Goal: Task Accomplishment & Management: Complete application form

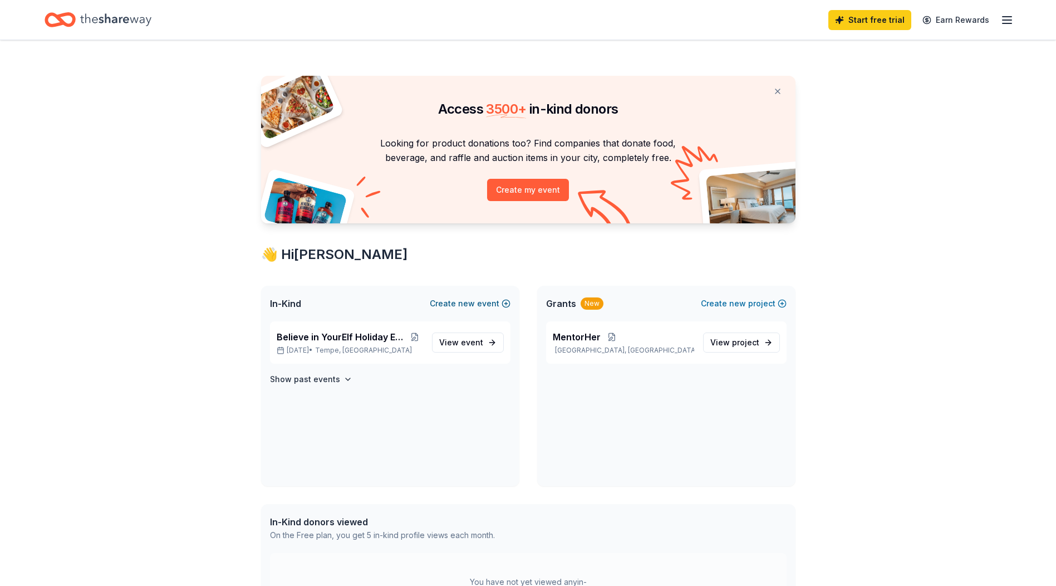
click at [455, 302] on button "Create new event" at bounding box center [470, 303] width 81 height 13
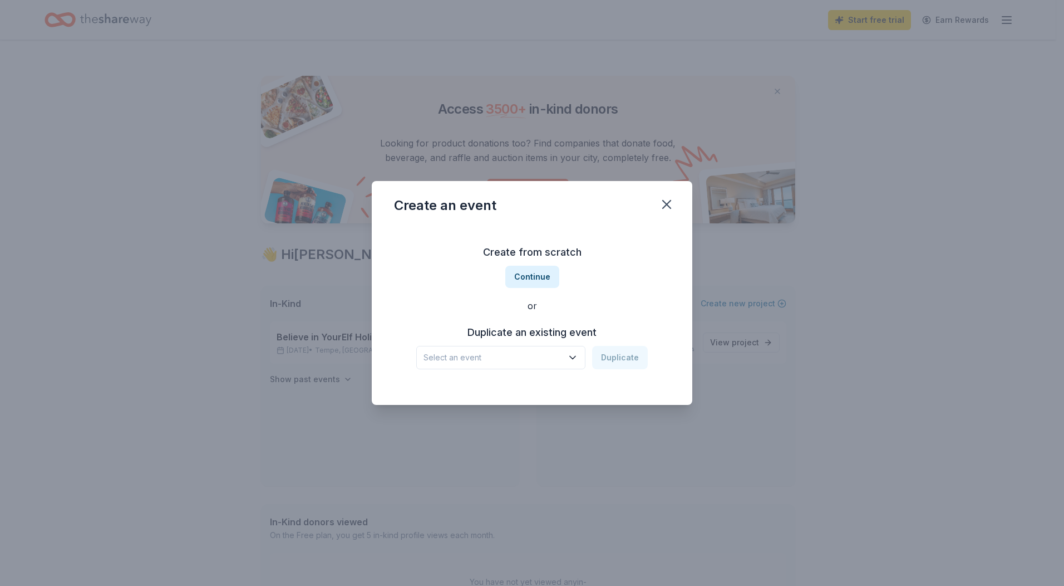
click at [572, 358] on icon "button" at bounding box center [572, 357] width 11 height 11
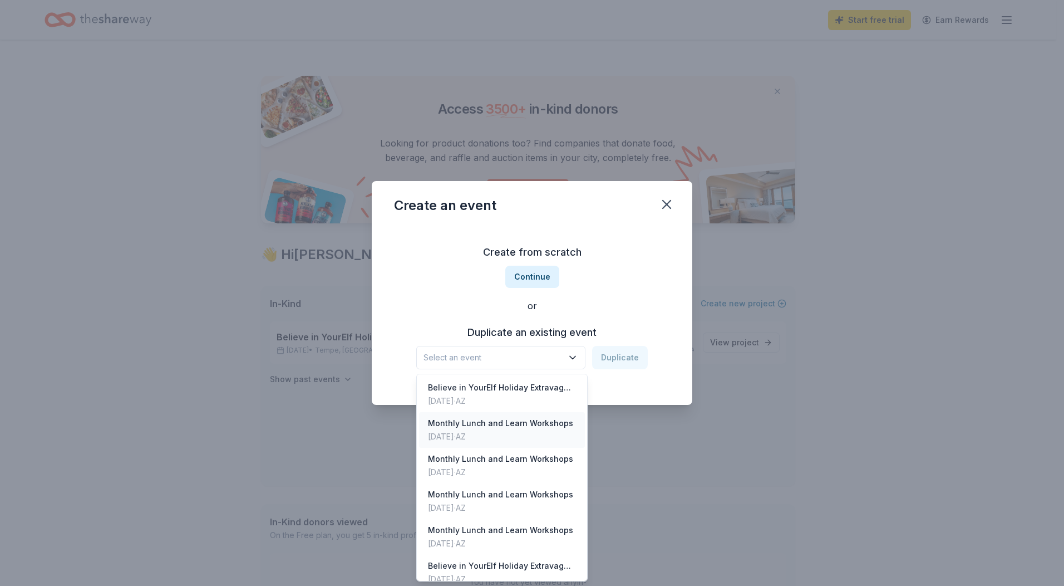
click at [512, 425] on div "Monthly Lunch and Learn Workshops" at bounding box center [500, 422] width 145 height 13
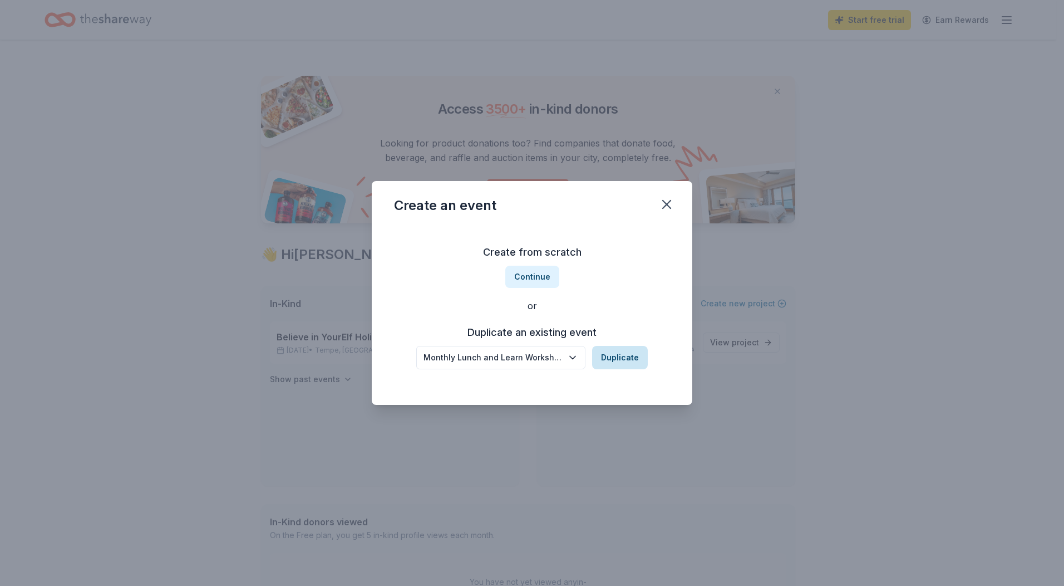
click at [621, 357] on button "Duplicate" at bounding box center [620, 357] width 56 height 23
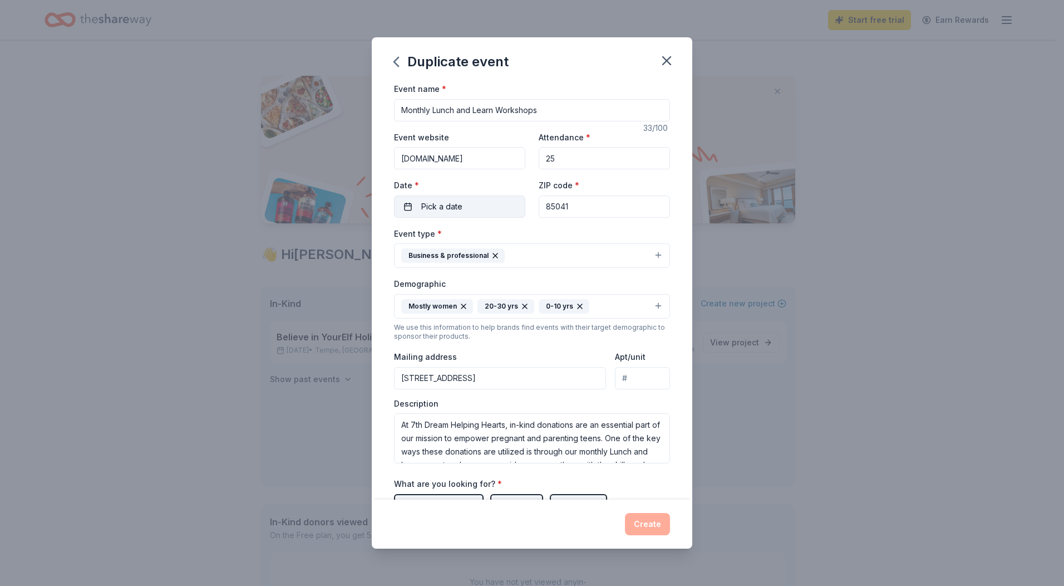
click at [463, 210] on button "Pick a date" at bounding box center [459, 206] width 131 height 22
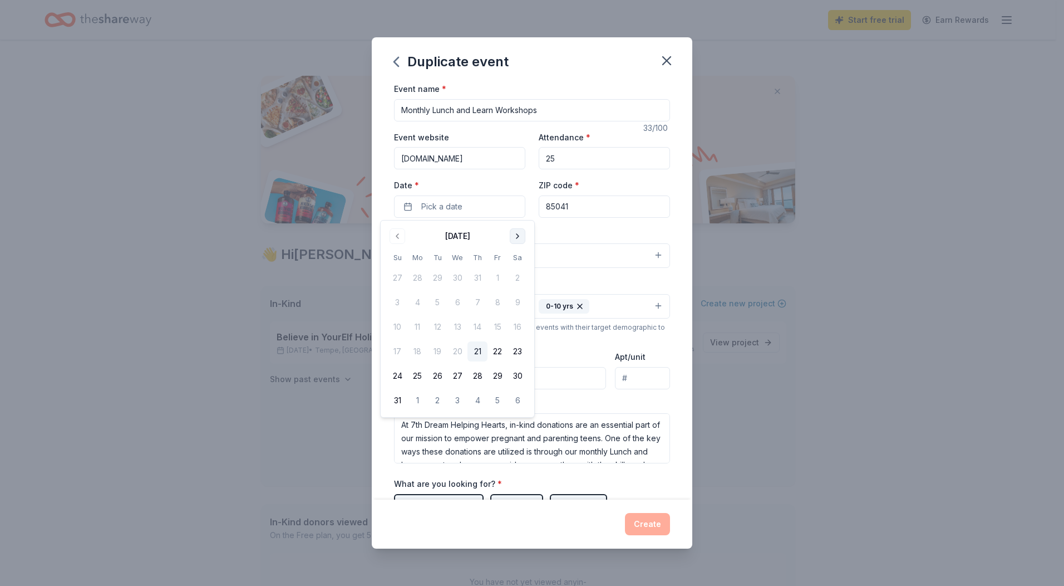
click at [517, 235] on button "Go to next month" at bounding box center [518, 236] width 16 height 16
click at [521, 302] on button "13" at bounding box center [518, 302] width 20 height 20
click at [647, 489] on div "What are you looking for? * Auction & raffle Meals Snacks Desserts Alcohol Beve…" at bounding box center [532, 508] width 276 height 62
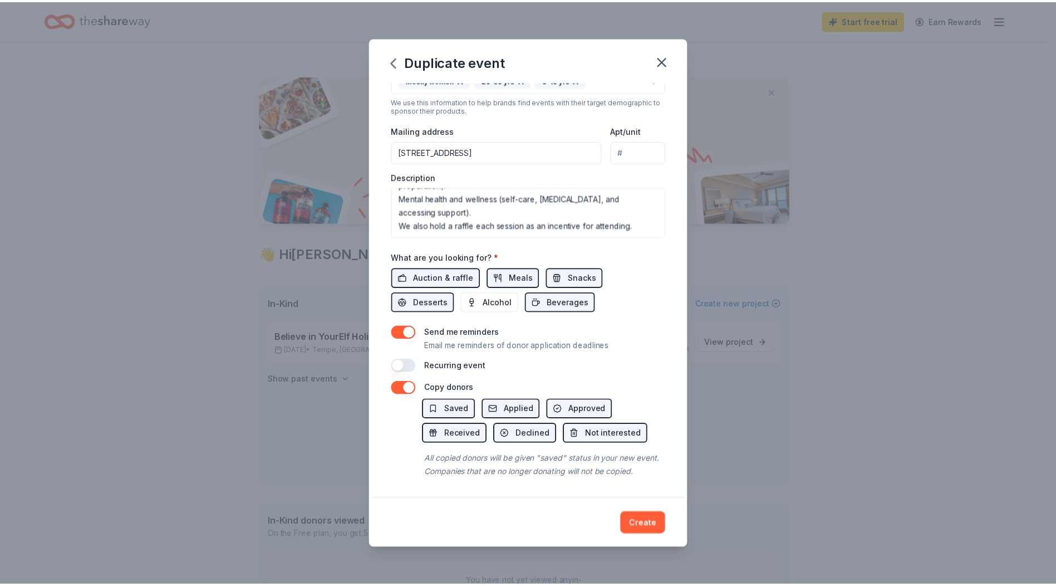
scroll to position [239, 0]
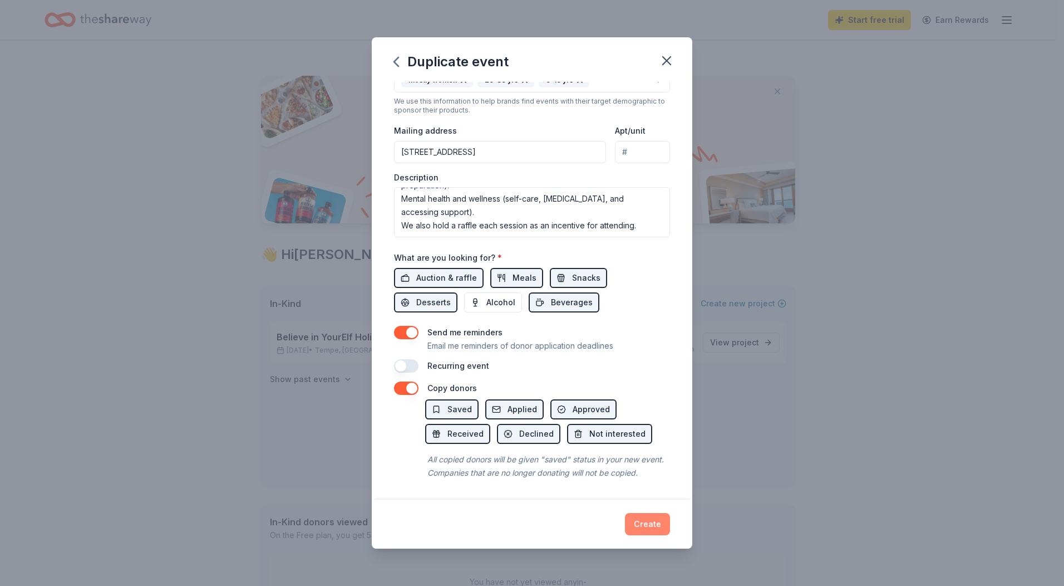
click at [647, 526] on button "Create" at bounding box center [647, 524] width 45 height 22
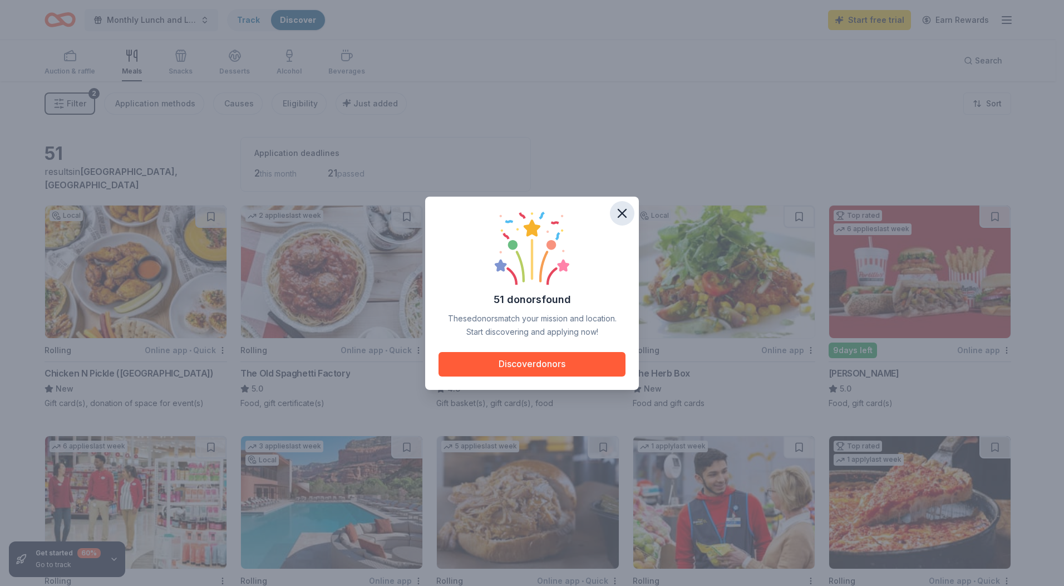
click at [623, 214] on icon "button" at bounding box center [623, 213] width 8 height 8
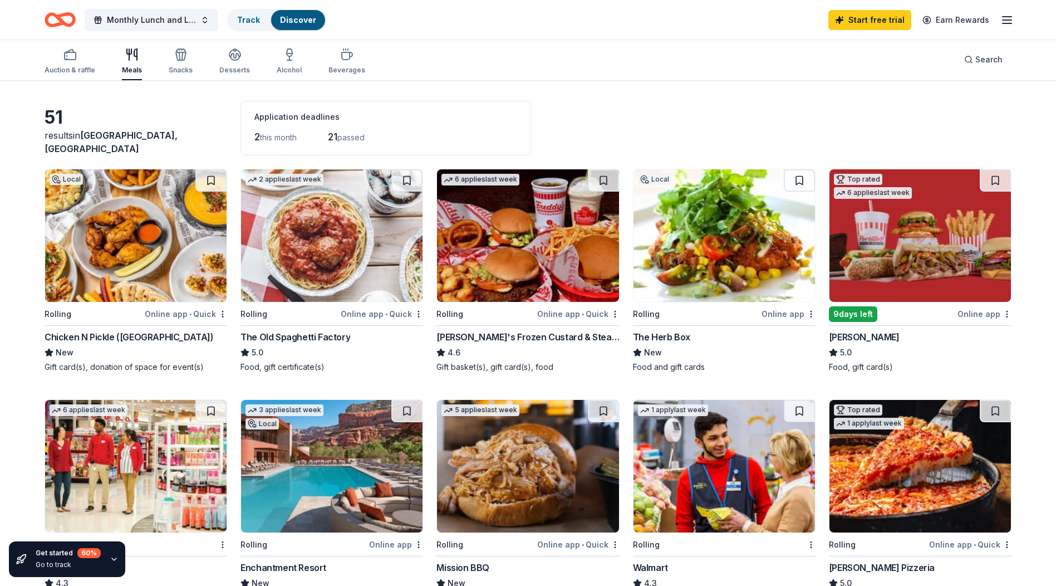
scroll to position [56, 0]
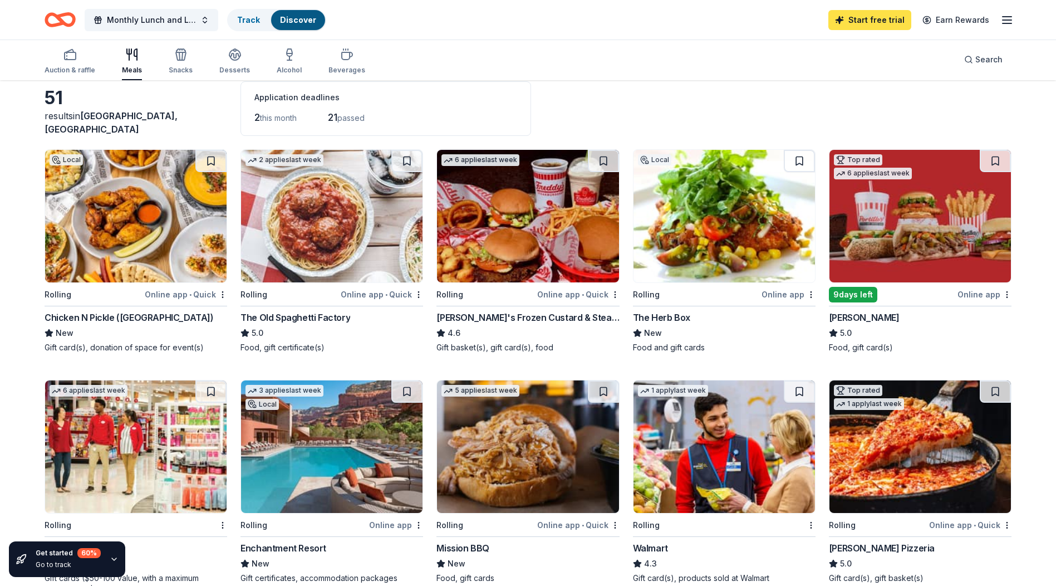
click at [887, 22] on link "Start free trial" at bounding box center [869, 20] width 83 height 20
click at [865, 18] on link "Start free trial" at bounding box center [869, 20] width 83 height 20
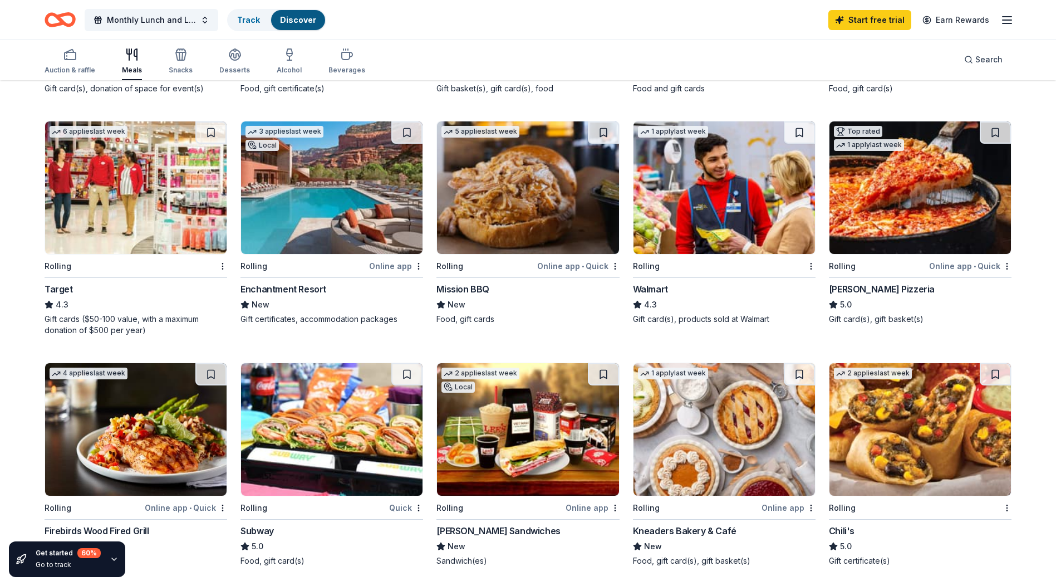
scroll to position [334, 0]
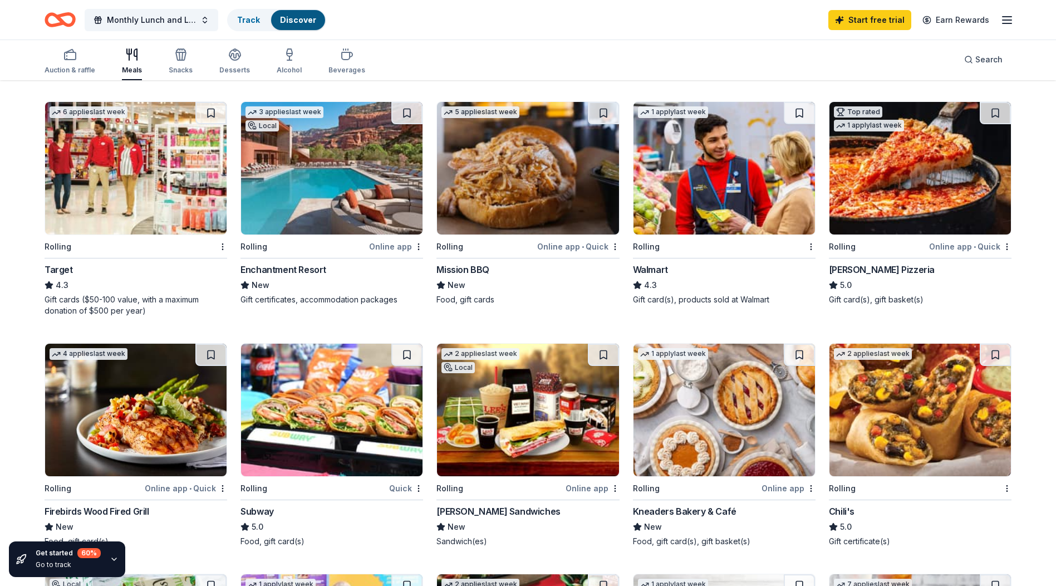
click at [317, 199] on img at bounding box center [331, 168] width 181 height 133
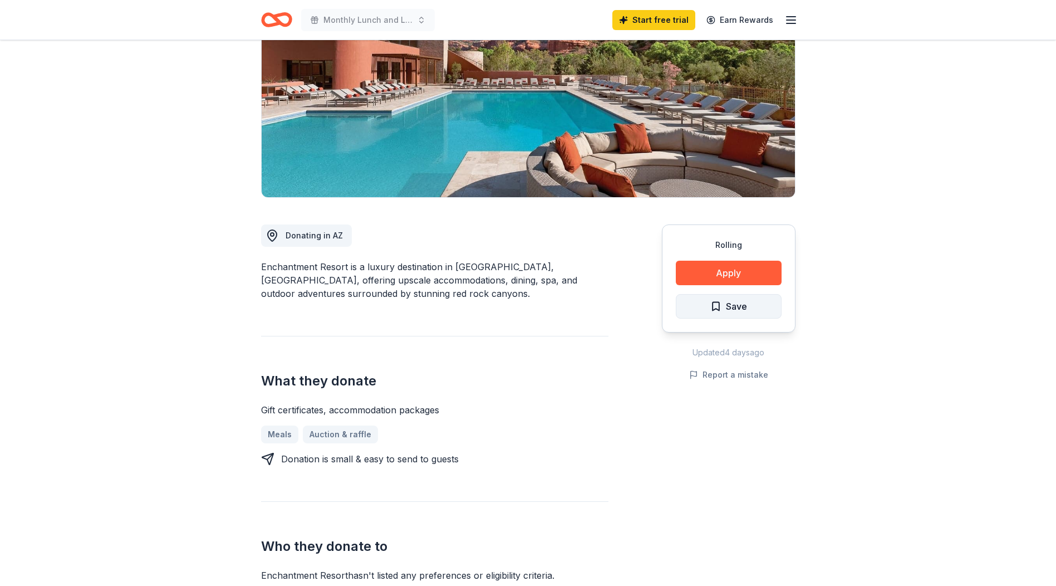
scroll to position [167, 0]
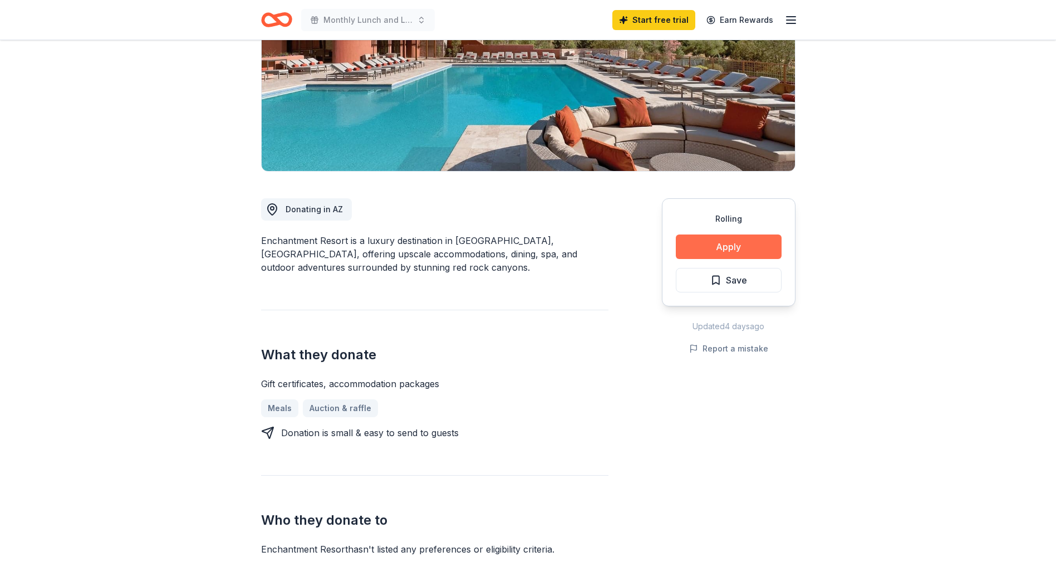
click at [732, 244] on button "Apply" at bounding box center [729, 246] width 106 height 24
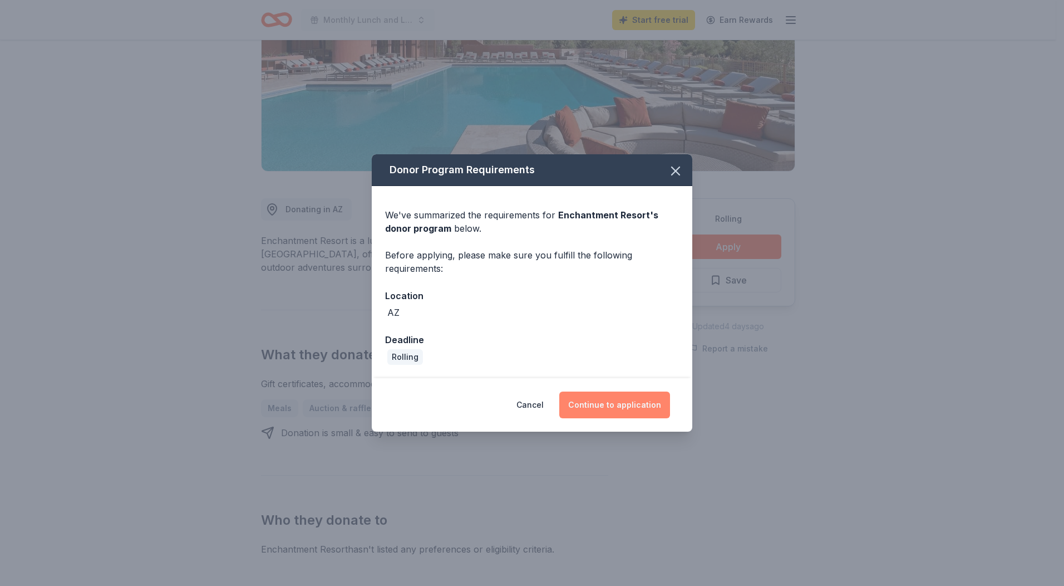
click at [612, 401] on button "Continue to application" at bounding box center [615, 404] width 111 height 27
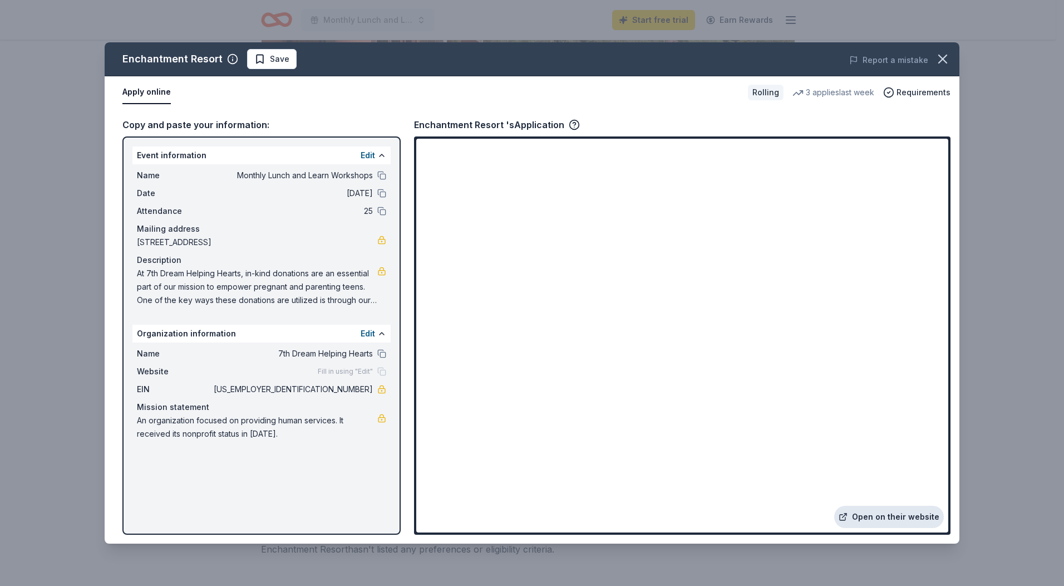
click at [888, 515] on link "Open on their website" at bounding box center [890, 517] width 110 height 22
drag, startPoint x: 303, startPoint y: 445, endPoint x: 237, endPoint y: 382, distance: 91.7
click at [237, 382] on div "Event information Edit Name Monthly Lunch and Learn Workshops Date 09/13/25 Att…" at bounding box center [261, 335] width 278 height 398
drag, startPoint x: 276, startPoint y: 433, endPoint x: 214, endPoint y: 420, distance: 63.1
click at [214, 420] on span "An organization focused on providing human services. It received its nonprofit …" at bounding box center [257, 427] width 241 height 27
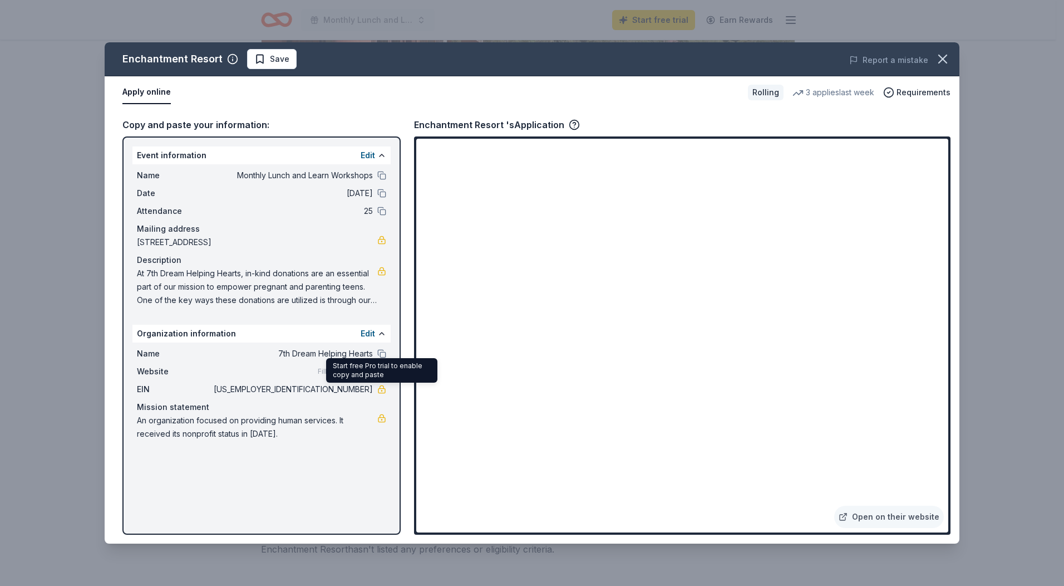
click at [382, 387] on link at bounding box center [381, 389] width 9 height 9
click at [273, 94] on div "Apply online" at bounding box center [430, 92] width 617 height 23
click at [384, 173] on button at bounding box center [381, 175] width 9 height 9
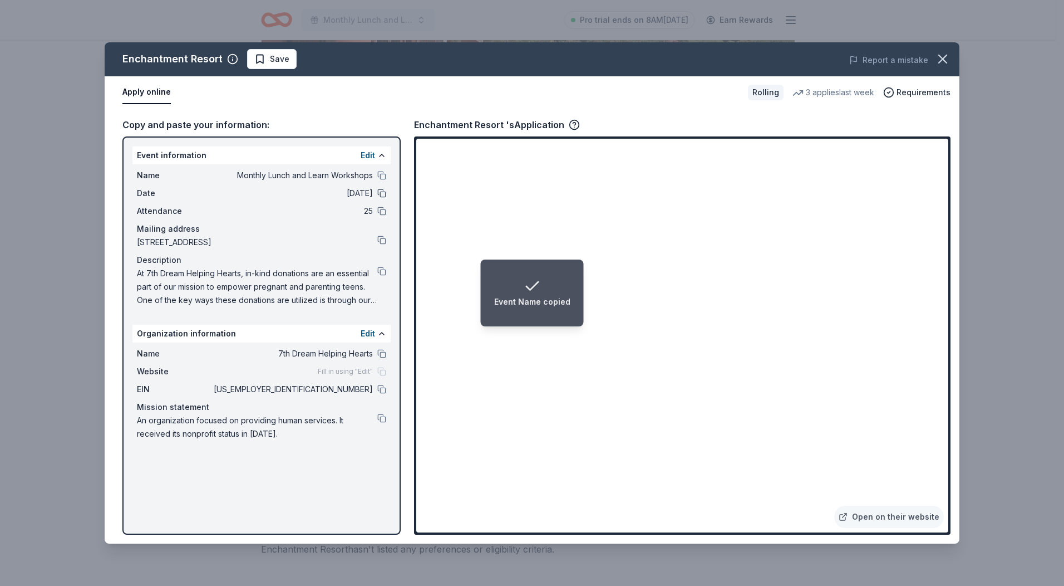
click at [379, 194] on button at bounding box center [381, 193] width 9 height 9
click at [382, 205] on div "Attendance 25" at bounding box center [261, 210] width 249 height 13
click at [382, 213] on button at bounding box center [381, 211] width 9 height 9
click at [379, 239] on button at bounding box center [381, 239] width 9 height 9
click at [383, 271] on button at bounding box center [381, 271] width 9 height 9
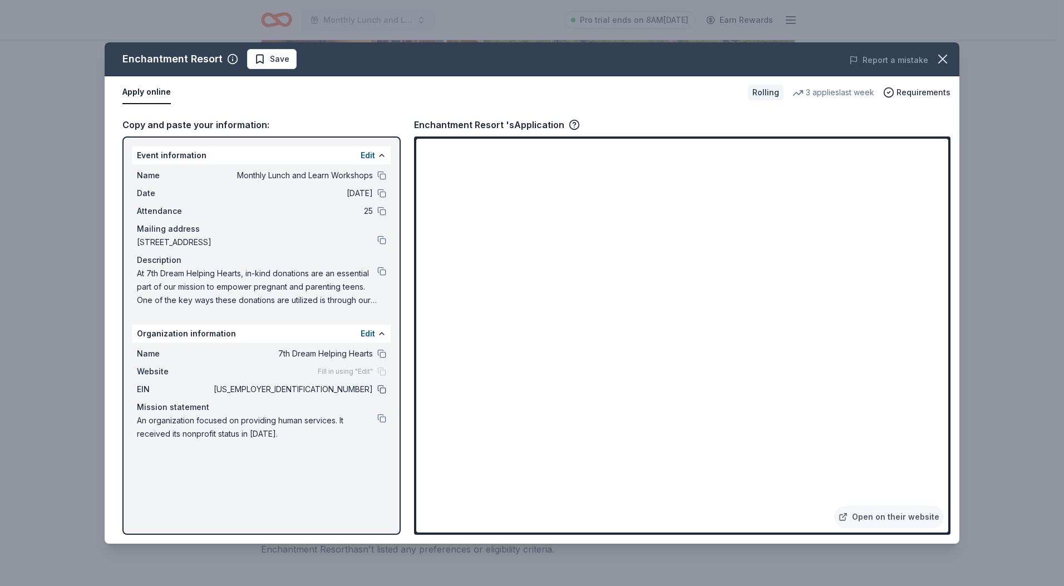
click at [382, 388] on button at bounding box center [381, 389] width 9 height 9
click at [567, 48] on div "Enchantment Resort Save Report a mistake" at bounding box center [532, 59] width 855 height 34
click at [942, 60] on icon "button" at bounding box center [943, 59] width 8 height 8
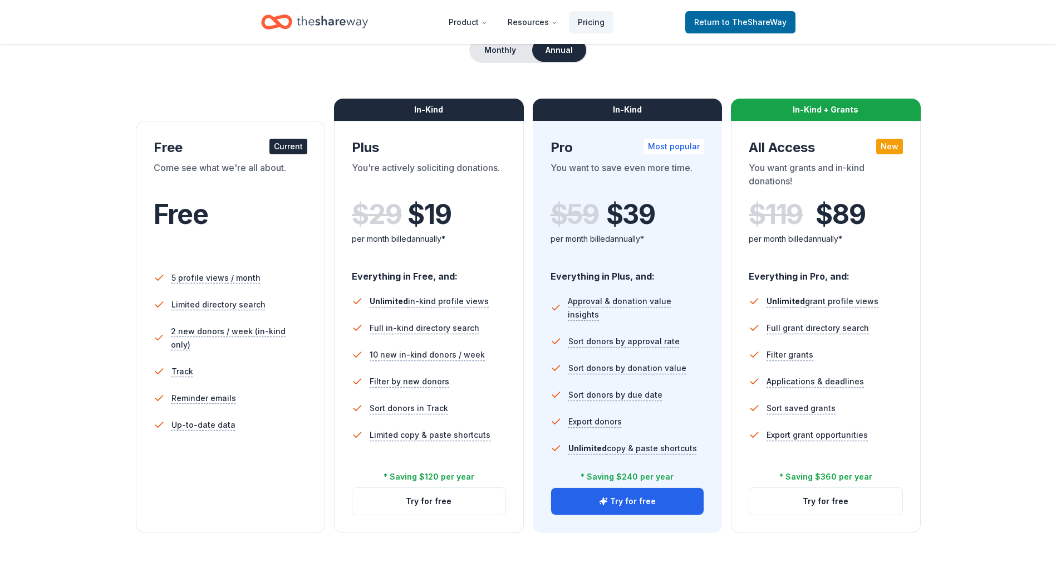
scroll to position [111, 0]
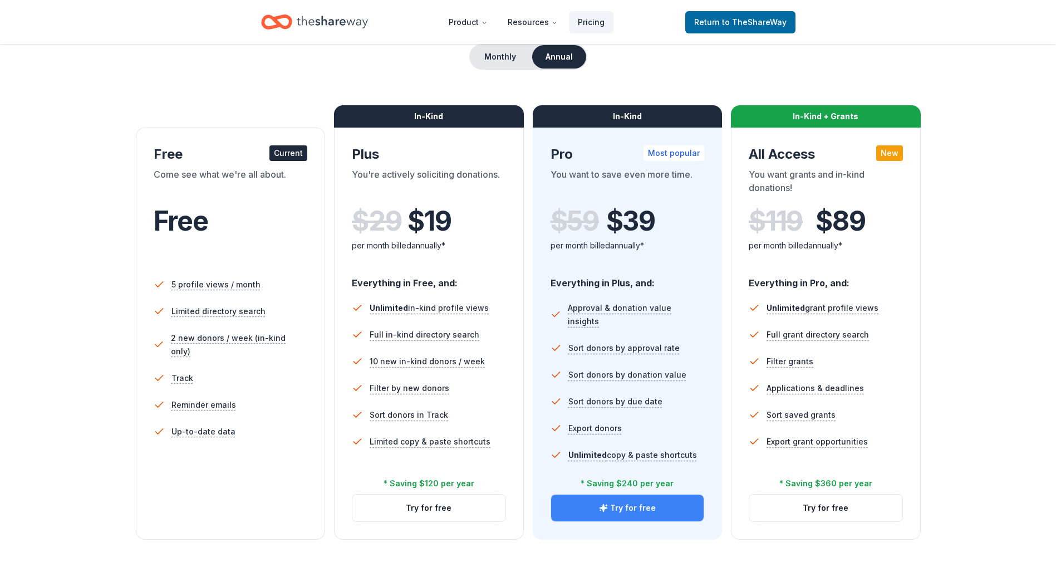
click at [634, 508] on button "Try for free" at bounding box center [627, 507] width 153 height 27
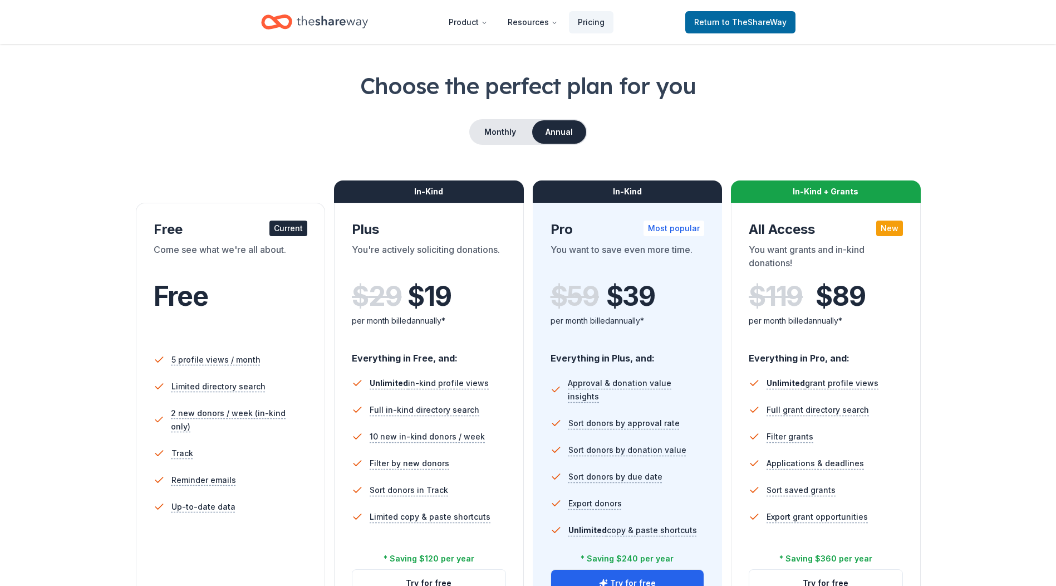
scroll to position [111, 0]
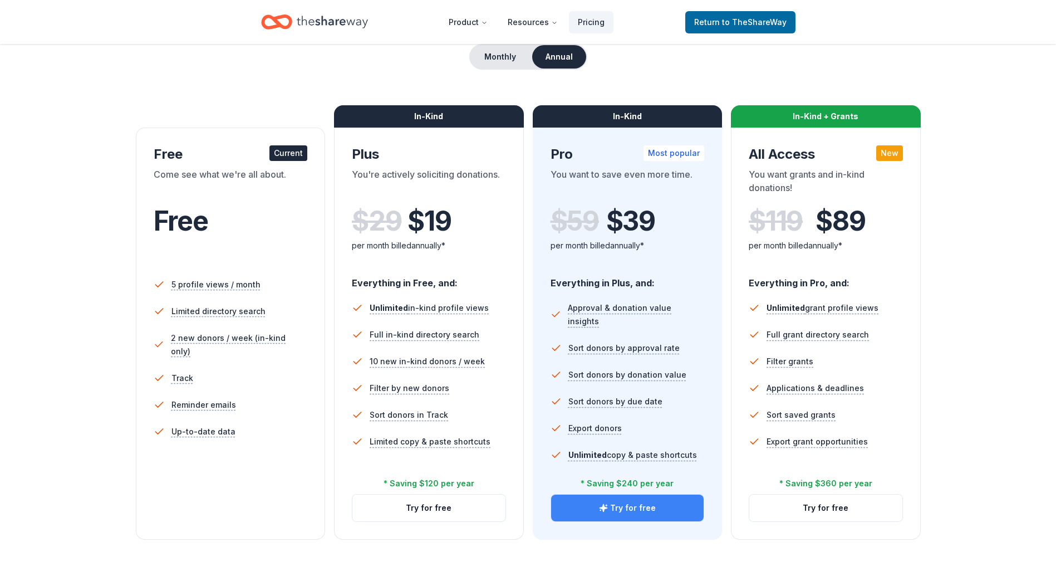
click at [626, 506] on button "Try for free" at bounding box center [627, 507] width 153 height 27
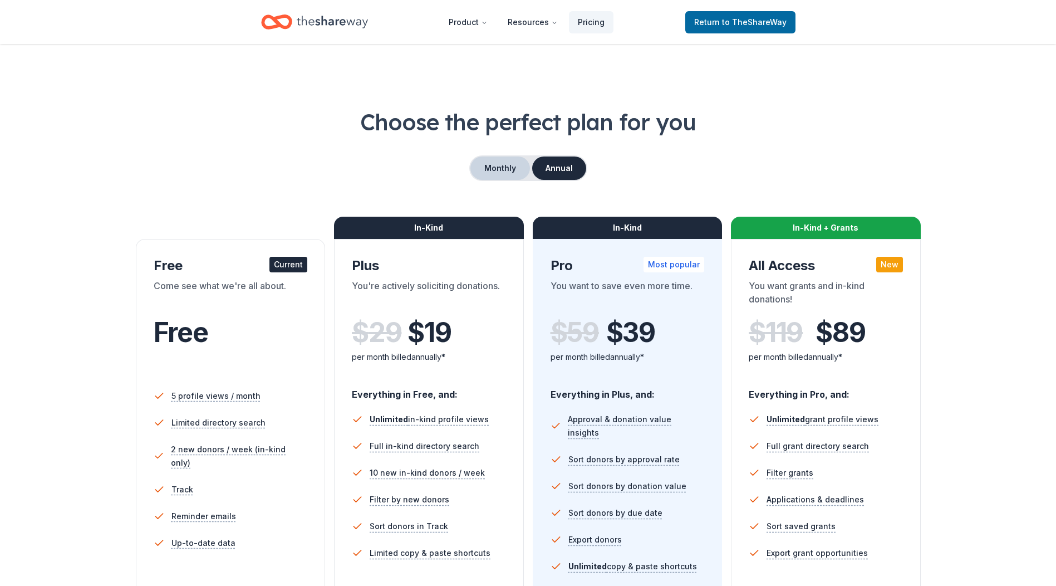
scroll to position [110, 0]
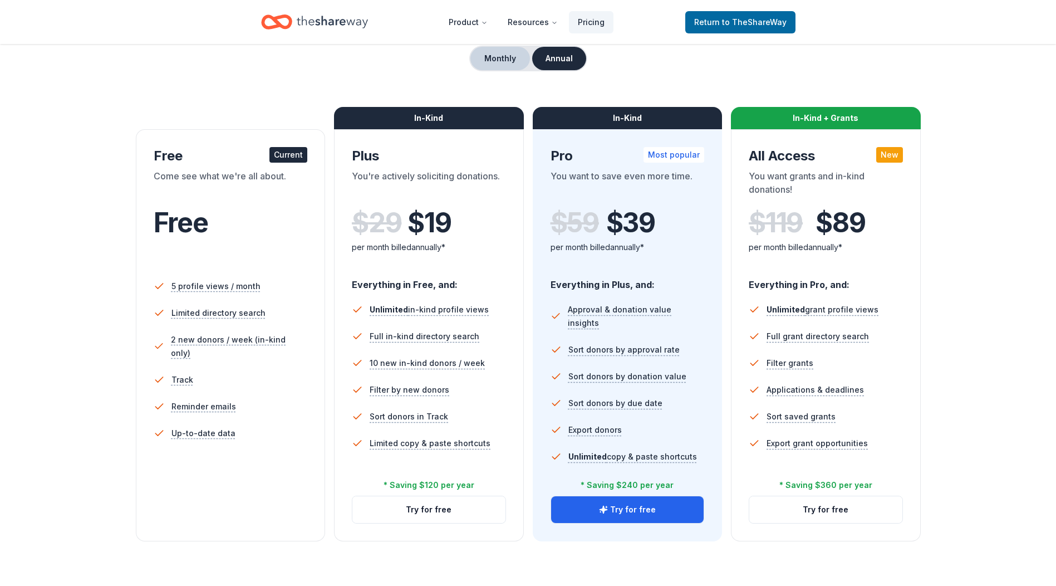
click at [503, 57] on button "Monthly" at bounding box center [500, 58] width 60 height 23
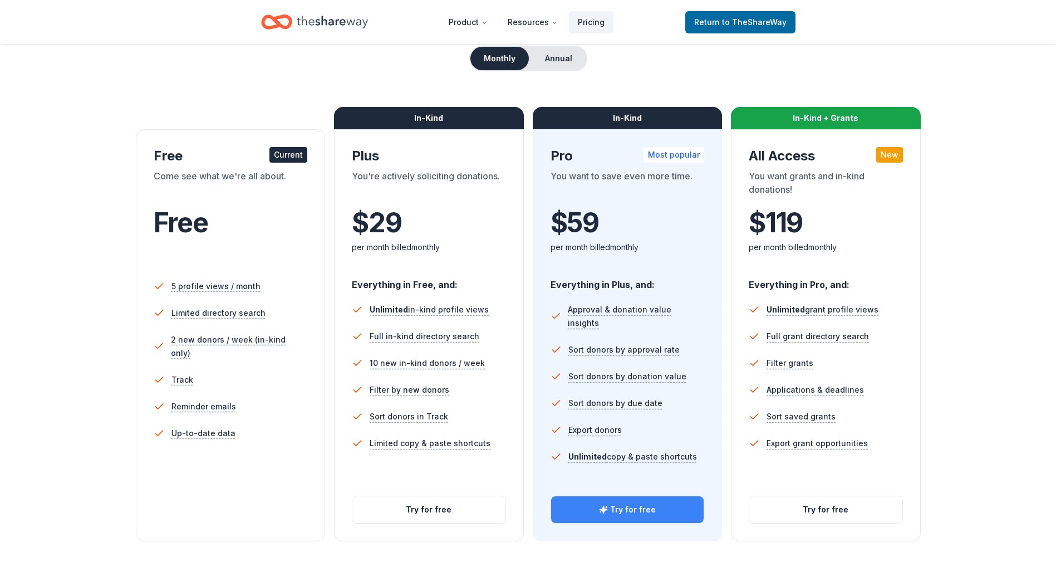
click at [623, 503] on button "Try for free" at bounding box center [627, 509] width 153 height 27
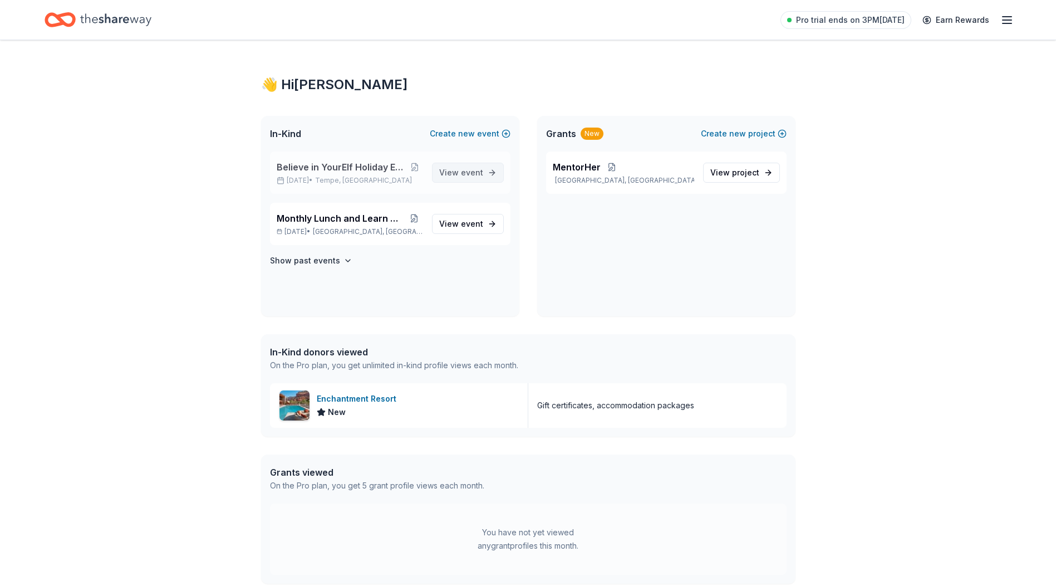
click at [466, 171] on span "event" at bounding box center [472, 172] width 22 height 9
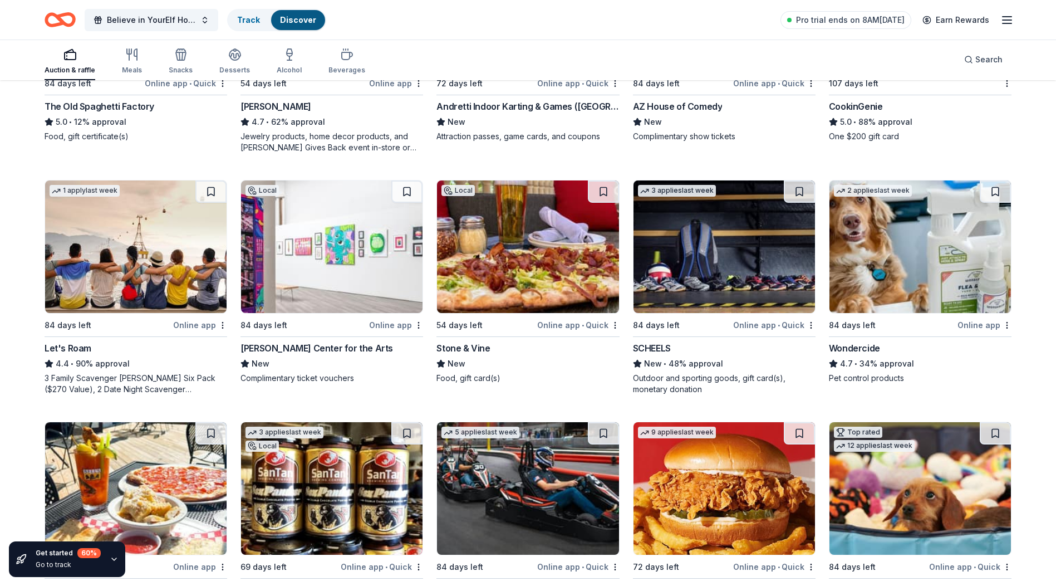
scroll to position [557, 0]
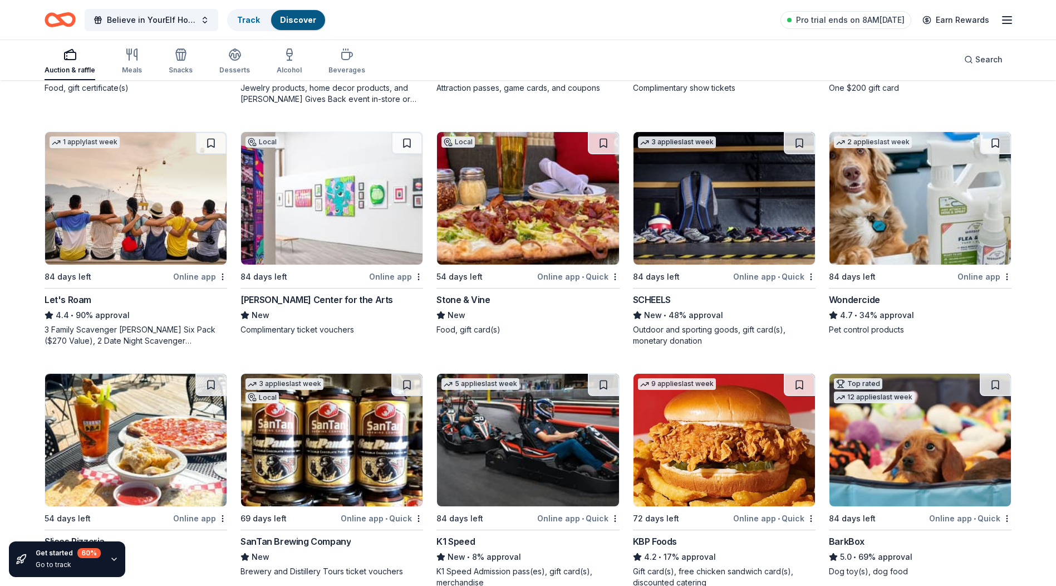
click at [157, 201] on img at bounding box center [135, 198] width 181 height 133
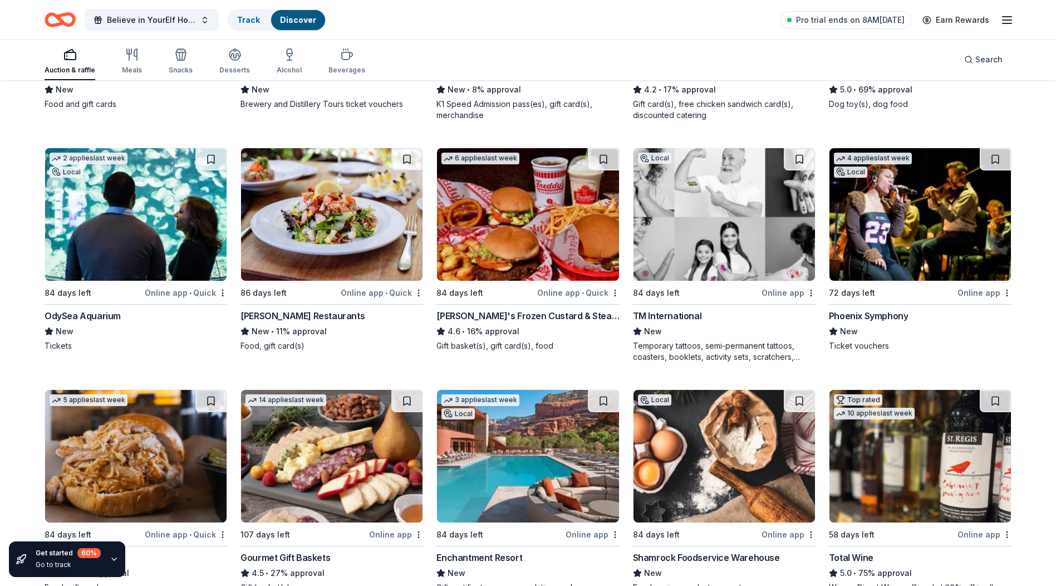
scroll to position [1038, 0]
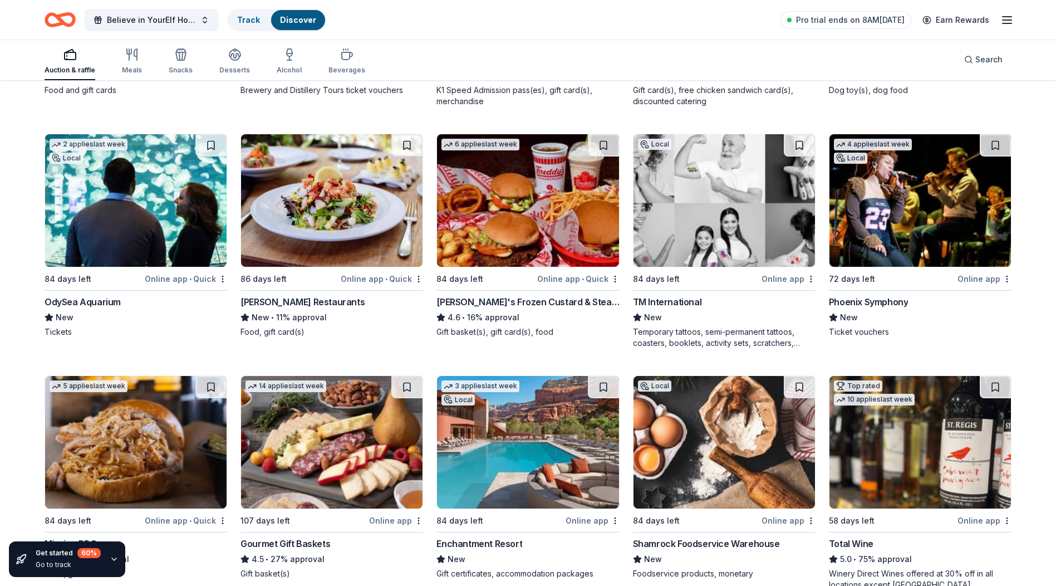
click at [123, 219] on img at bounding box center [135, 200] width 181 height 133
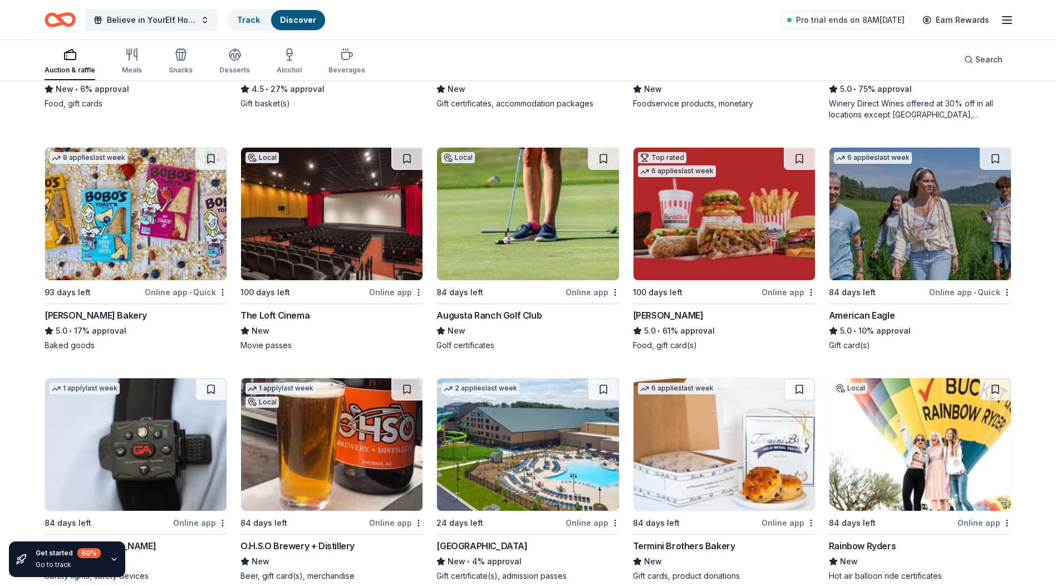
scroll to position [1521, 0]
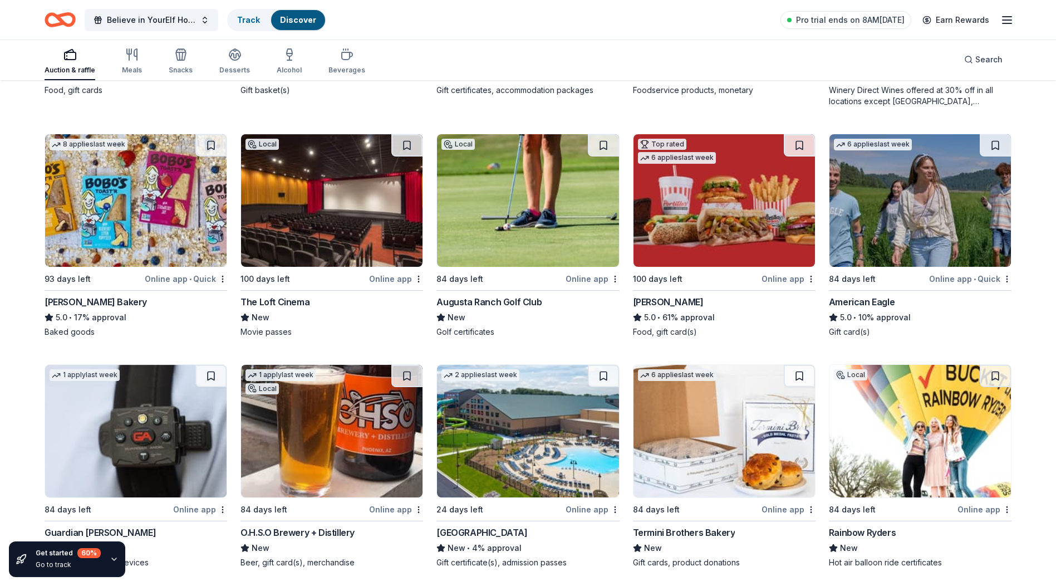
click at [326, 235] on img at bounding box center [331, 200] width 181 height 133
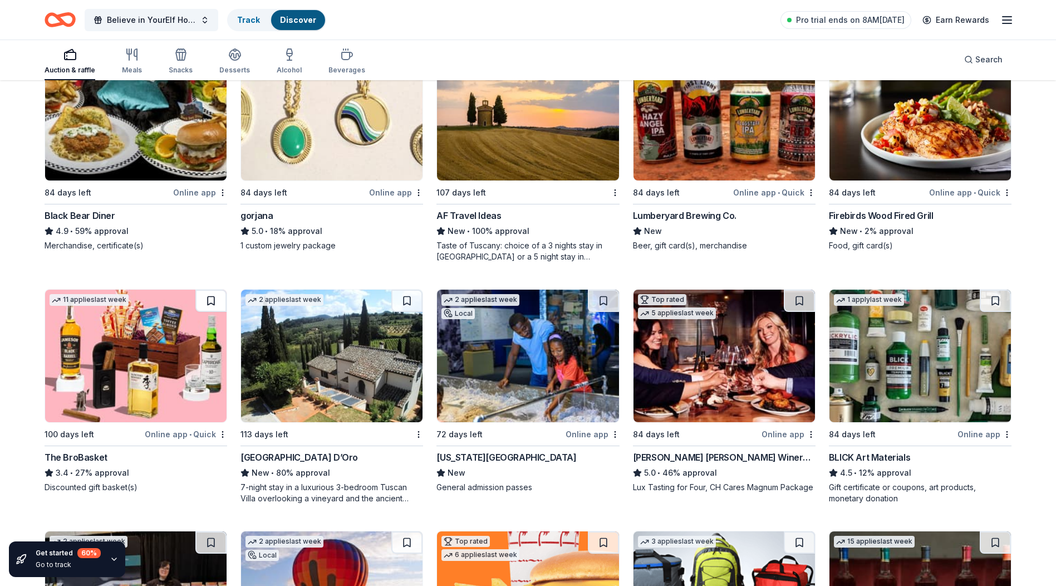
scroll to position [2354, 0]
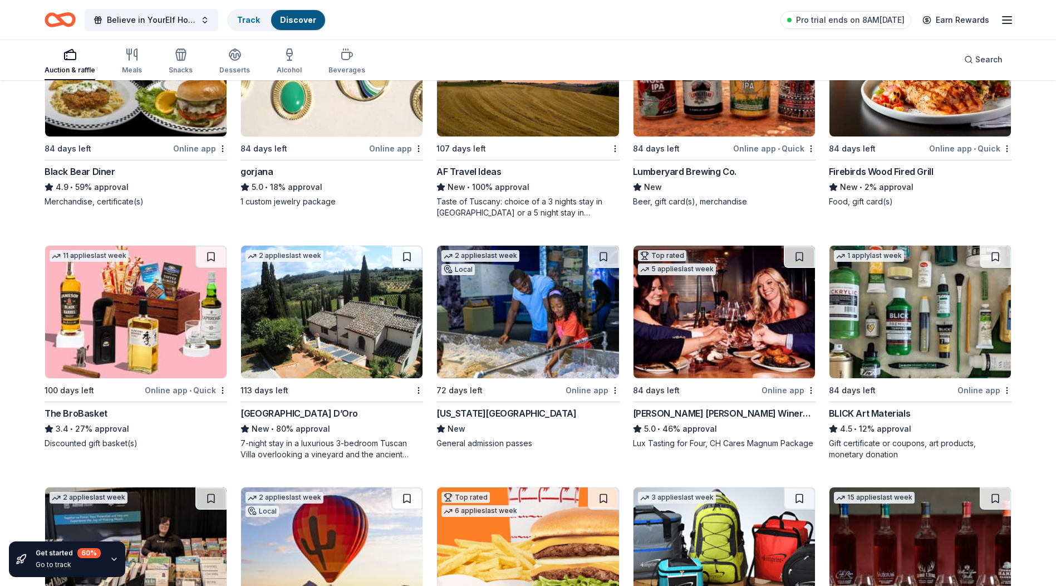
click at [507, 318] on img at bounding box center [527, 312] width 181 height 133
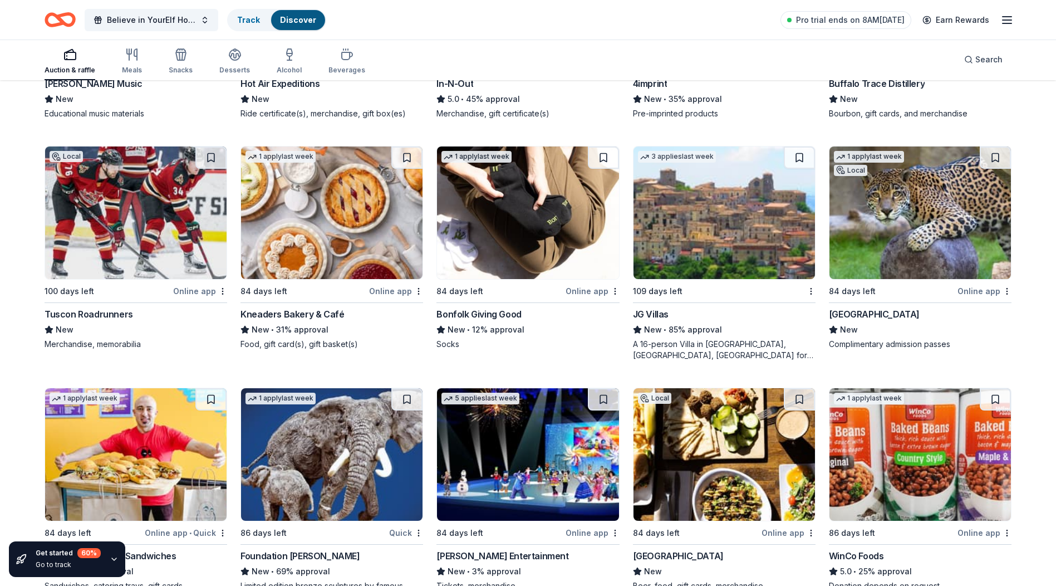
scroll to position [2937, 0]
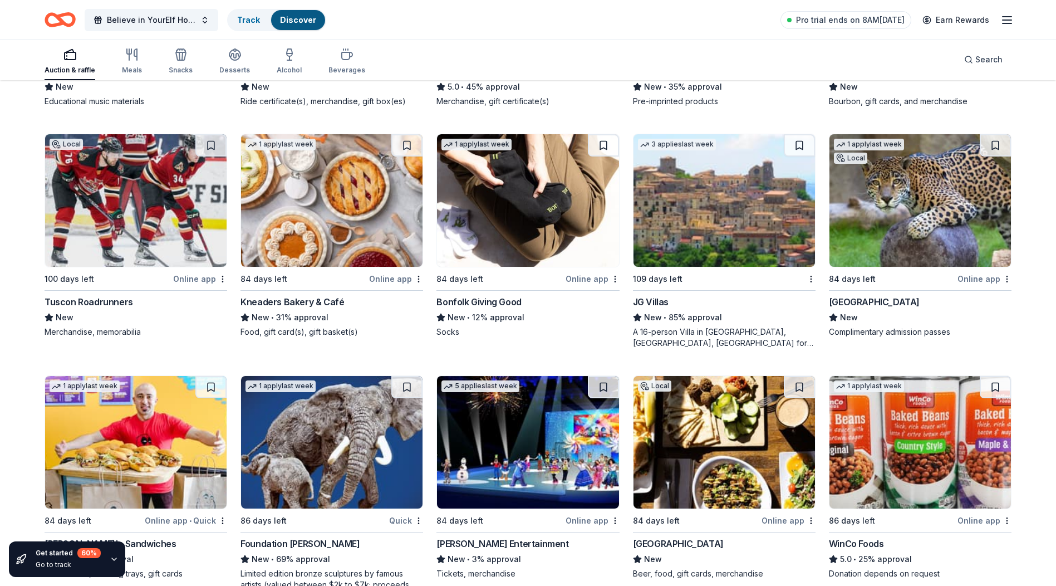
click at [681, 194] on img at bounding box center [724, 200] width 181 height 133
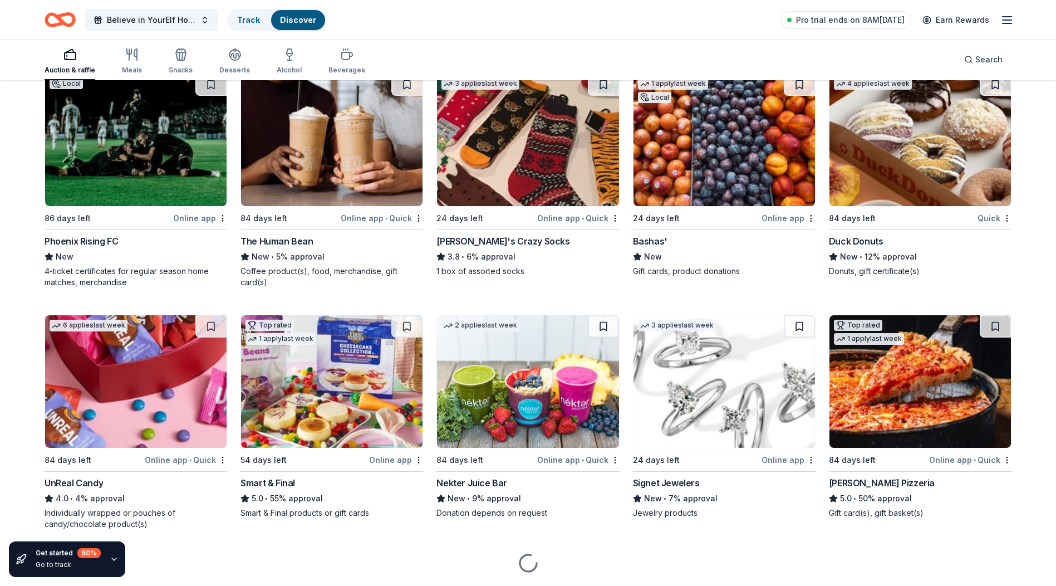
scroll to position [4919, 0]
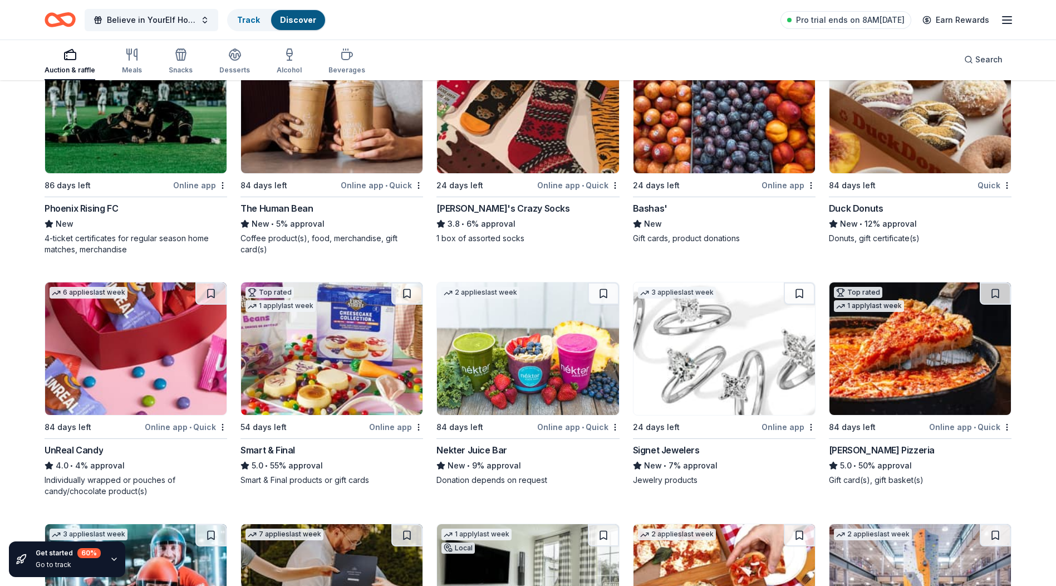
click at [346, 362] on img at bounding box center [331, 348] width 181 height 133
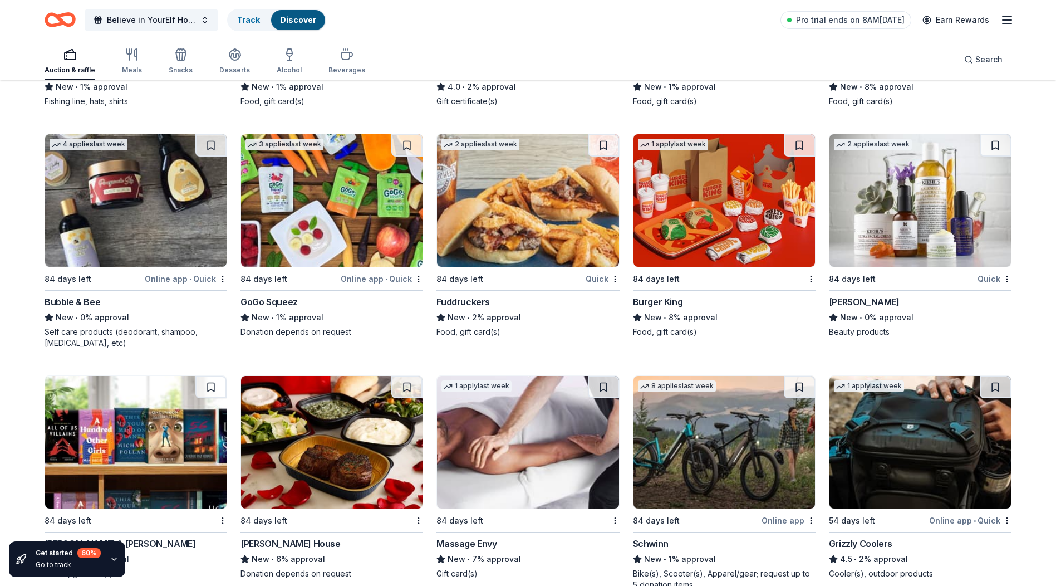
scroll to position [8696, 0]
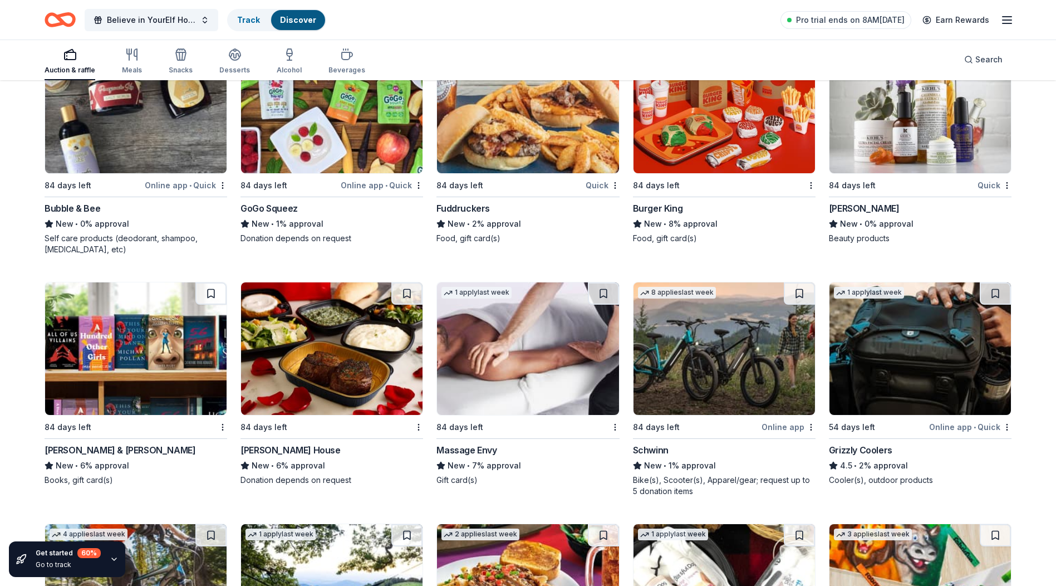
click at [546, 347] on img at bounding box center [527, 348] width 181 height 133
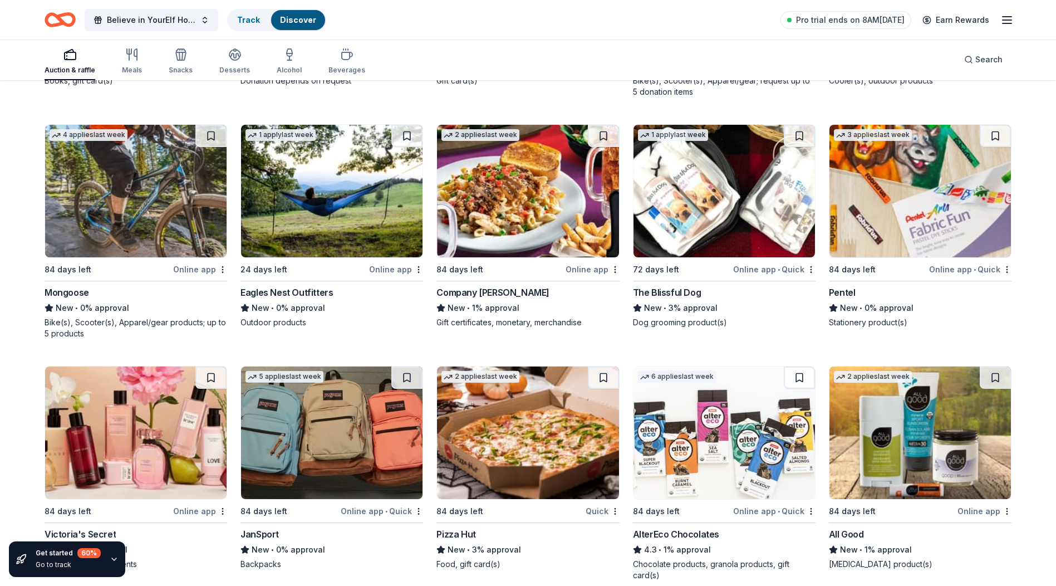
scroll to position [9179, 0]
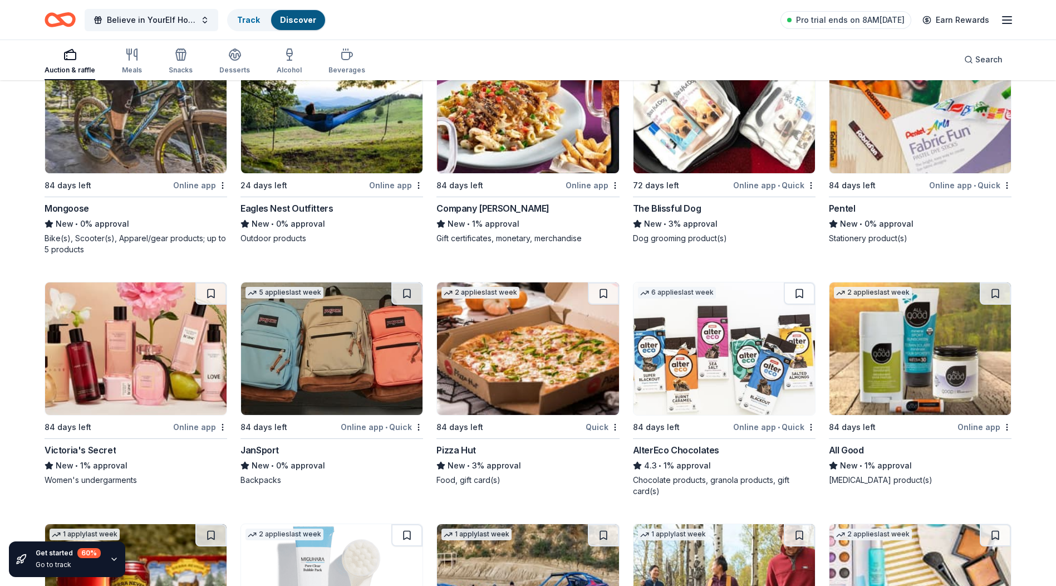
click at [333, 371] on img at bounding box center [331, 348] width 181 height 133
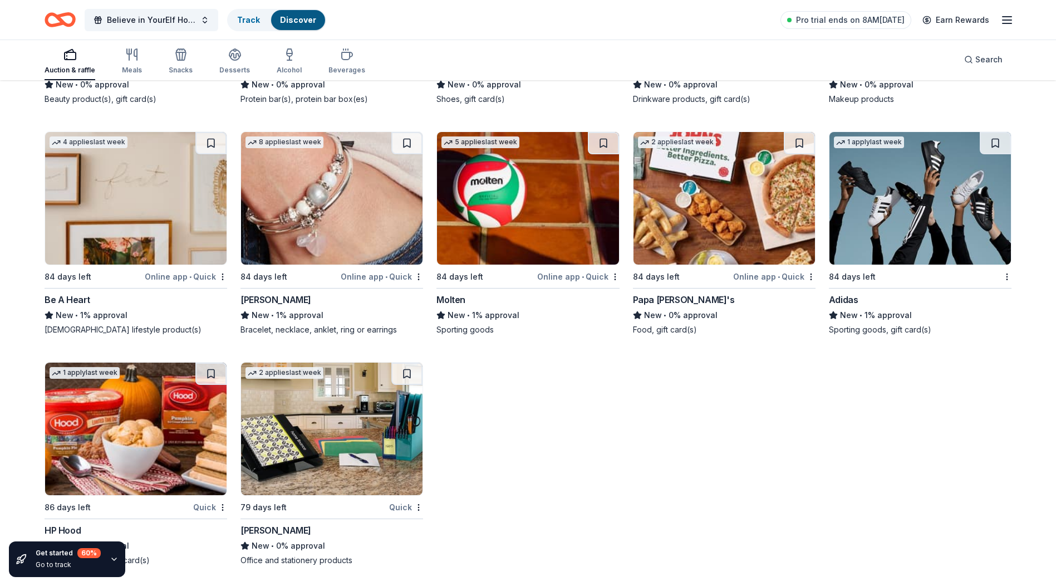
scroll to position [11715, 0]
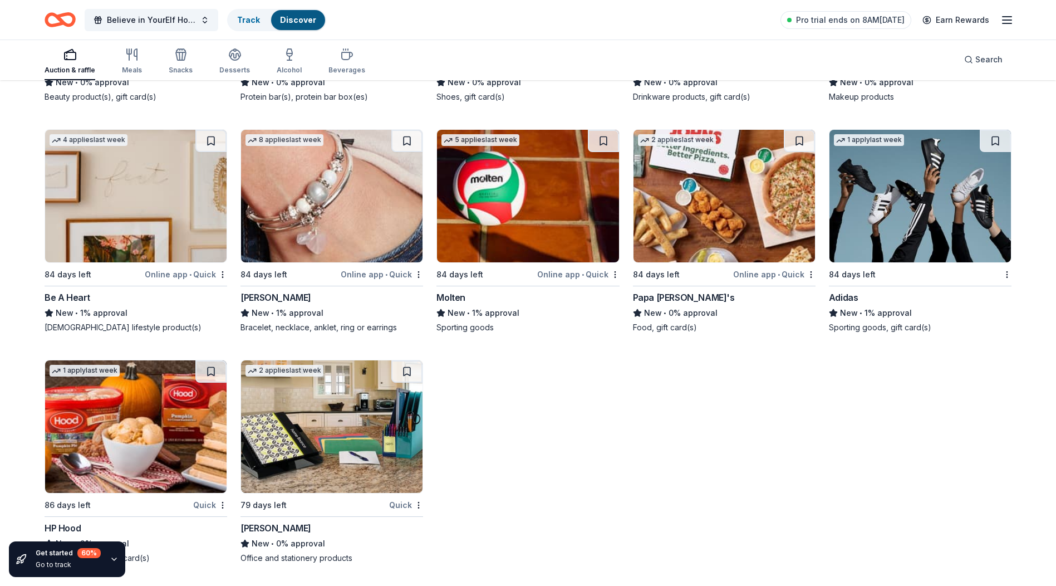
click at [351, 199] on img at bounding box center [331, 196] width 181 height 133
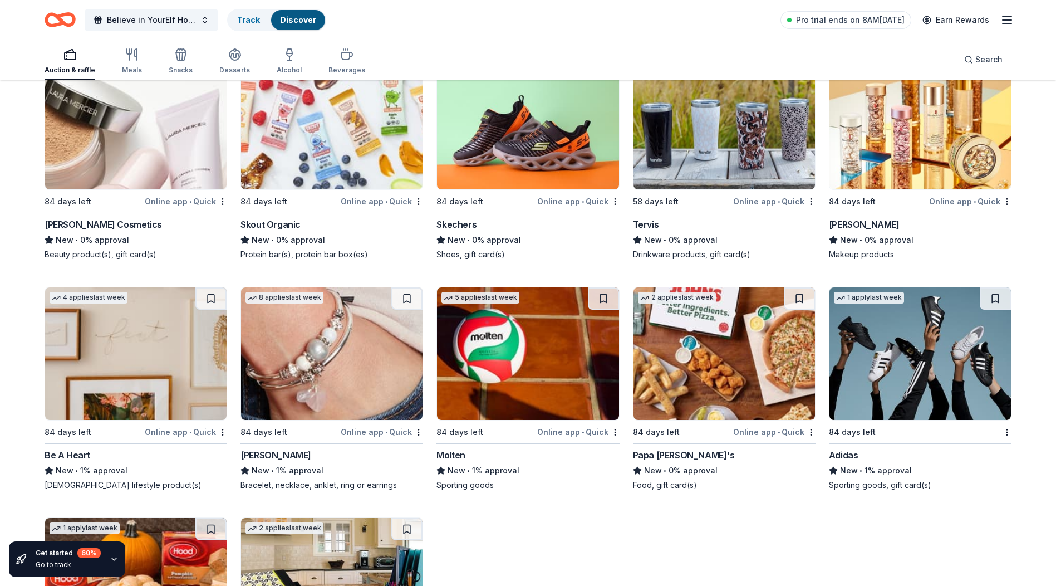
scroll to position [11548, 0]
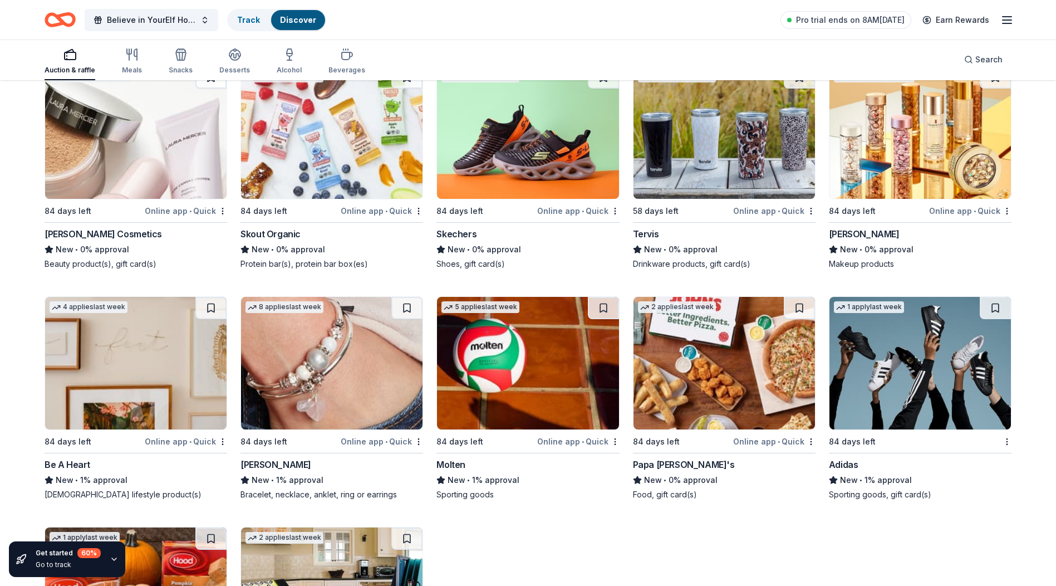
click at [925, 161] on img at bounding box center [920, 132] width 181 height 133
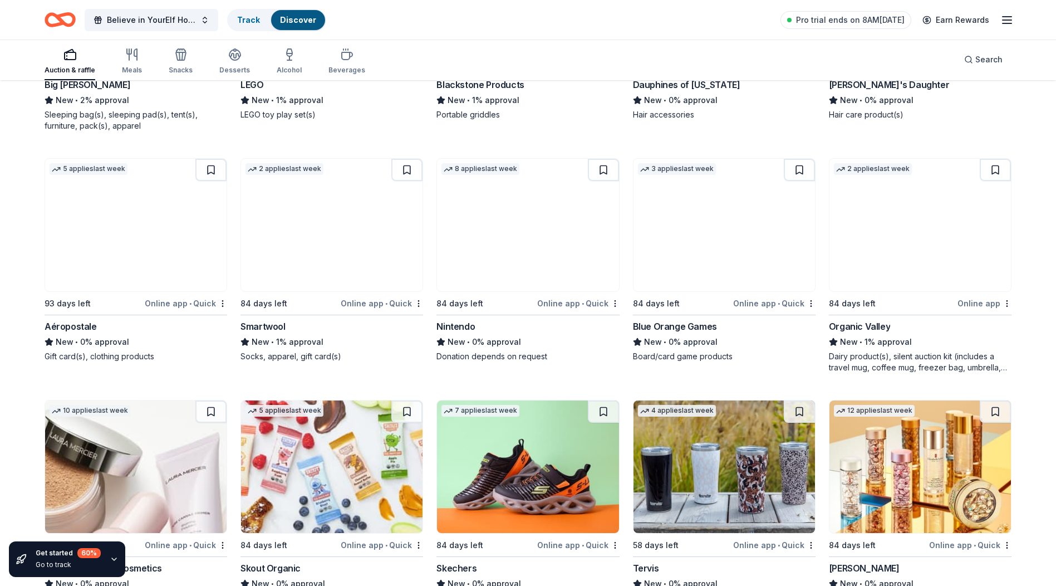
scroll to position [10991, 0]
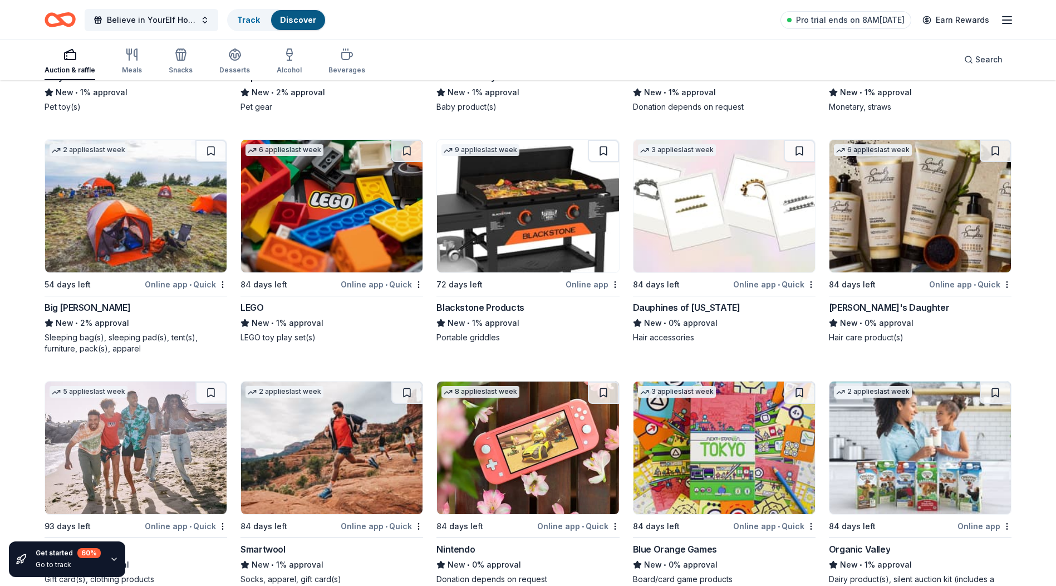
click at [945, 200] on img at bounding box center [920, 206] width 181 height 133
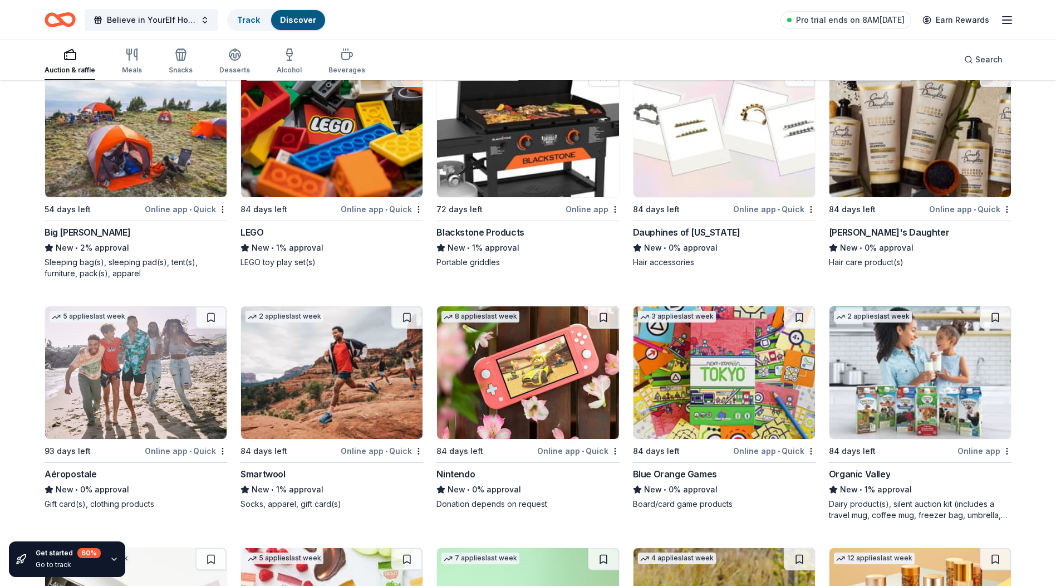
scroll to position [11047, 0]
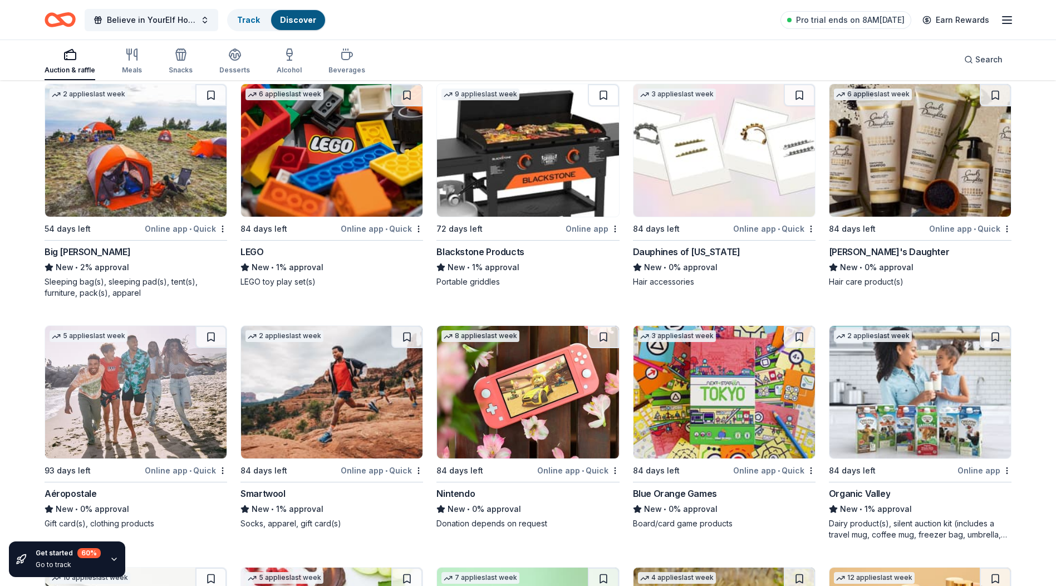
click at [755, 166] on img at bounding box center [724, 150] width 181 height 133
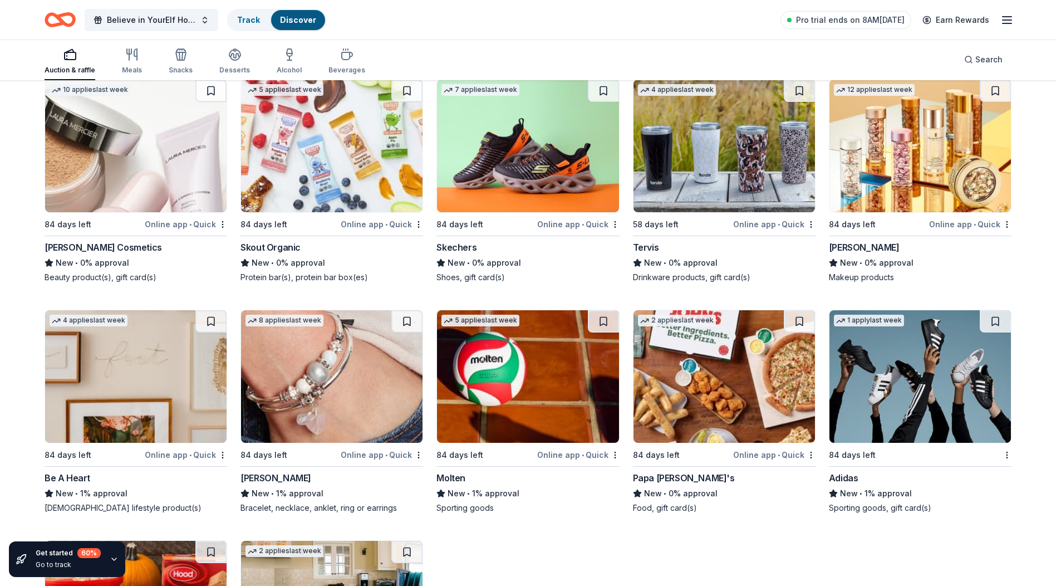
scroll to position [11548, 0]
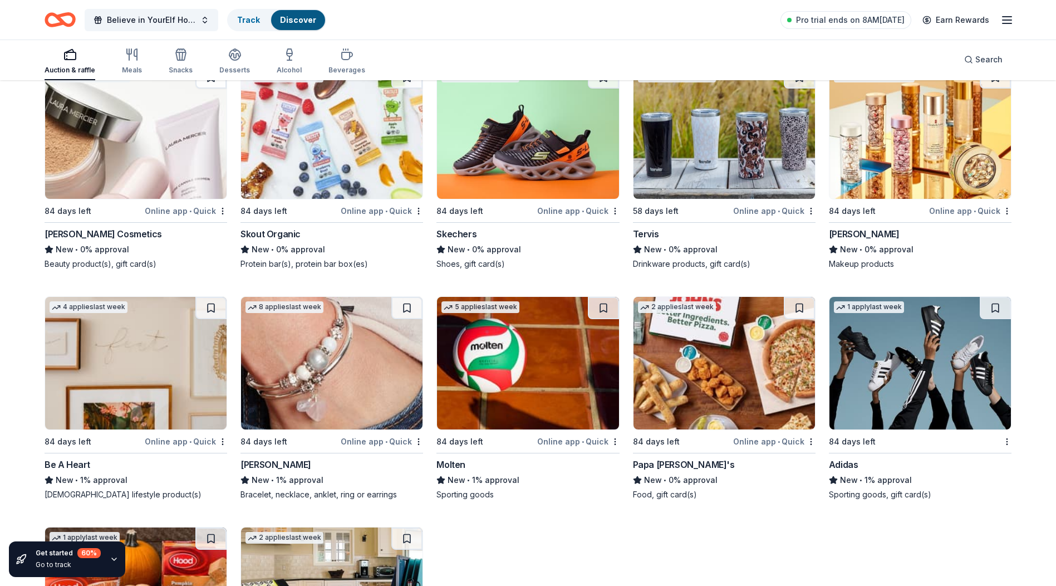
click at [79, 141] on img at bounding box center [135, 132] width 181 height 133
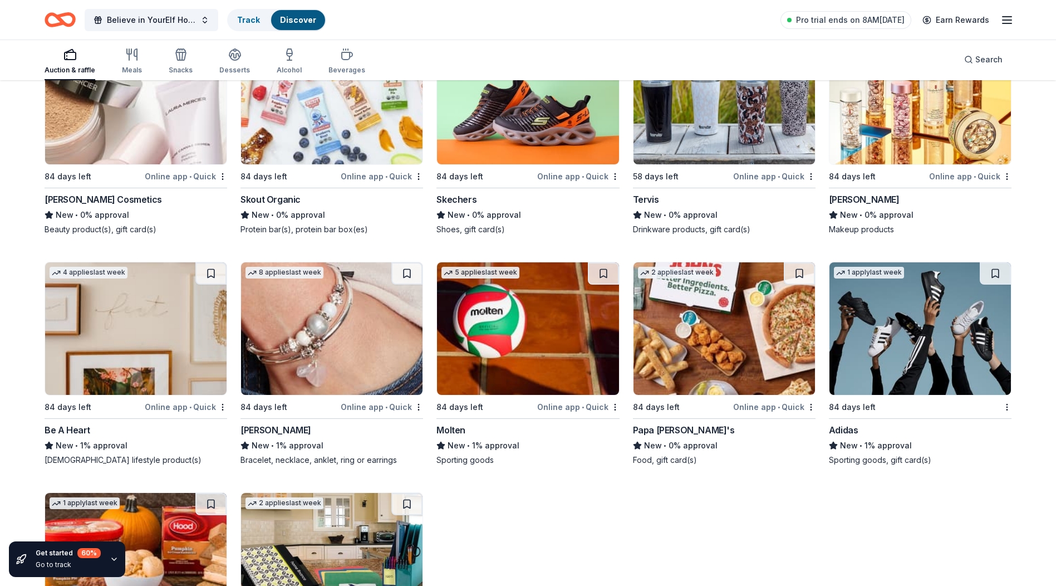
scroll to position [11715, 0]
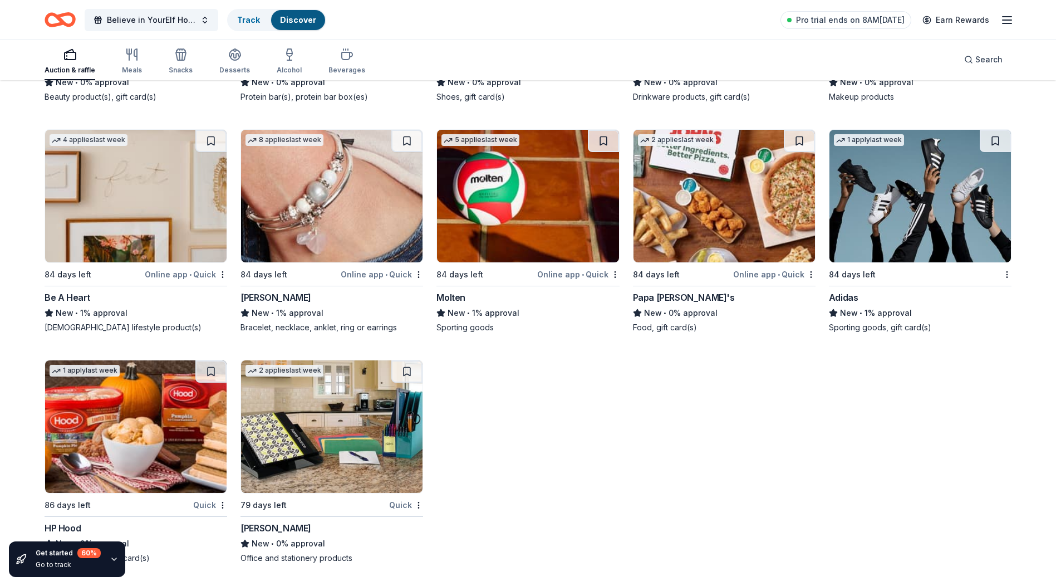
click at [342, 438] on img at bounding box center [331, 426] width 181 height 133
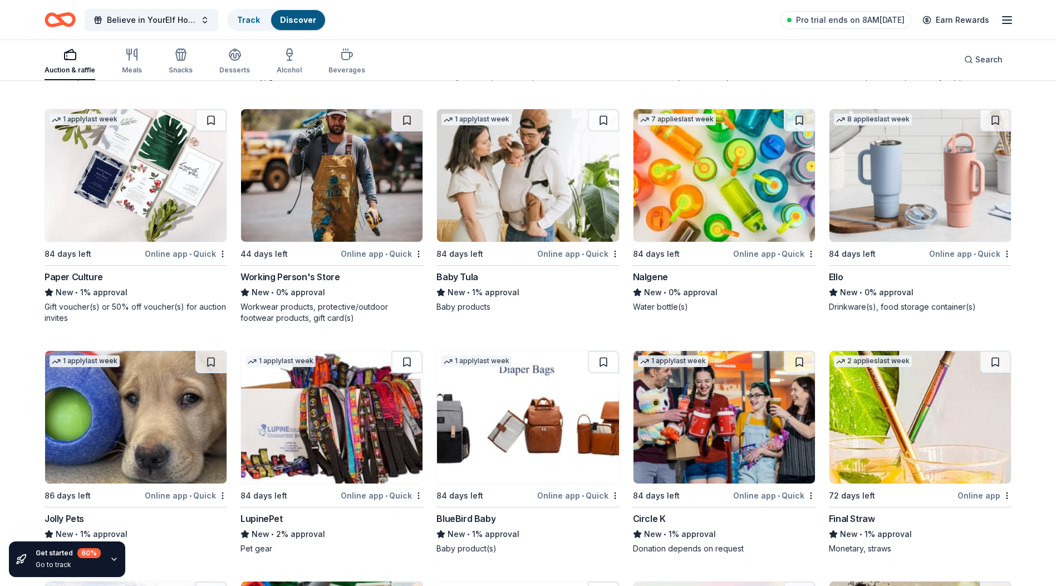
scroll to position [10545, 0]
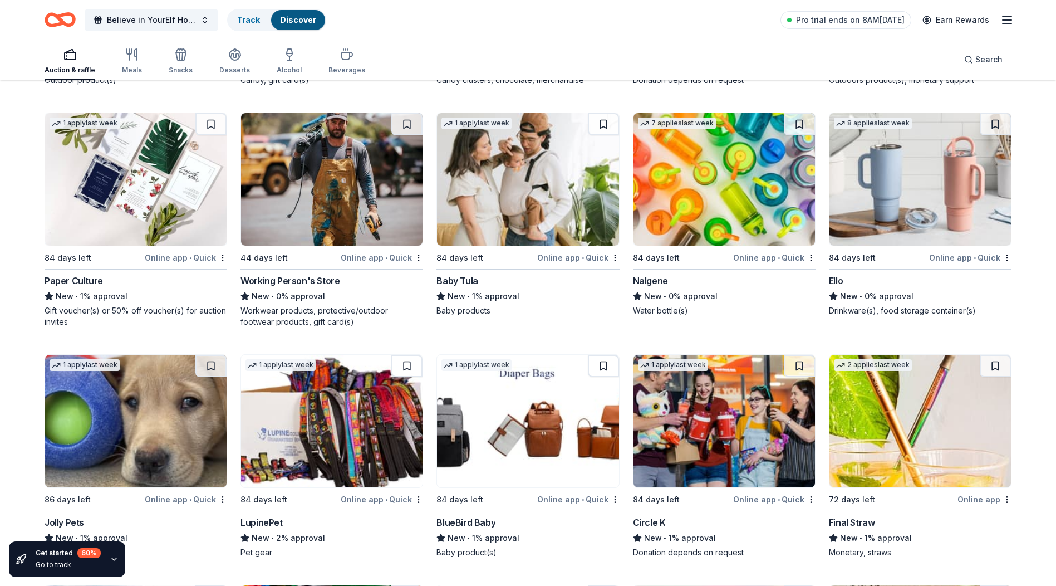
click at [481, 173] on img at bounding box center [527, 179] width 181 height 133
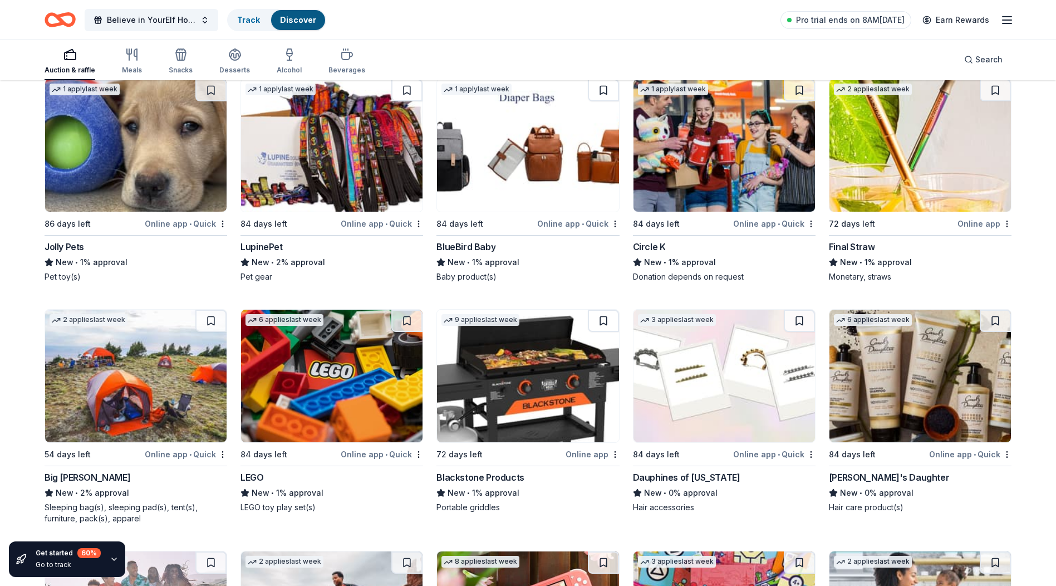
scroll to position [10880, 0]
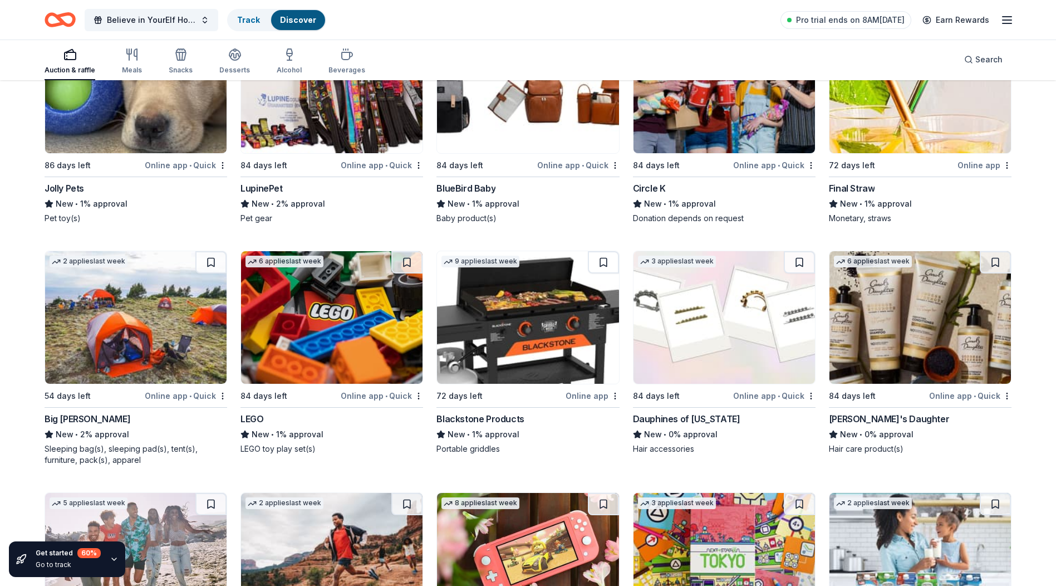
click at [336, 330] on img at bounding box center [331, 317] width 181 height 133
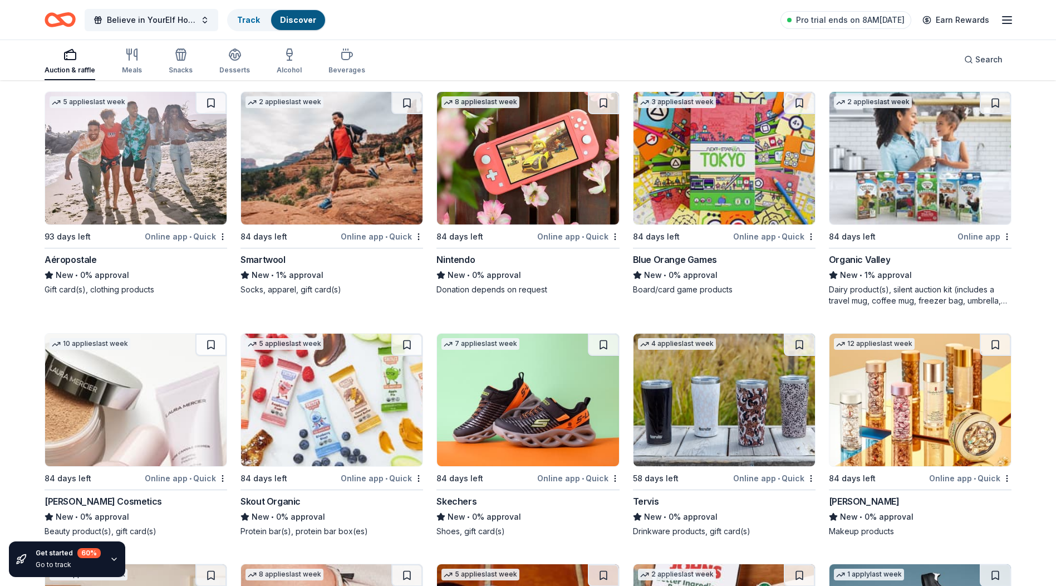
scroll to position [11381, 0]
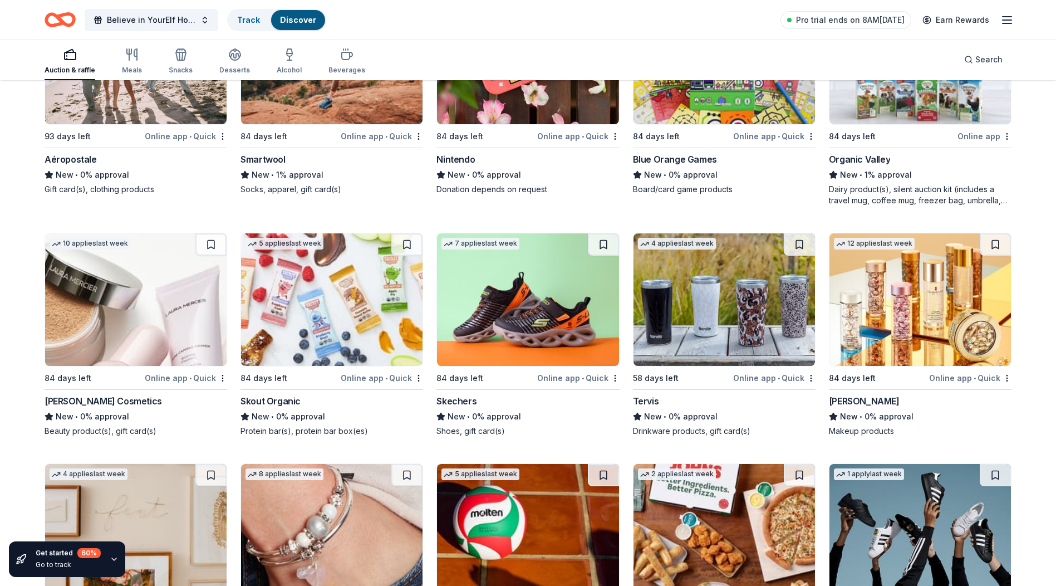
click at [501, 289] on img at bounding box center [527, 299] width 181 height 133
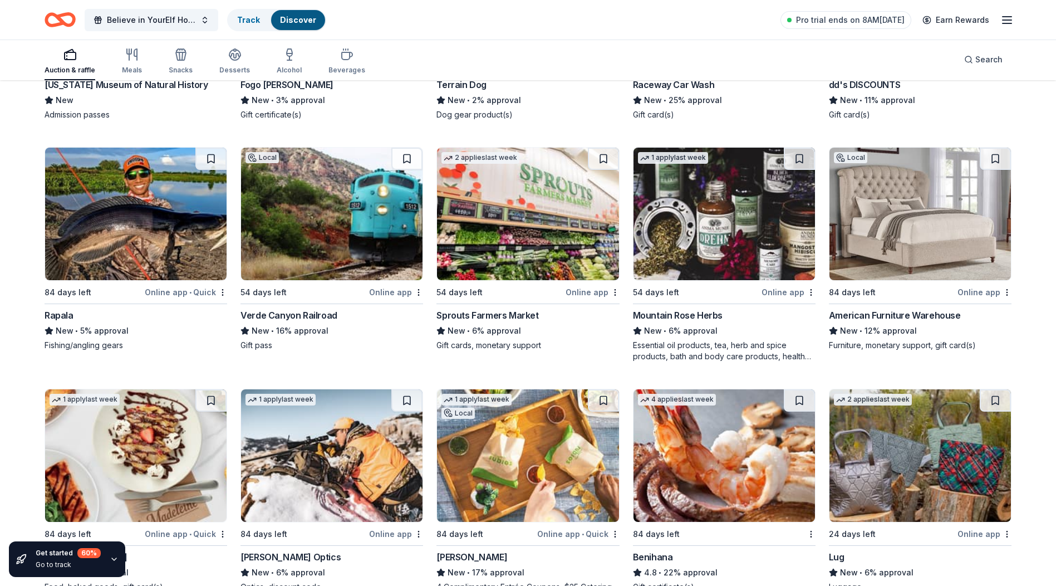
scroll to position [5702, 0]
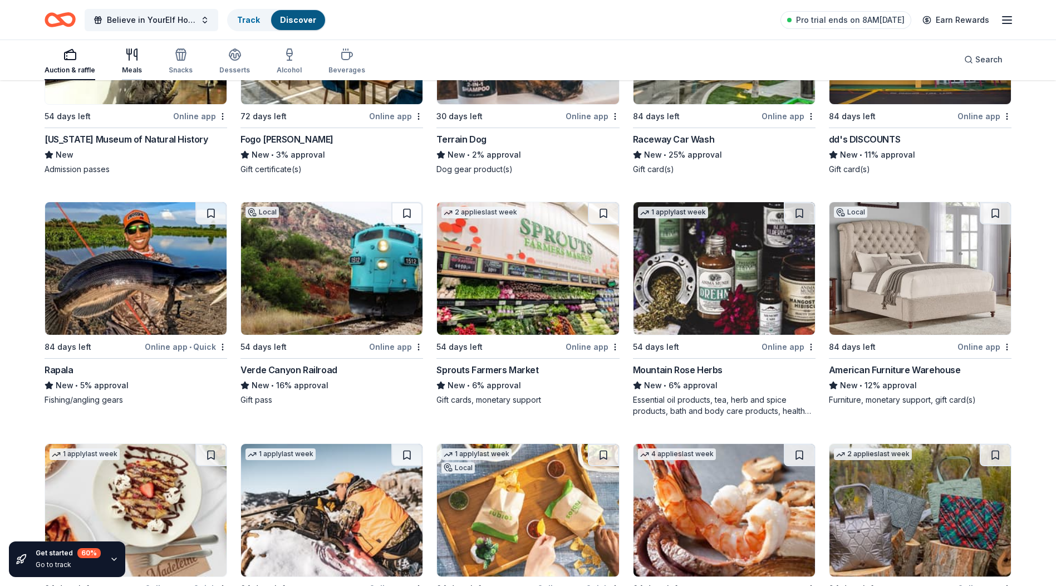
click at [138, 67] on div "Meals" at bounding box center [132, 70] width 20 height 9
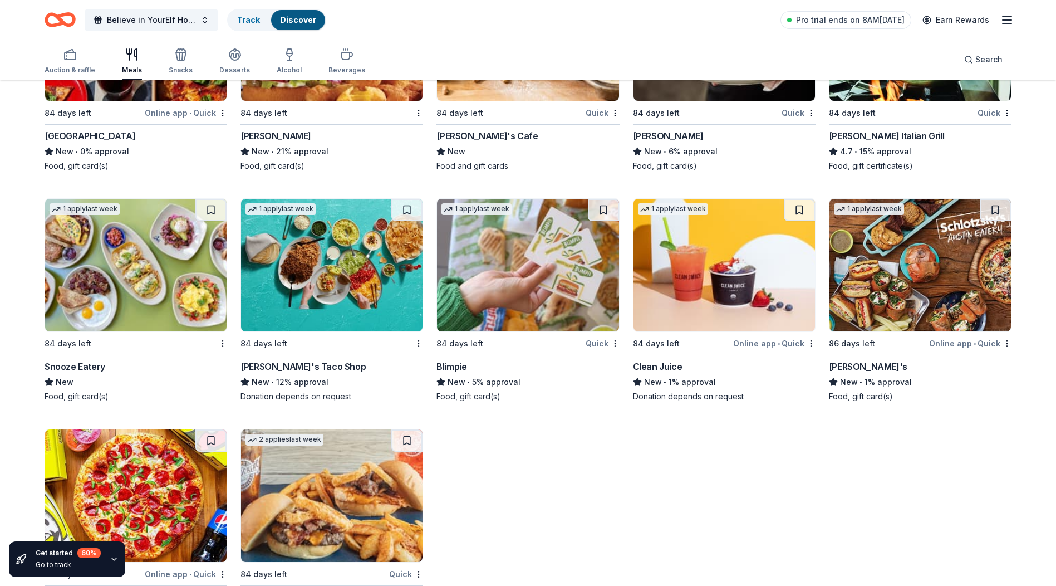
scroll to position [3128, 0]
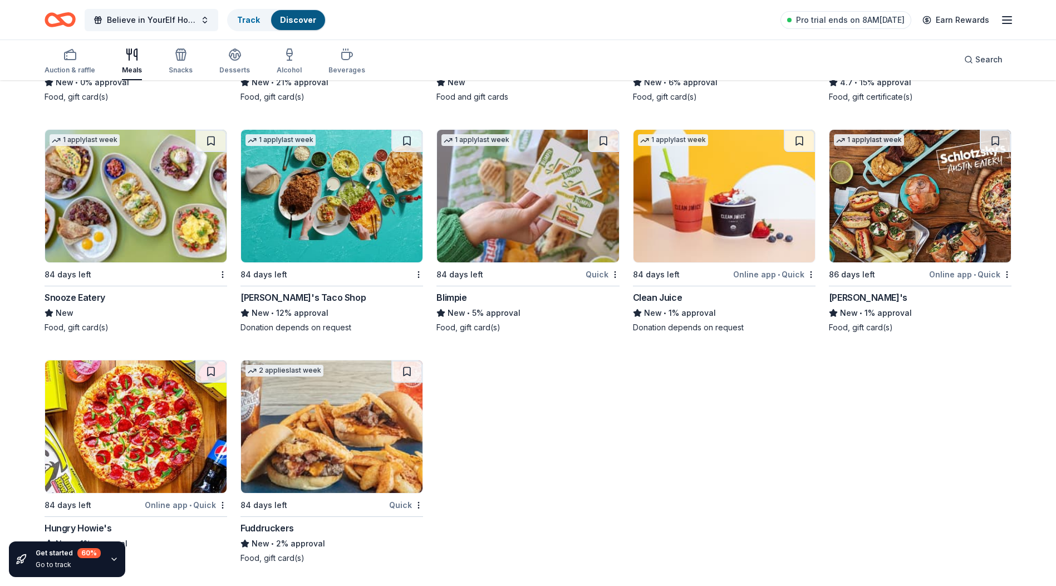
click at [139, 433] on img at bounding box center [135, 426] width 181 height 133
click at [889, 197] on img at bounding box center [920, 196] width 181 height 133
click at [517, 207] on img at bounding box center [527, 196] width 181 height 133
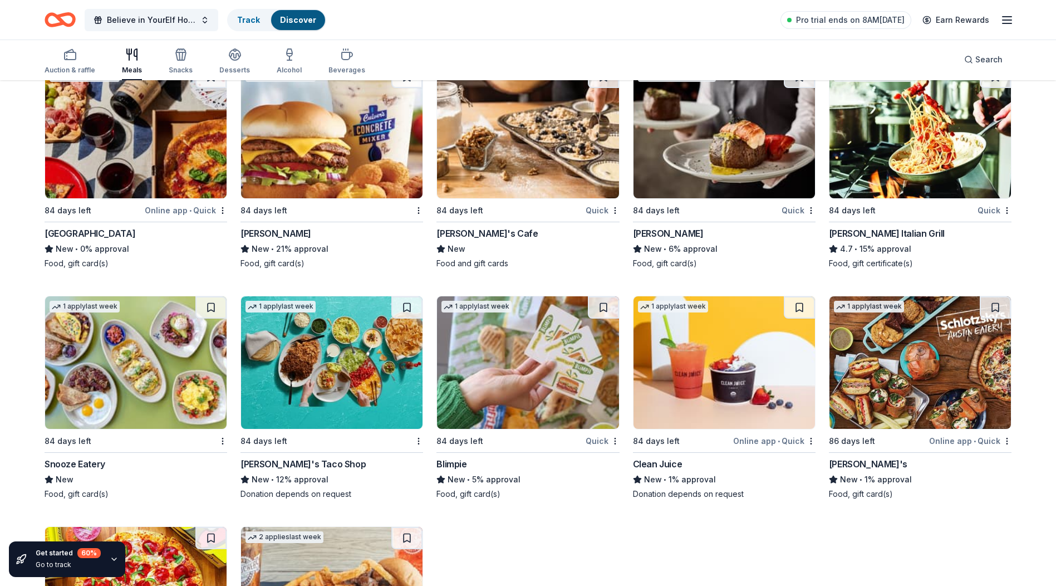
scroll to position [2961, 0]
click at [129, 339] on img at bounding box center [135, 363] width 181 height 133
click at [912, 133] on img at bounding box center [920, 132] width 181 height 133
click at [367, 160] on img at bounding box center [331, 132] width 181 height 133
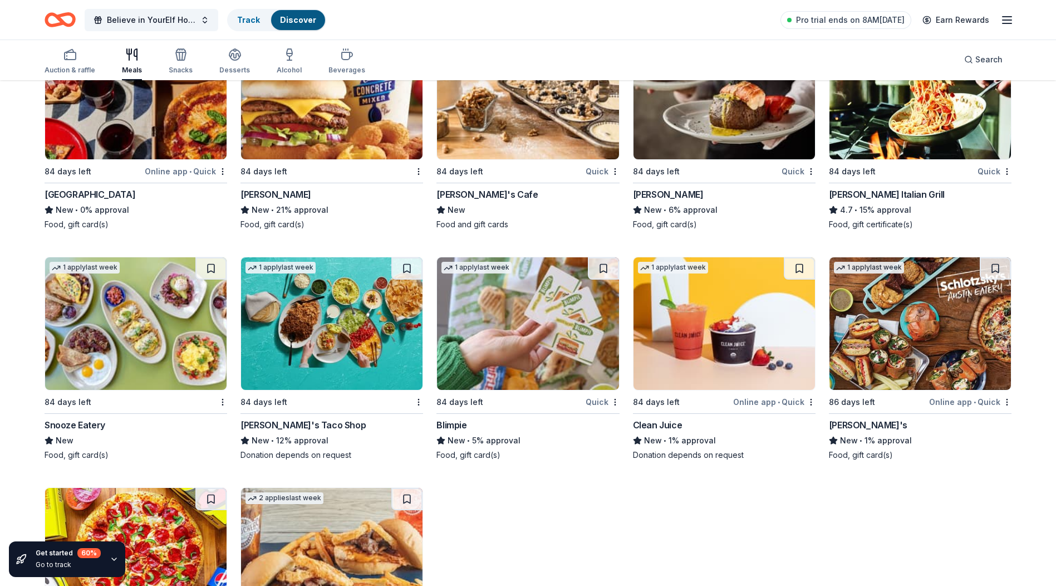
scroll to position [3016, 0]
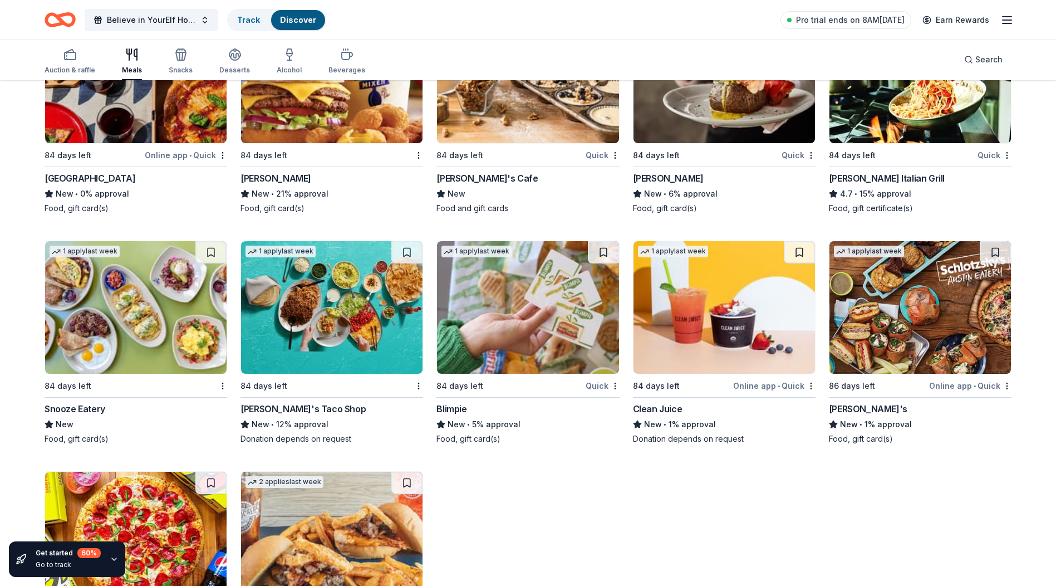
click at [313, 107] on img at bounding box center [331, 77] width 181 height 133
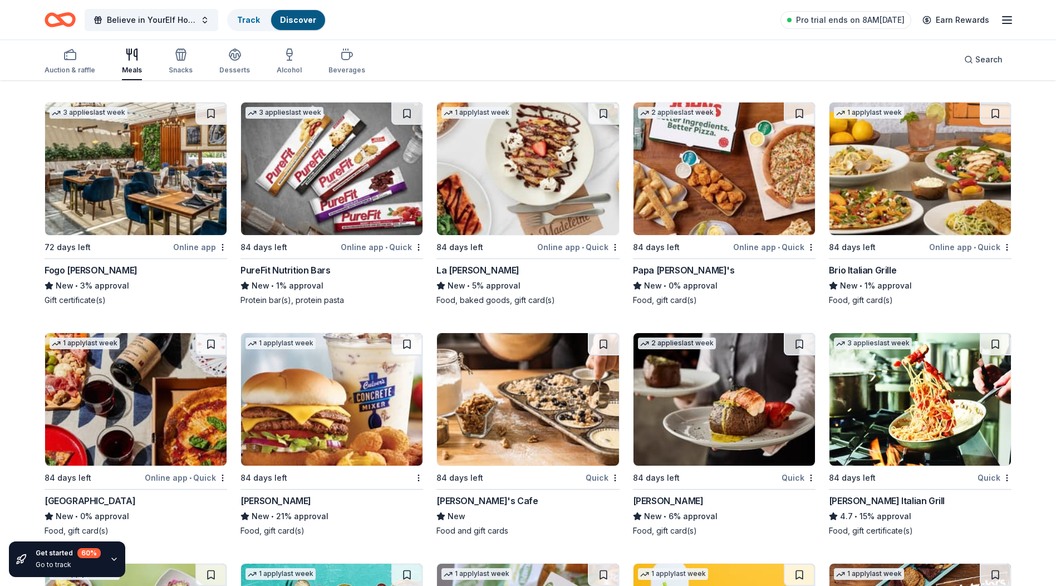
scroll to position [2682, 0]
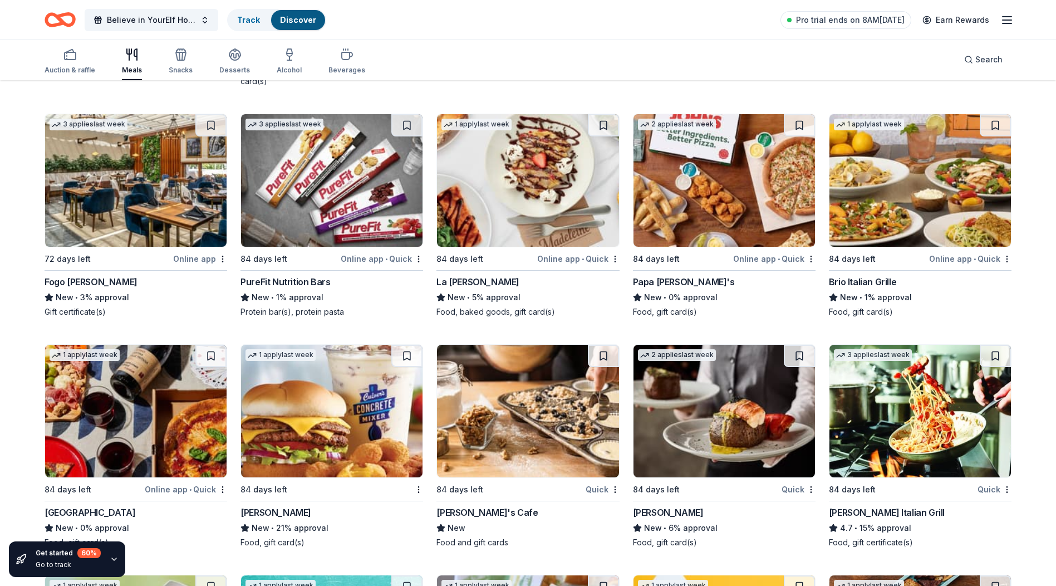
click at [704, 197] on img at bounding box center [724, 180] width 181 height 133
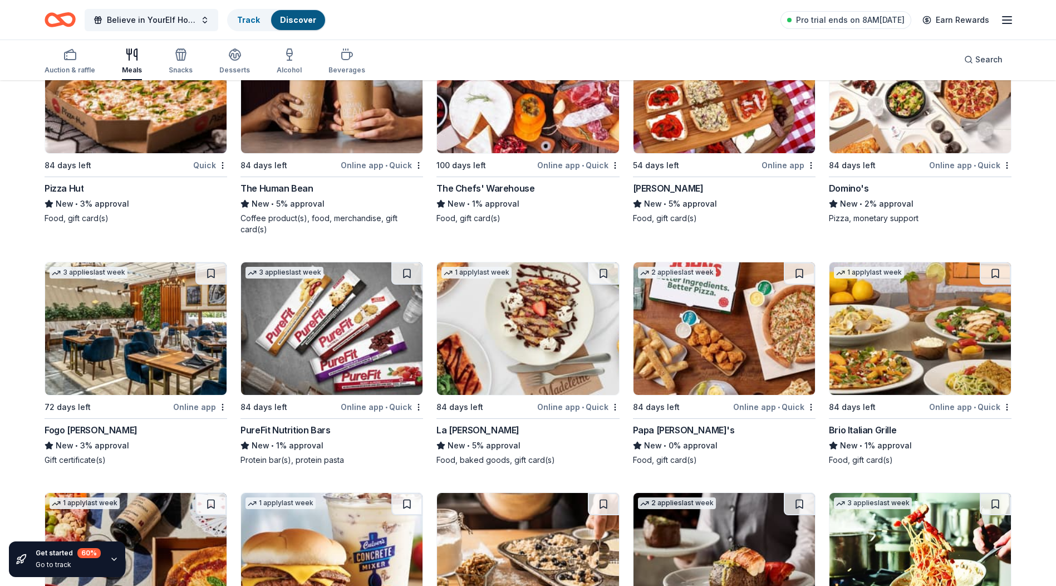
scroll to position [2460, 0]
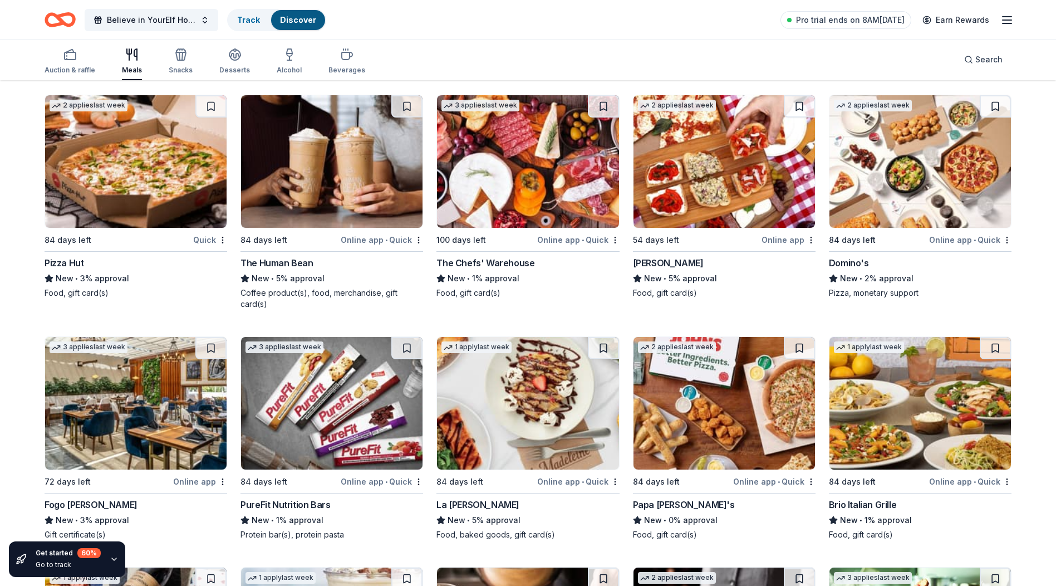
click at [139, 400] on img at bounding box center [135, 403] width 181 height 133
click at [336, 159] on img at bounding box center [331, 161] width 181 height 133
click at [723, 147] on img at bounding box center [724, 161] width 181 height 133
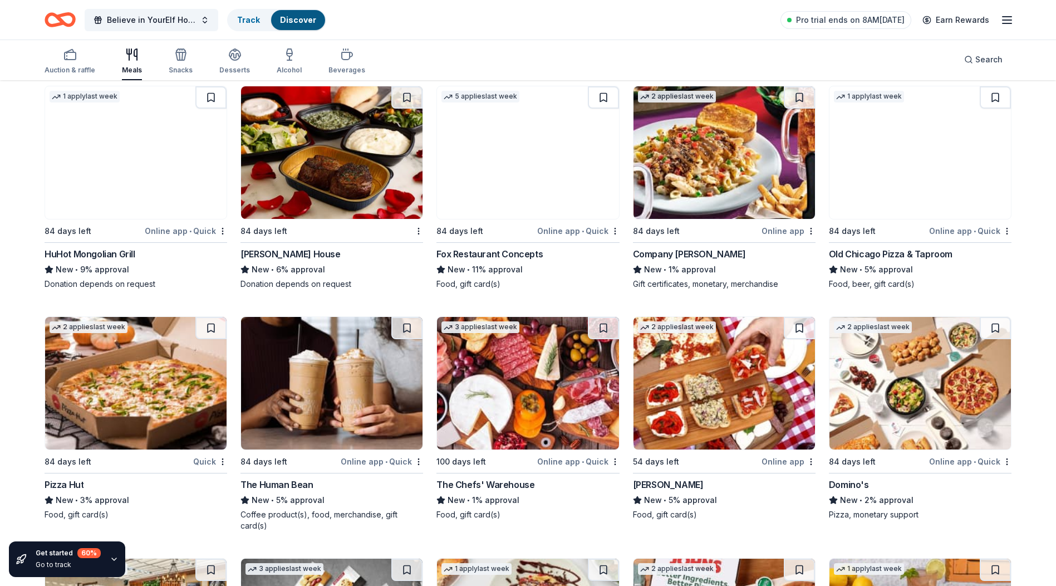
scroll to position [2237, 0]
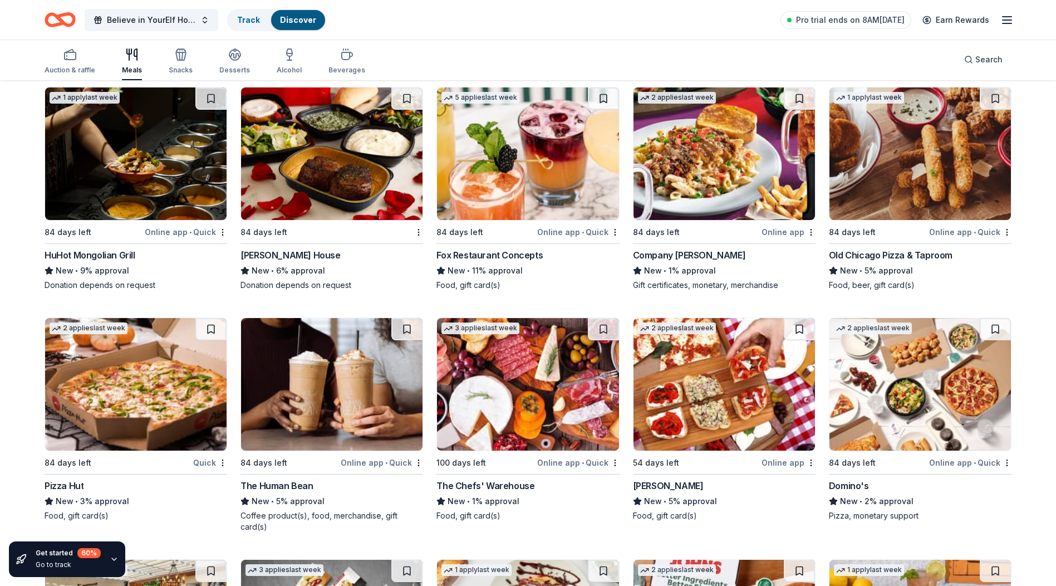
click at [354, 154] on img at bounding box center [331, 153] width 181 height 133
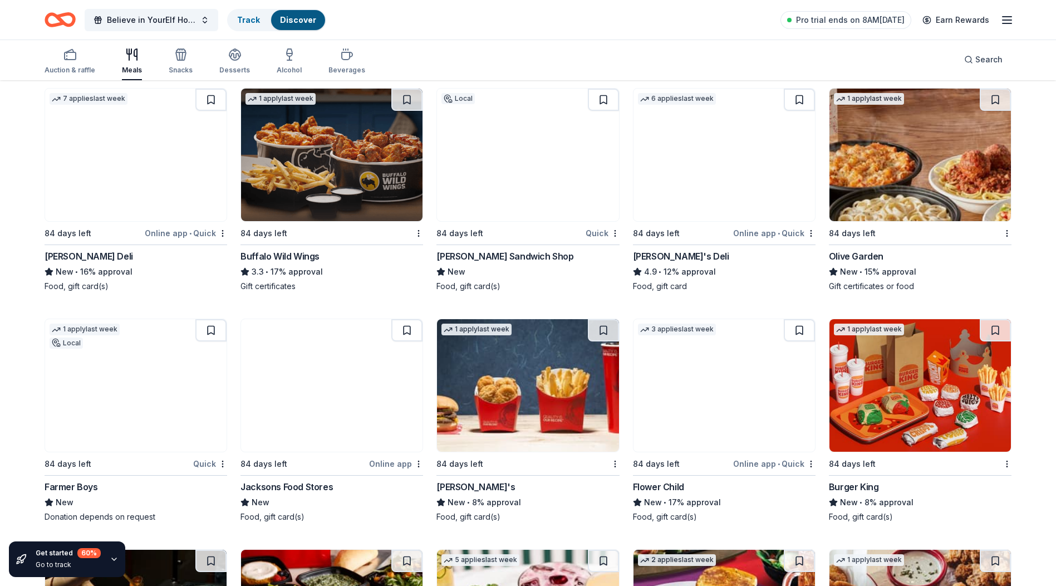
scroll to position [1736, 0]
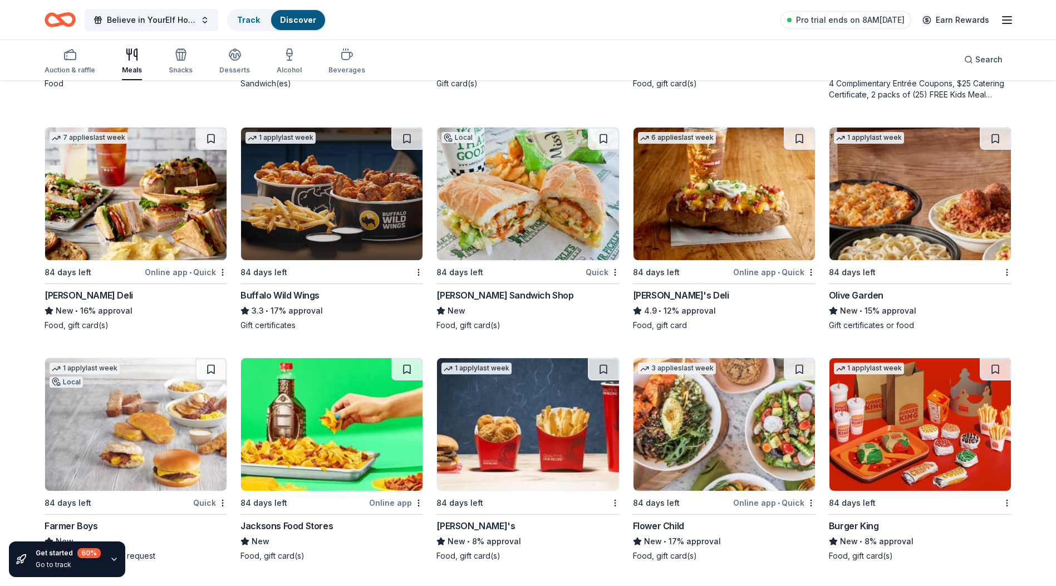
click at [318, 215] on img at bounding box center [331, 193] width 181 height 133
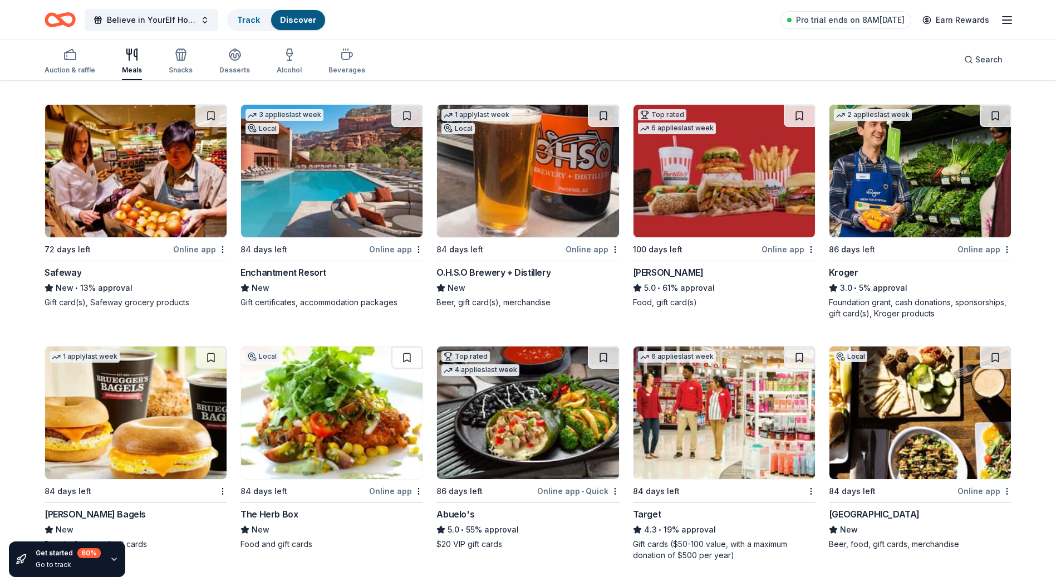
scroll to position [567, 0]
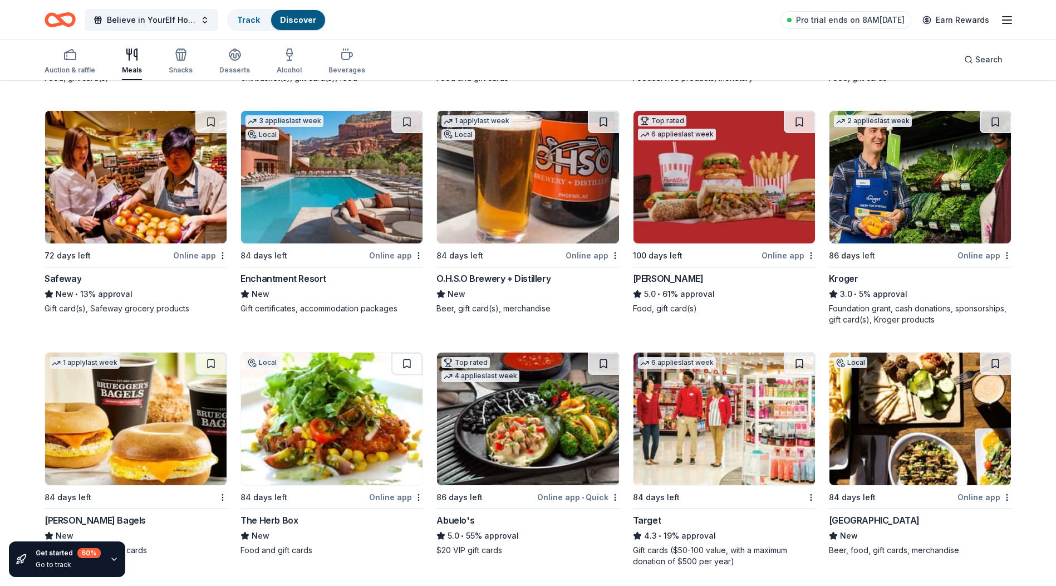
click at [514, 198] on img at bounding box center [527, 177] width 181 height 133
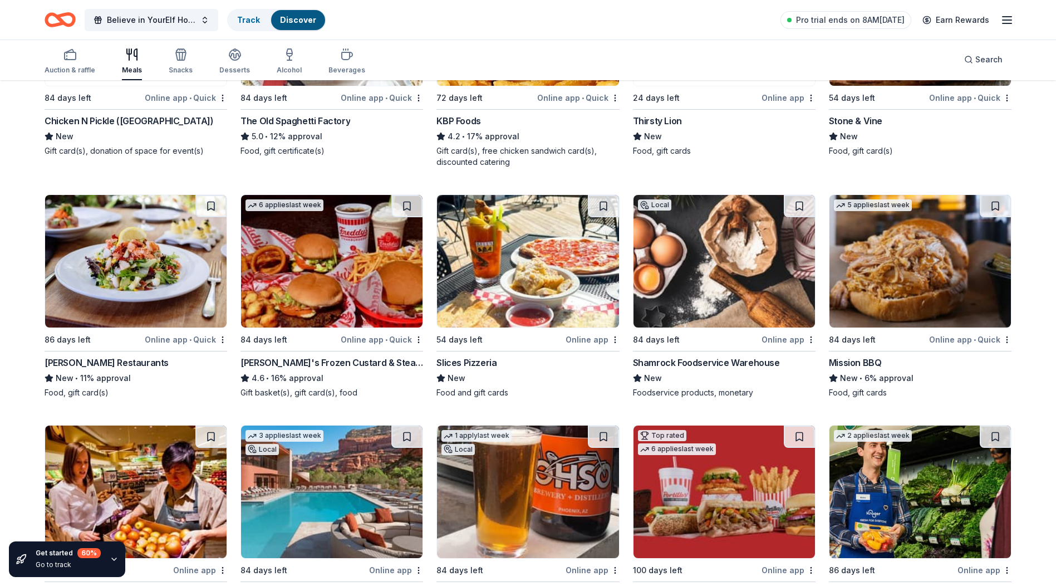
scroll to position [233, 0]
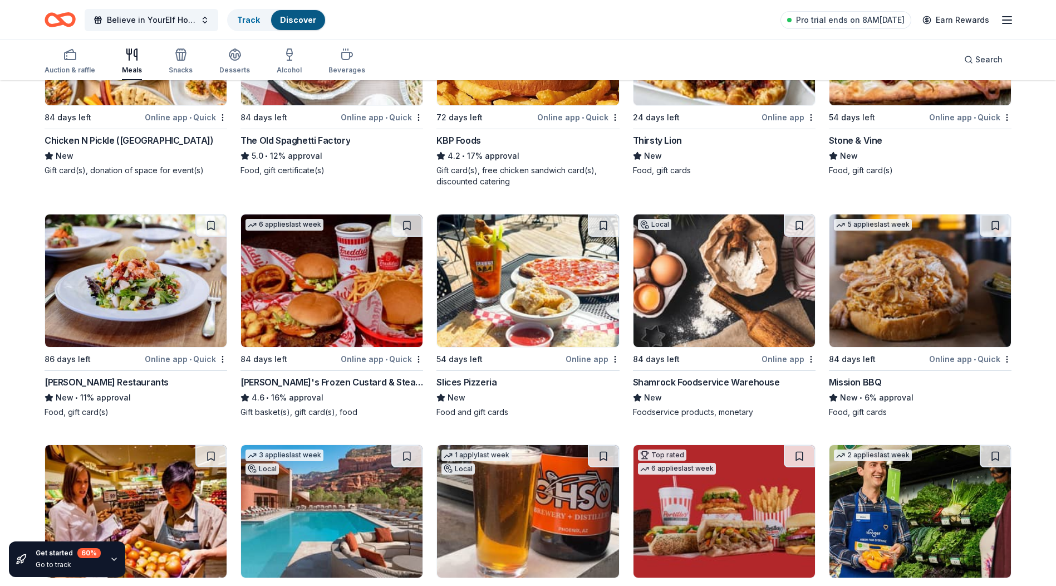
click at [730, 267] on img at bounding box center [724, 280] width 181 height 133
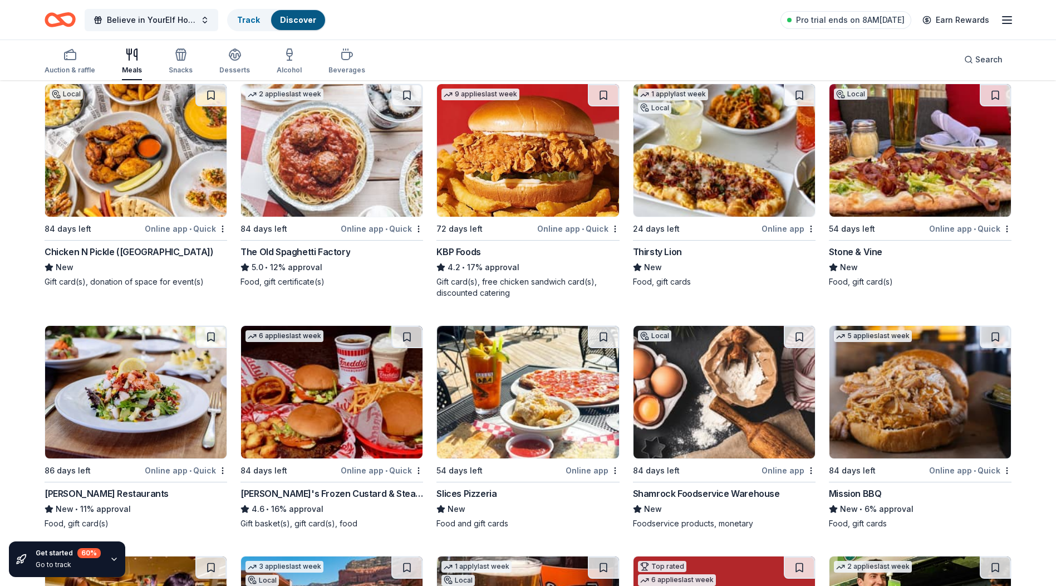
scroll to position [10, 0]
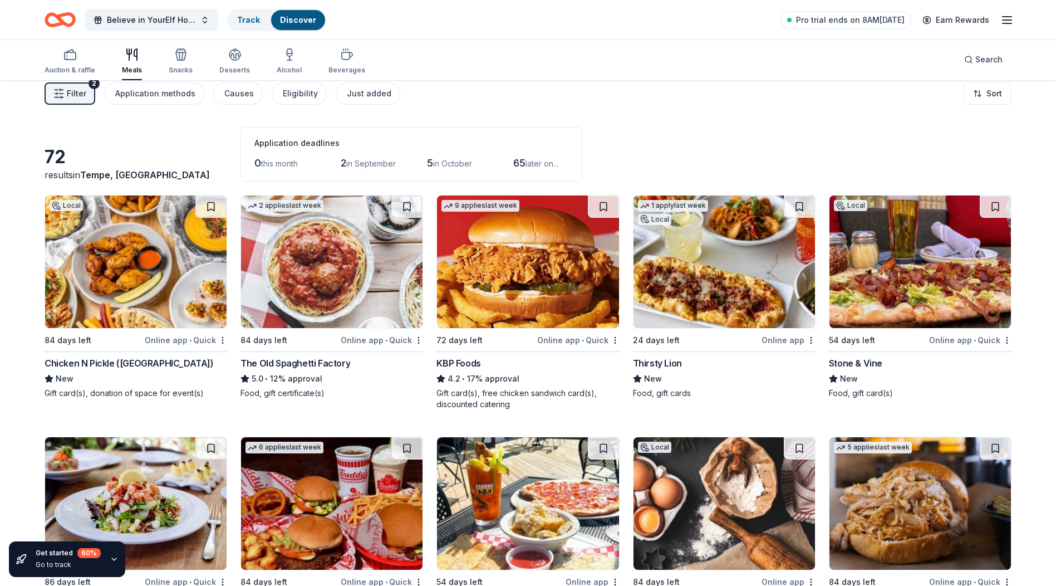
click at [497, 273] on img at bounding box center [527, 261] width 181 height 133
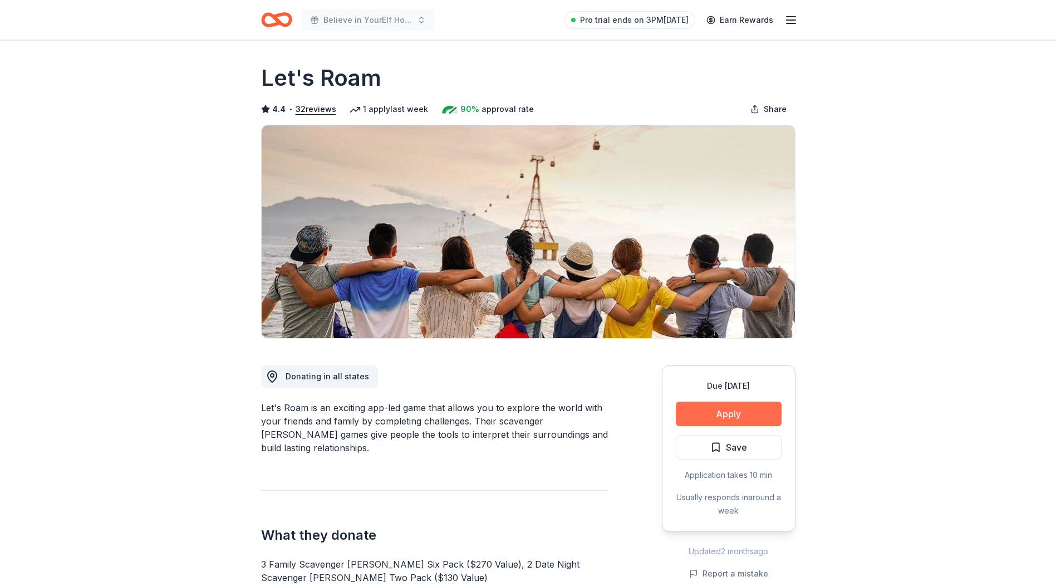
click at [738, 410] on button "Apply" at bounding box center [729, 413] width 106 height 24
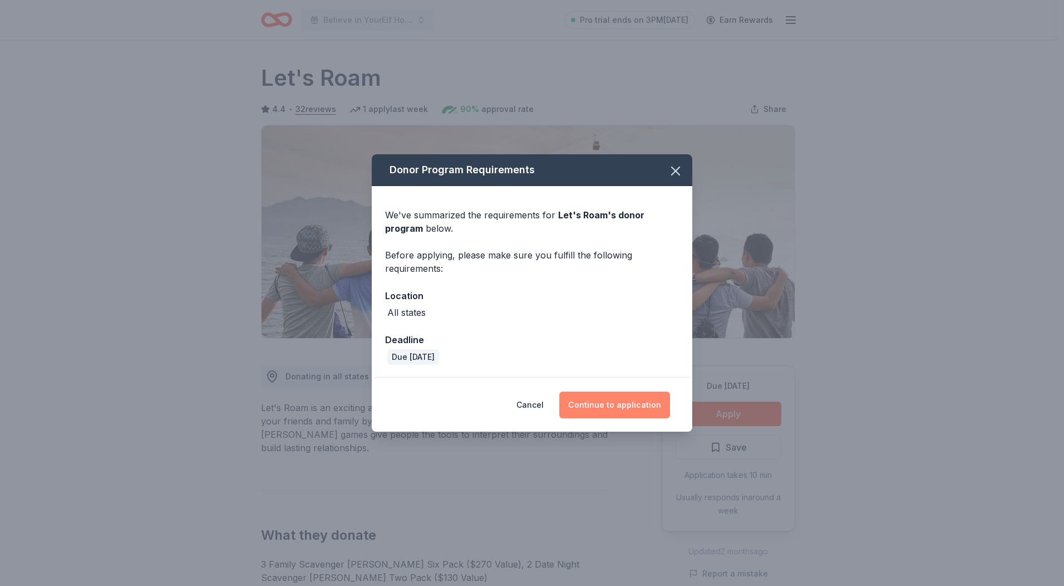
click at [622, 407] on button "Continue to application" at bounding box center [615, 404] width 111 height 27
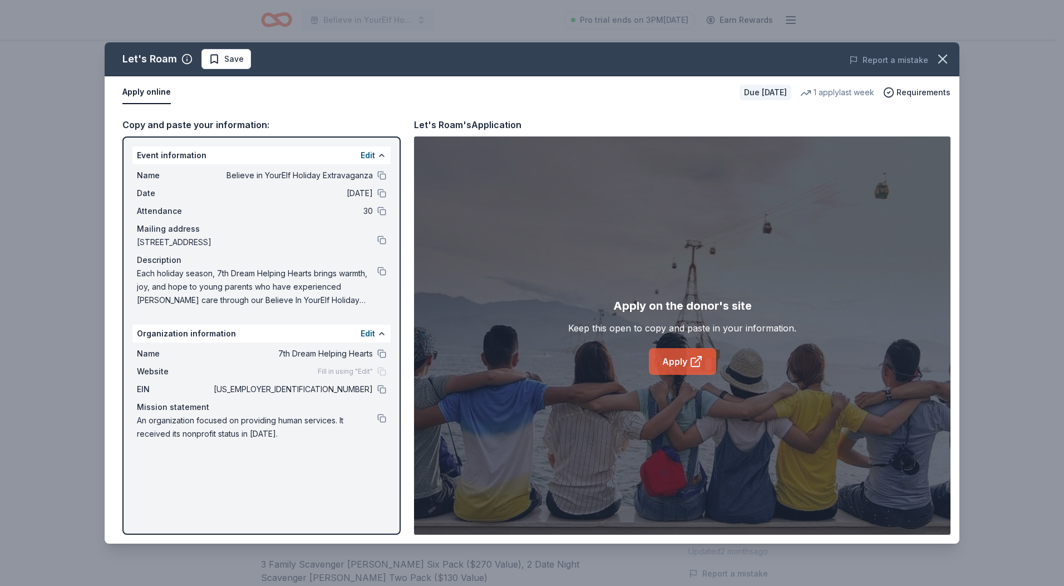
click at [686, 364] on link "Apply" at bounding box center [682, 361] width 67 height 27
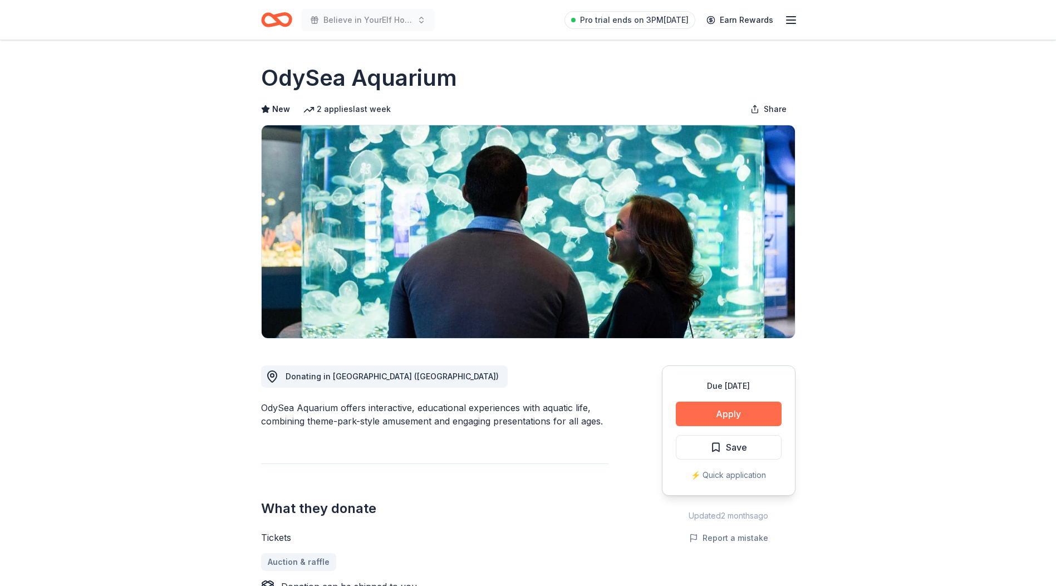
click at [735, 414] on button "Apply" at bounding box center [729, 413] width 106 height 24
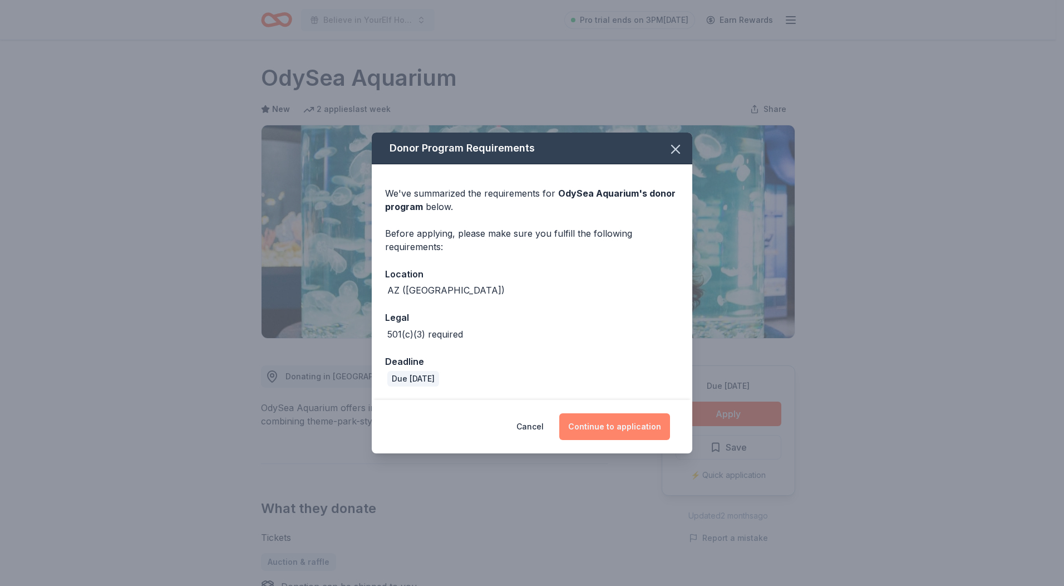
click at [586, 428] on button "Continue to application" at bounding box center [615, 426] width 111 height 27
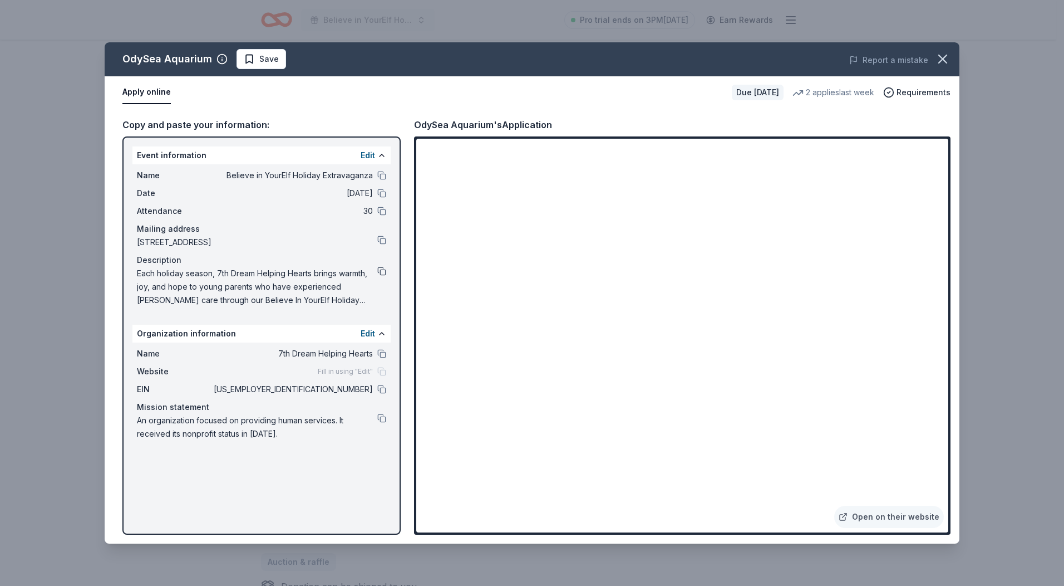
click at [384, 271] on button at bounding box center [381, 271] width 9 height 9
drag, startPoint x: 949, startPoint y: 60, endPoint x: 935, endPoint y: 63, distance: 13.9
click at [949, 60] on icon "button" at bounding box center [943, 59] width 16 height 16
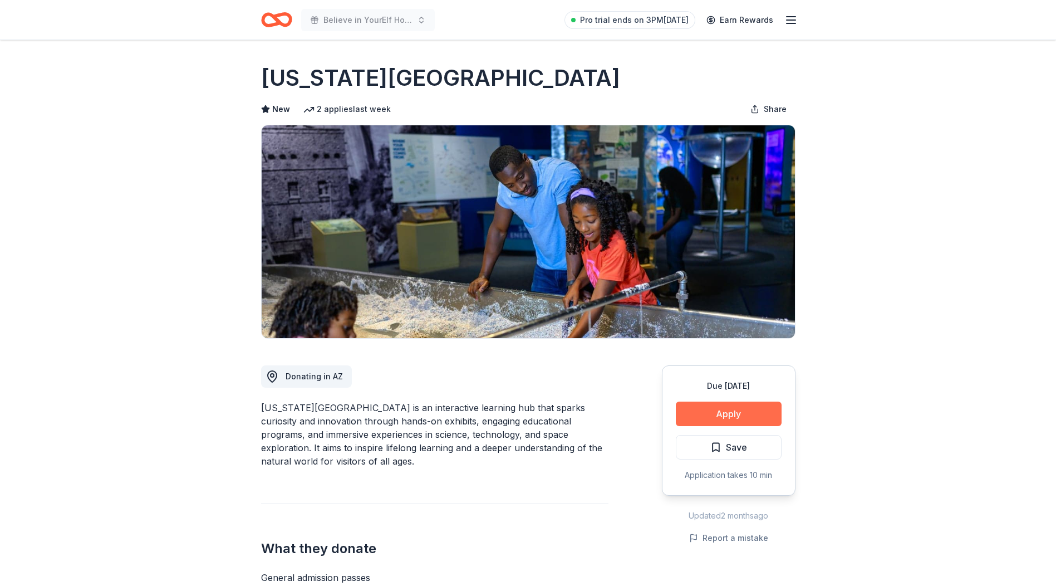
click at [717, 409] on button "Apply" at bounding box center [729, 413] width 106 height 24
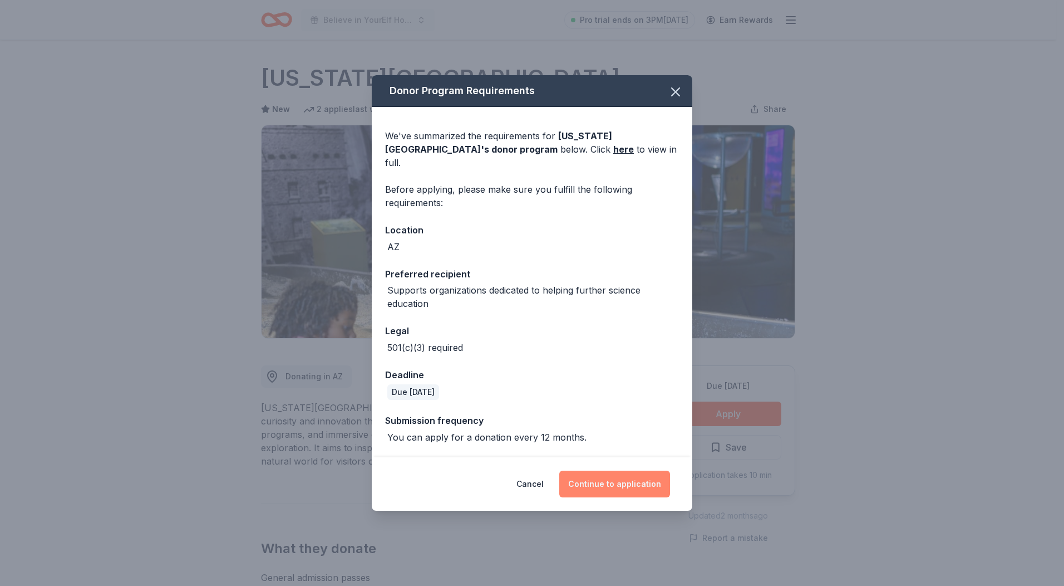
click at [590, 470] on button "Continue to application" at bounding box center [615, 483] width 111 height 27
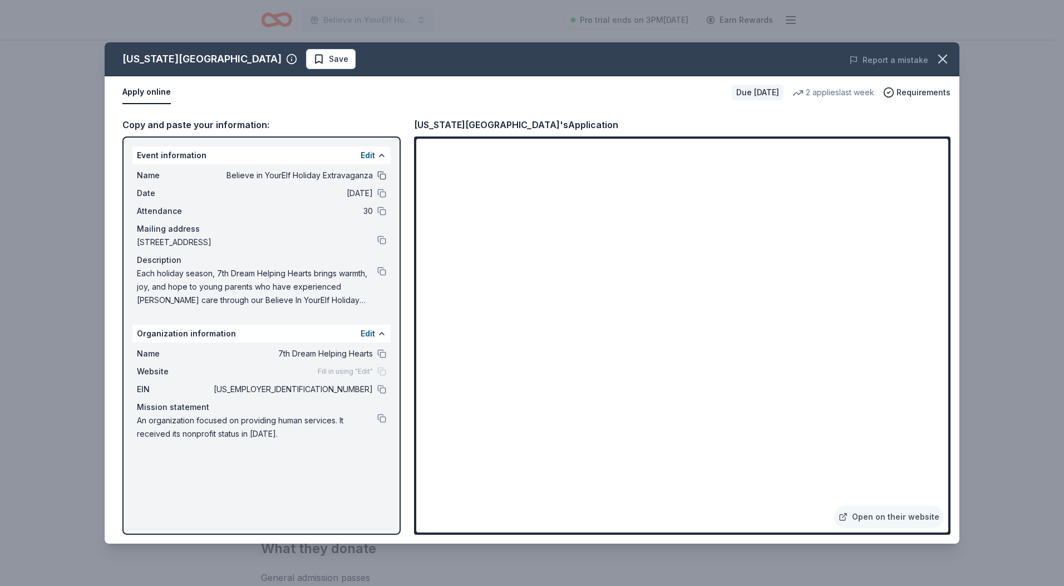
click at [384, 179] on button at bounding box center [381, 175] width 9 height 9
click at [944, 57] on icon "button" at bounding box center [943, 59] width 16 height 16
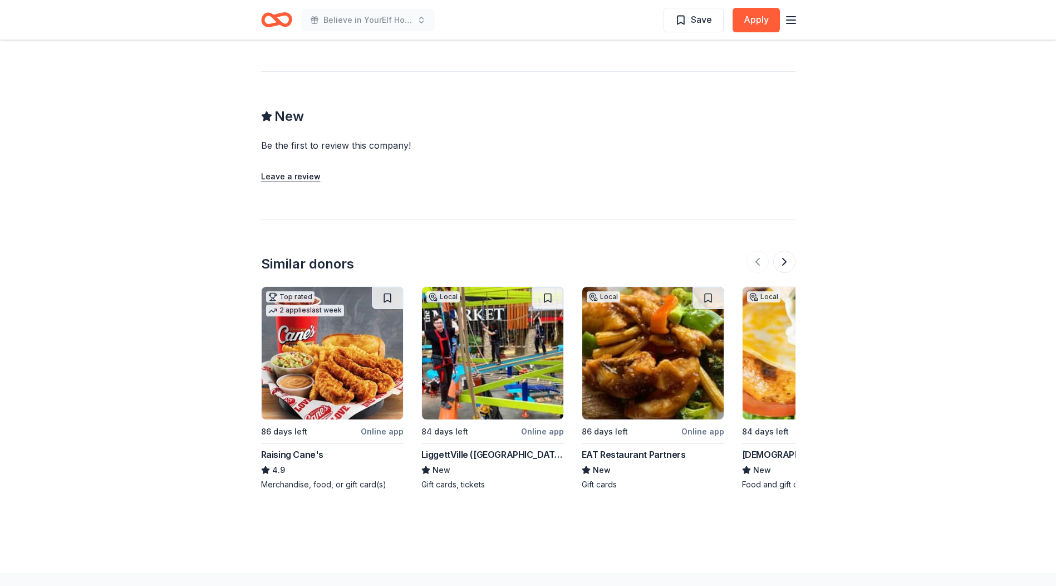
scroll to position [1141, 0]
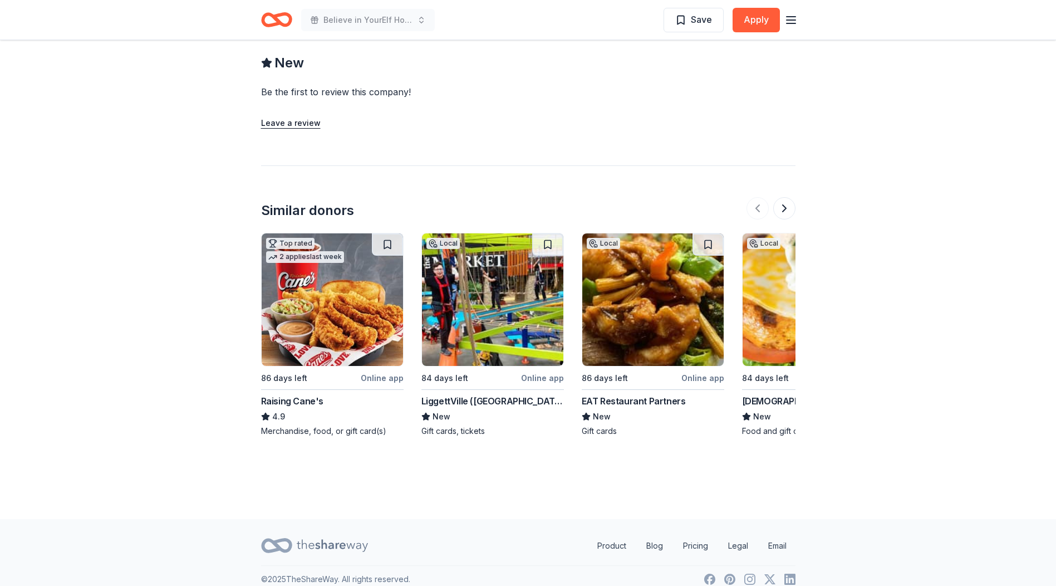
click at [330, 309] on img at bounding box center [332, 299] width 141 height 133
click at [771, 272] on img at bounding box center [813, 299] width 141 height 133
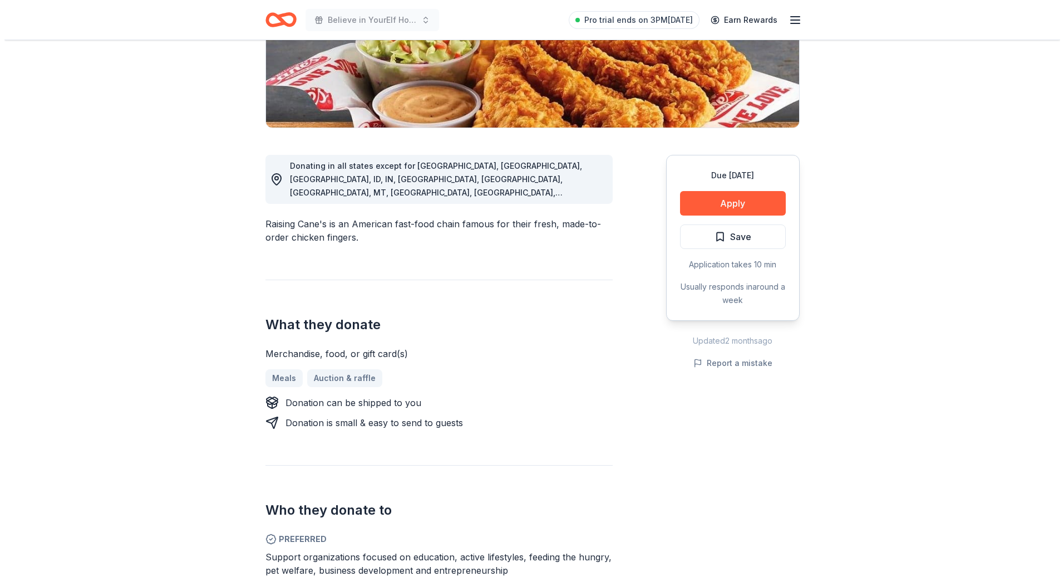
scroll to position [223, 0]
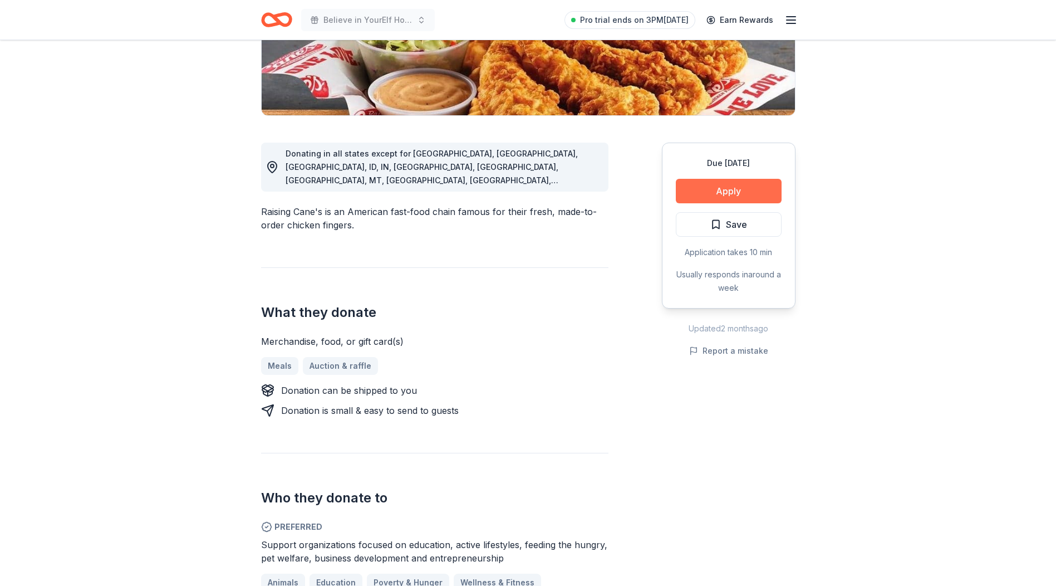
click at [727, 186] on button "Apply" at bounding box center [729, 191] width 106 height 24
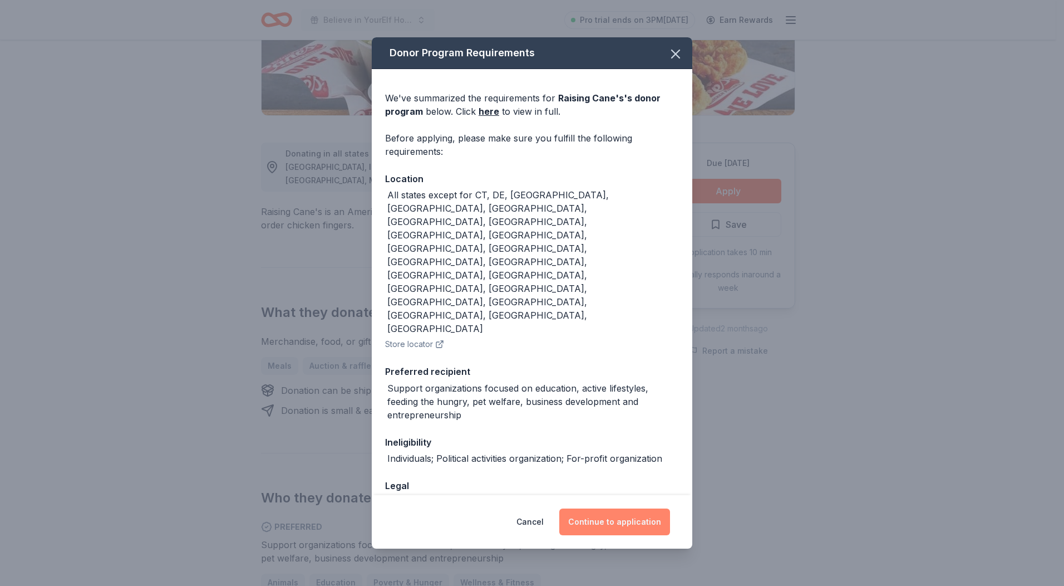
click at [612, 508] on button "Continue to application" at bounding box center [615, 521] width 111 height 27
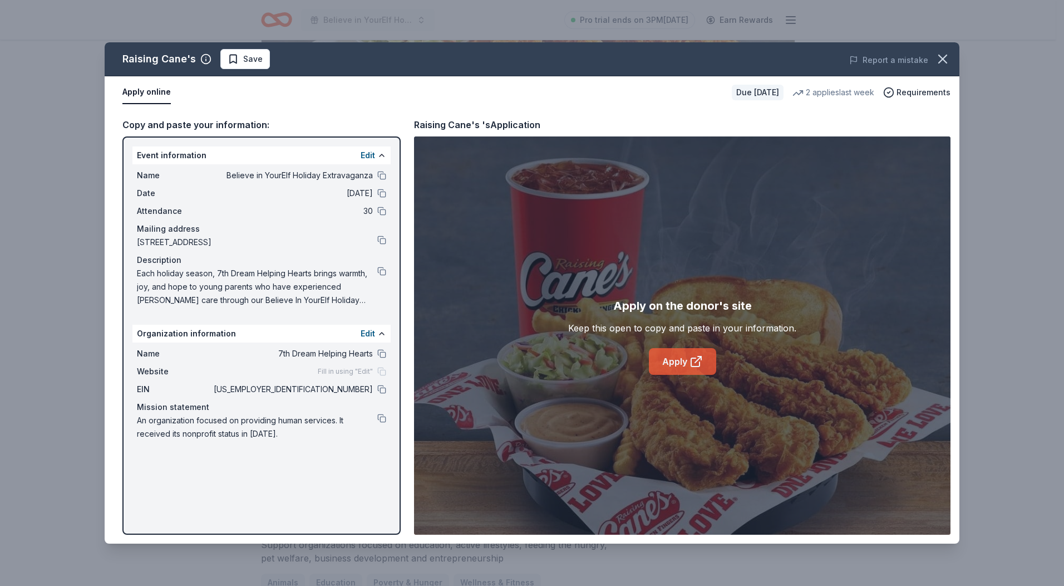
click at [670, 359] on link "Apply" at bounding box center [682, 361] width 67 height 27
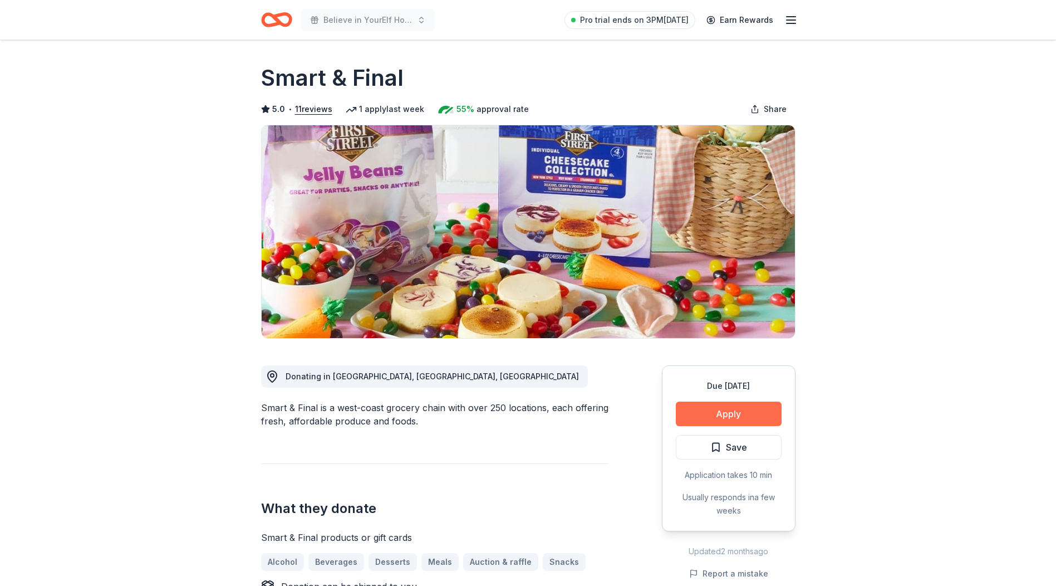
click at [735, 414] on button "Apply" at bounding box center [729, 413] width 106 height 24
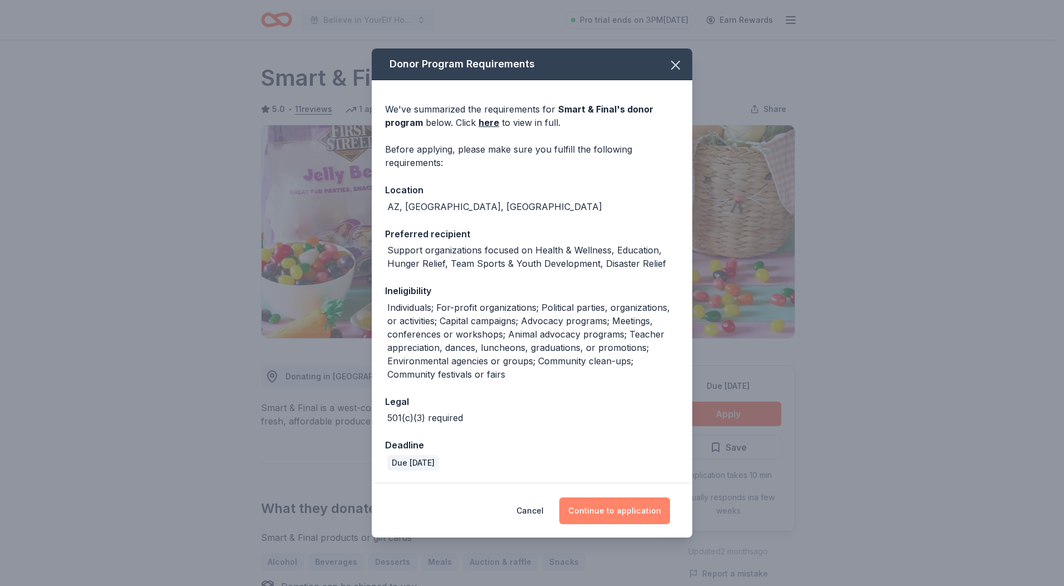
click at [605, 513] on button "Continue to application" at bounding box center [615, 510] width 111 height 27
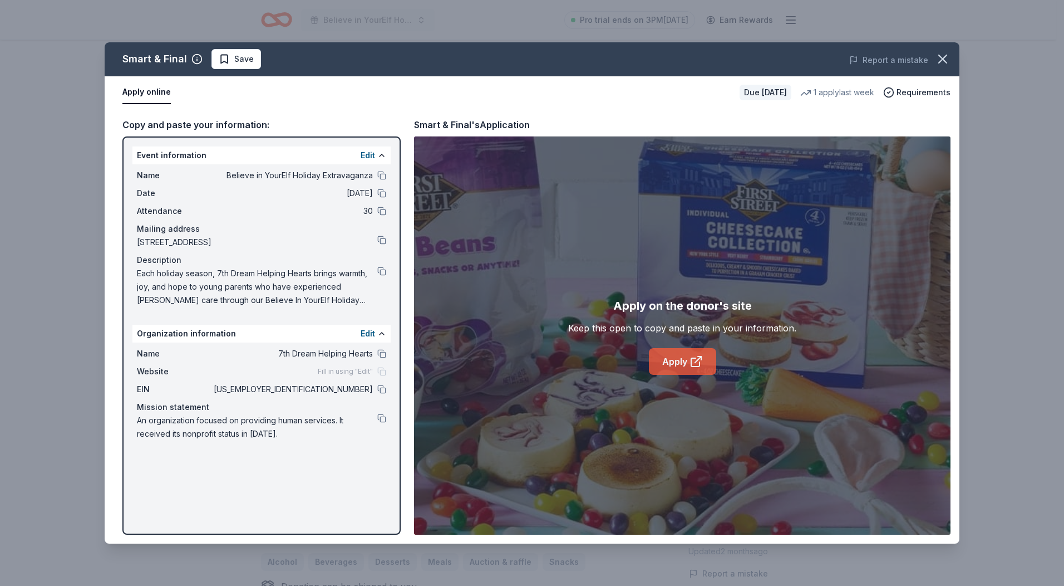
click at [670, 369] on link "Apply" at bounding box center [682, 361] width 67 height 27
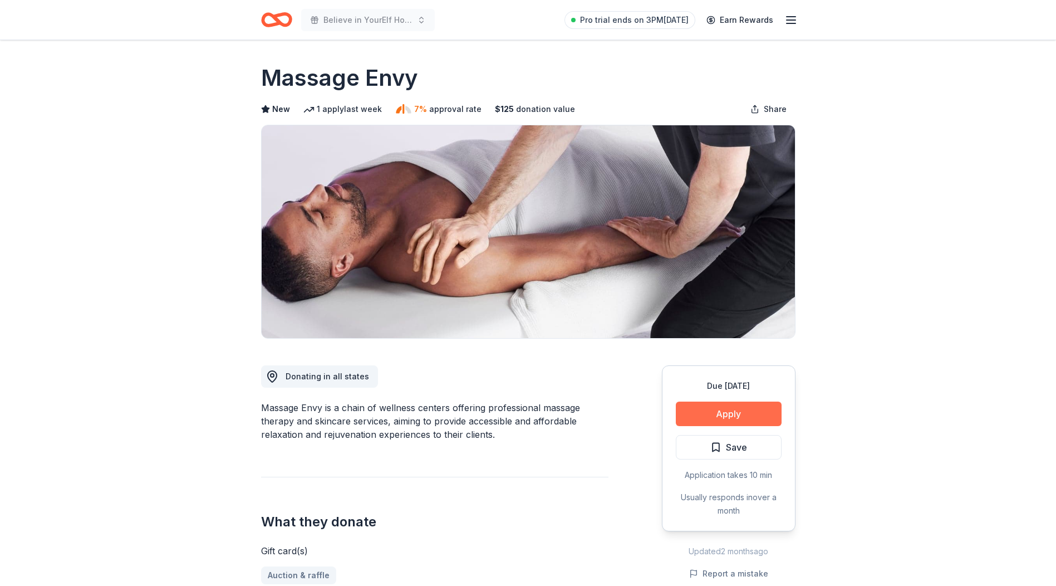
click at [705, 414] on button "Apply" at bounding box center [729, 413] width 106 height 24
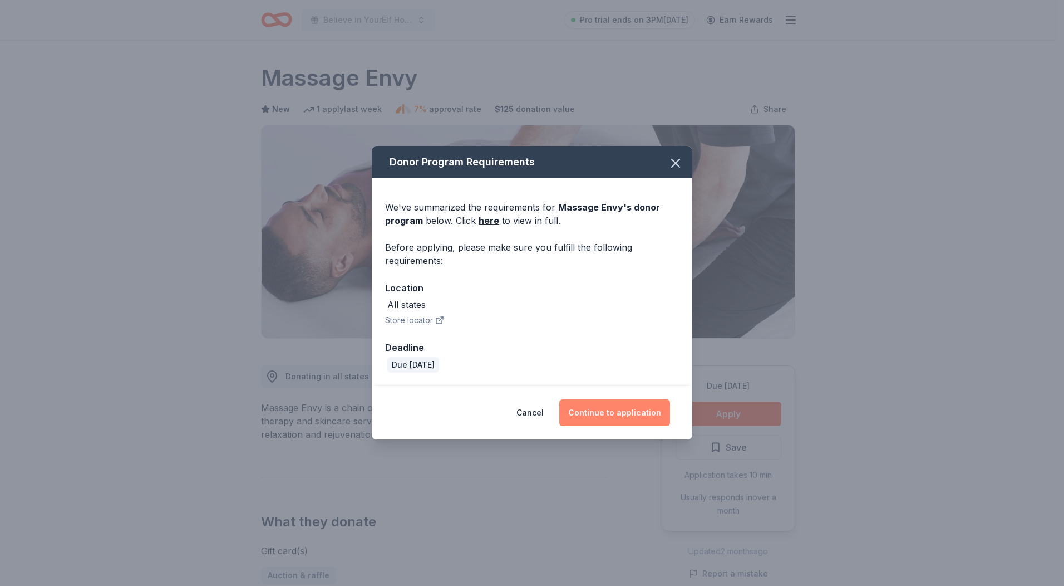
click at [645, 419] on button "Continue to application" at bounding box center [615, 412] width 111 height 27
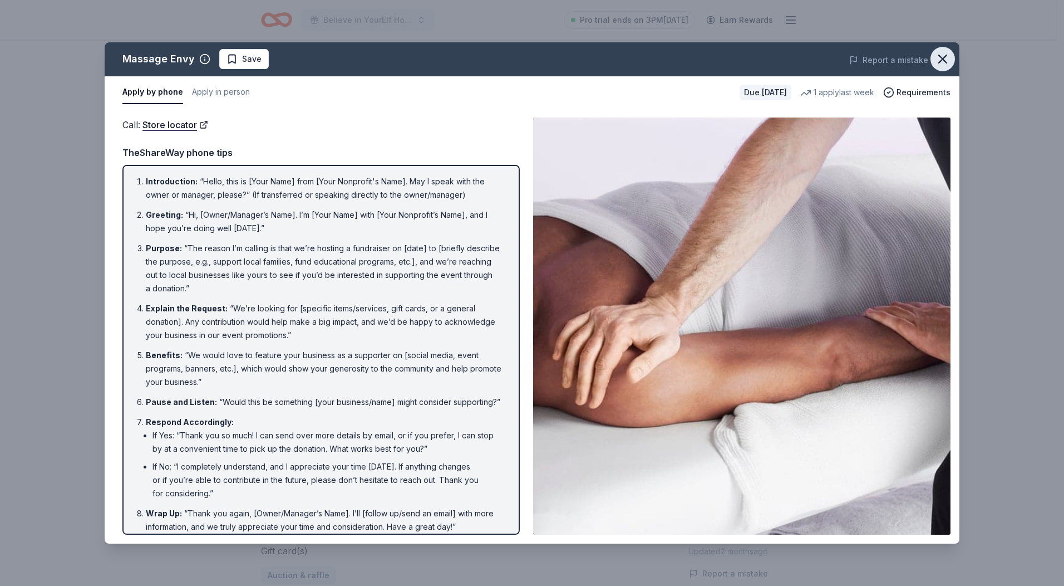
click at [948, 55] on icon "button" at bounding box center [943, 59] width 16 height 16
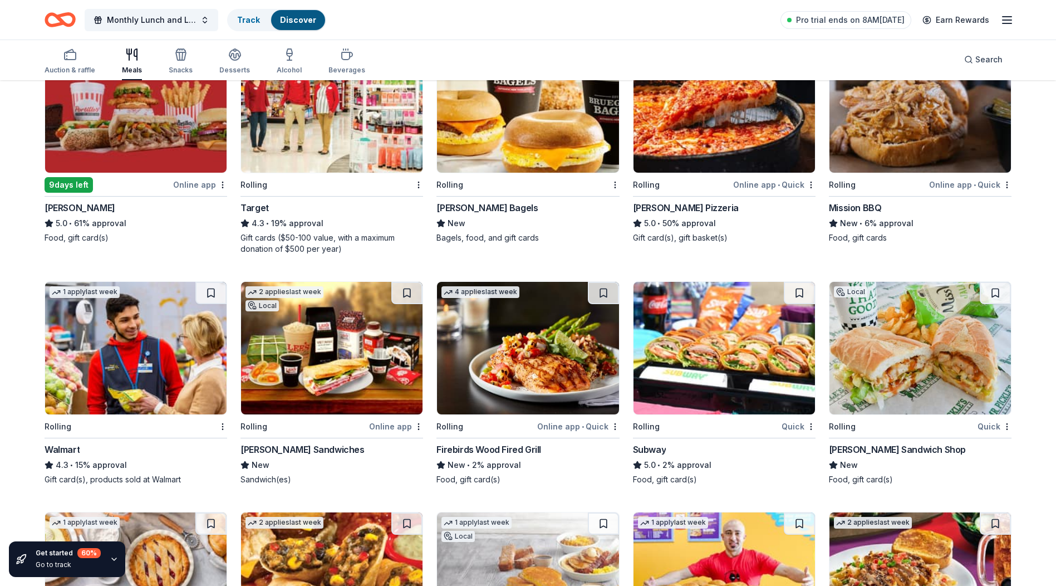
scroll to position [336, 0]
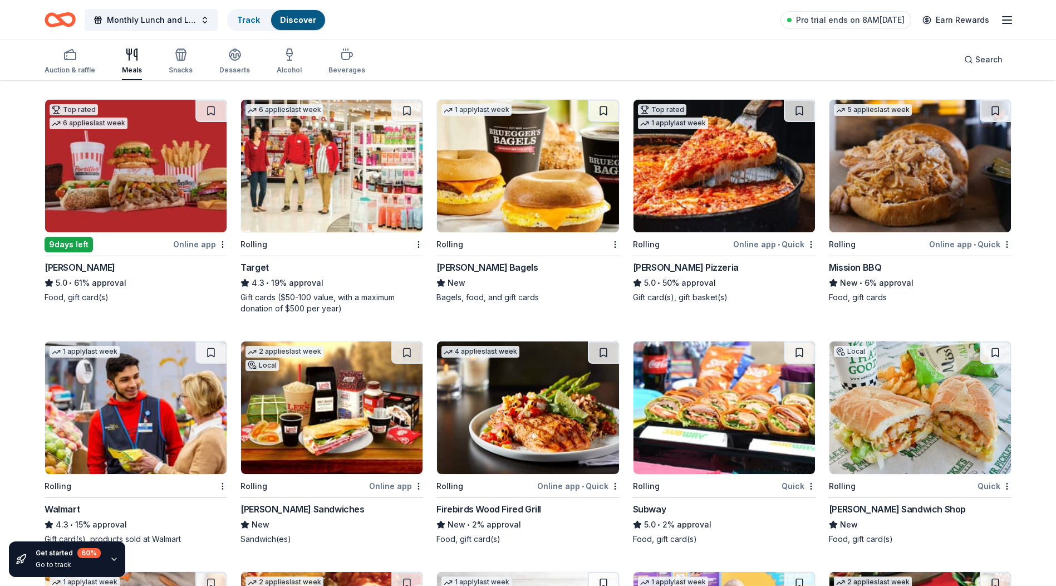
click at [87, 179] on img at bounding box center [135, 166] width 181 height 133
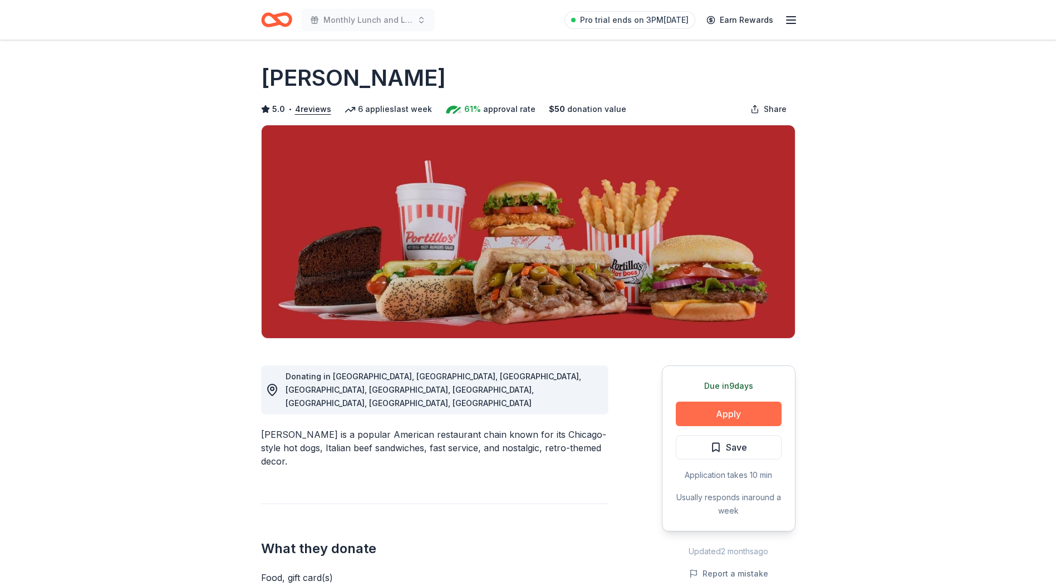
click at [716, 411] on button "Apply" at bounding box center [729, 413] width 106 height 24
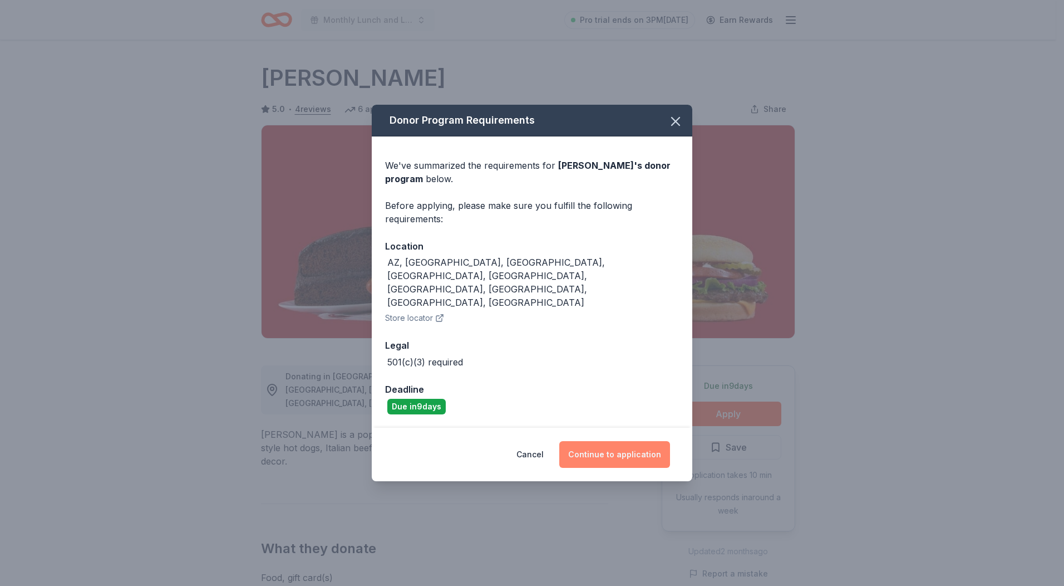
click at [612, 441] on button "Continue to application" at bounding box center [615, 454] width 111 height 27
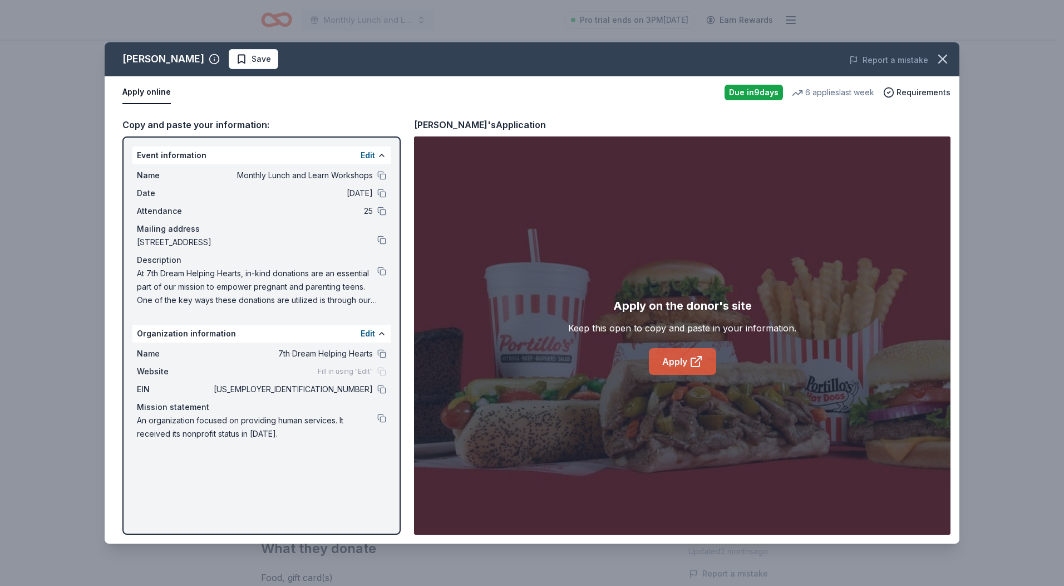
click at [670, 356] on link "Apply" at bounding box center [682, 361] width 67 height 27
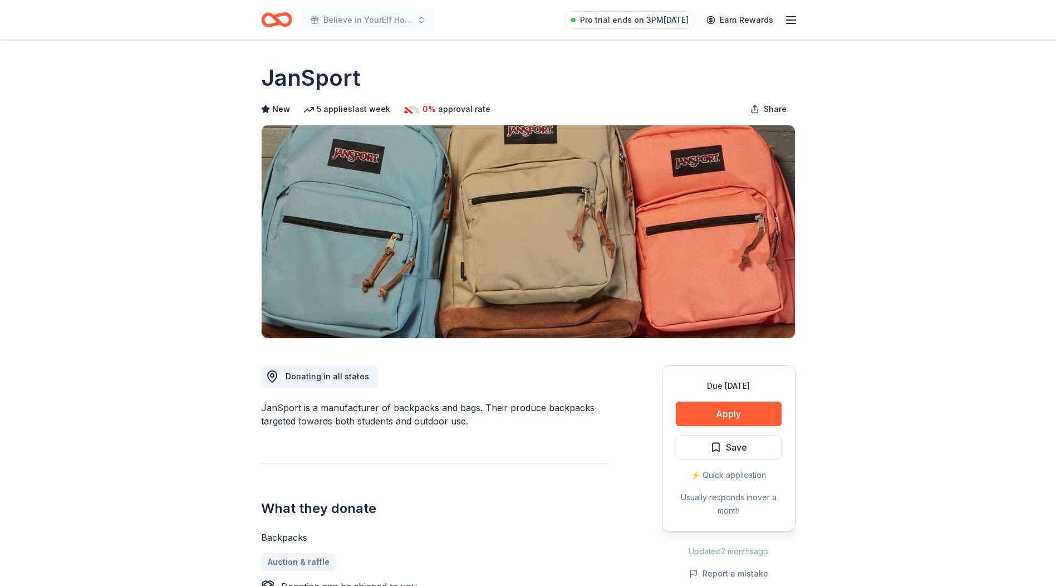
click at [712, 400] on div "Due [DATE] Apply Save ⚡️ Quick application Usually responds in over a month" at bounding box center [729, 448] width 134 height 166
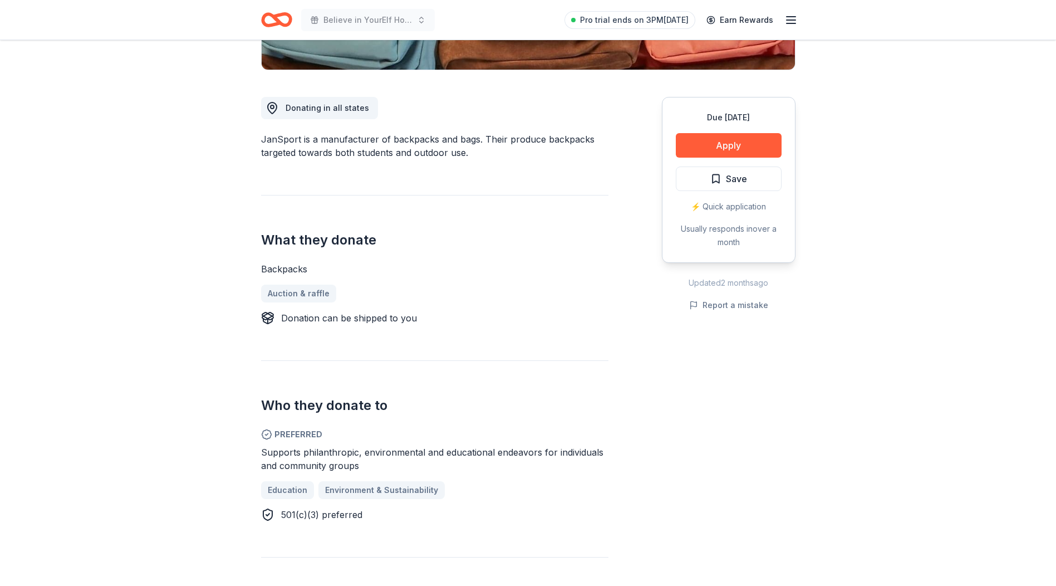
scroll to position [334, 0]
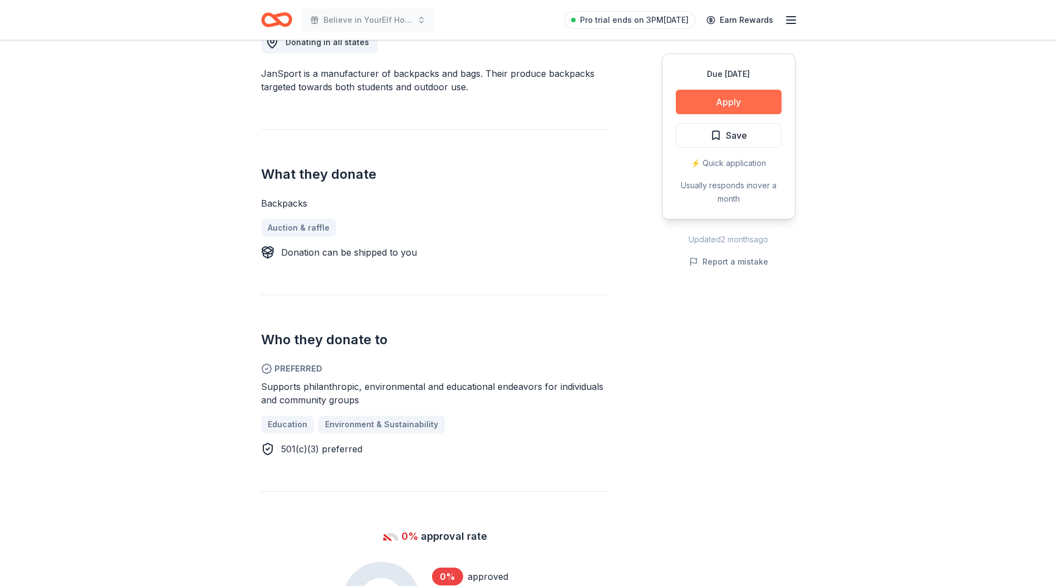
click at [729, 100] on button "Apply" at bounding box center [729, 102] width 106 height 24
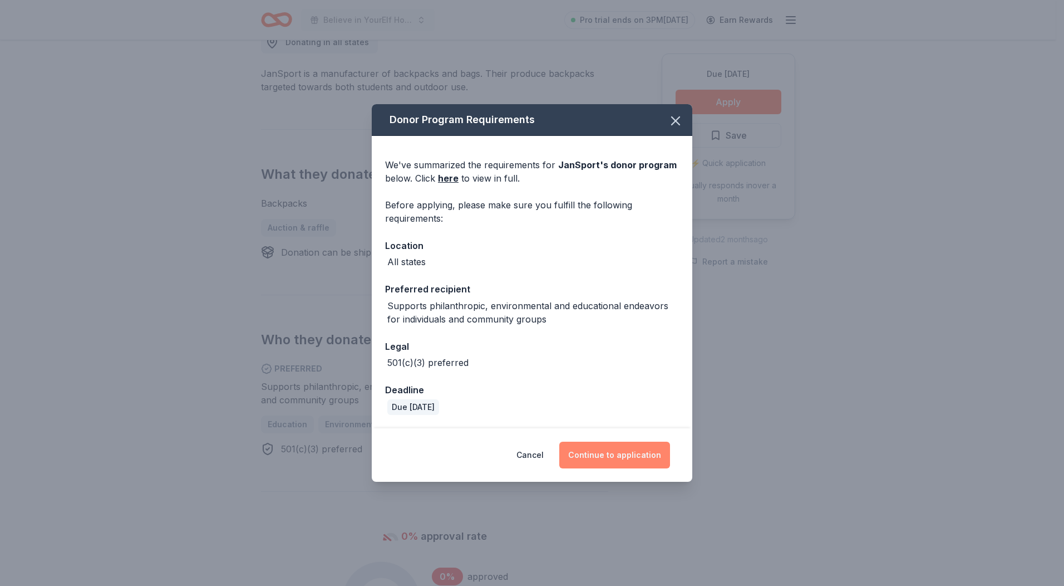
click at [621, 452] on button "Continue to application" at bounding box center [615, 454] width 111 height 27
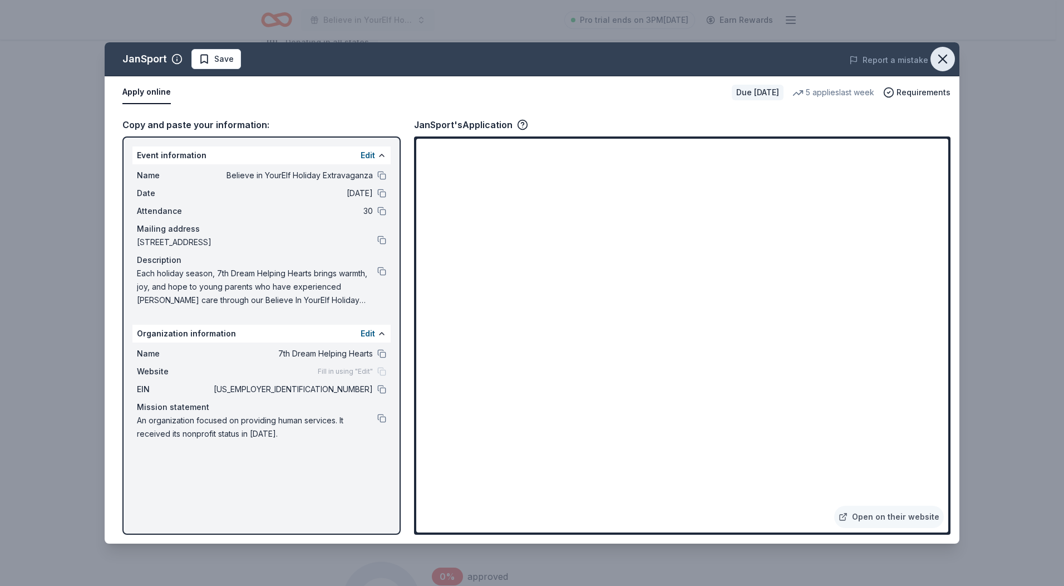
click at [939, 64] on icon "button" at bounding box center [943, 59] width 16 height 16
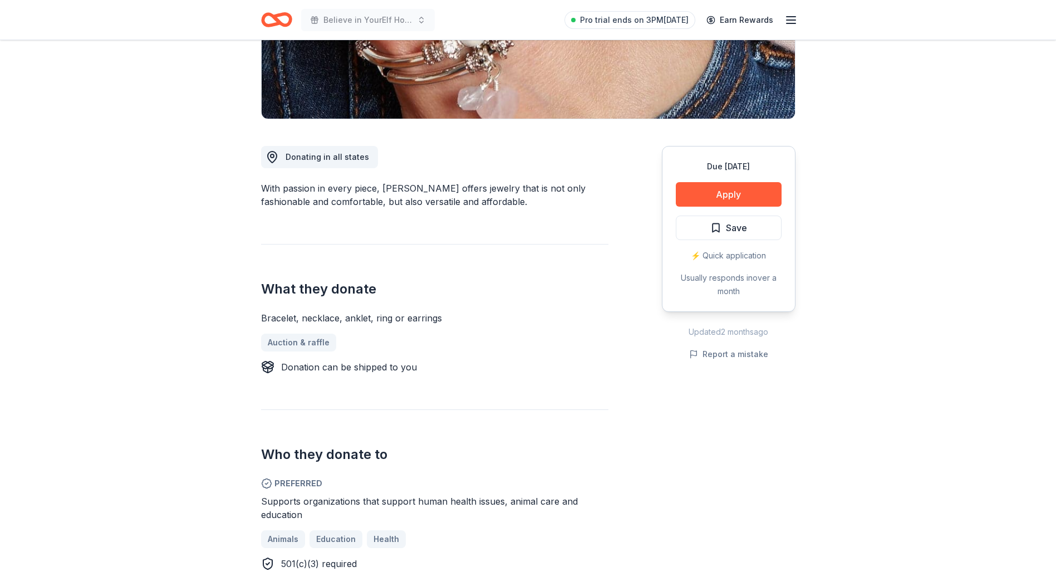
scroll to position [223, 0]
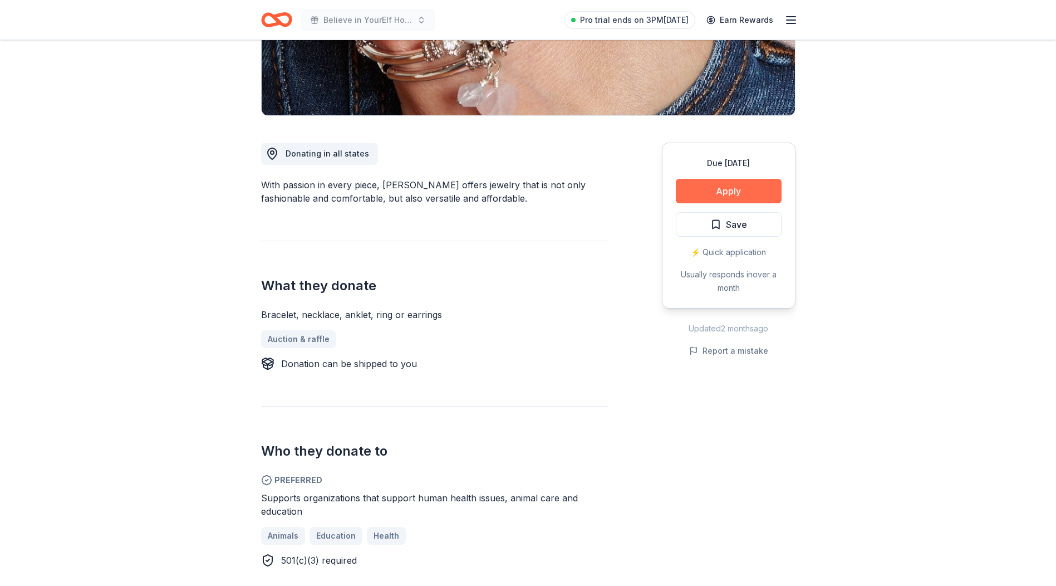
click at [736, 191] on button "Apply" at bounding box center [729, 191] width 106 height 24
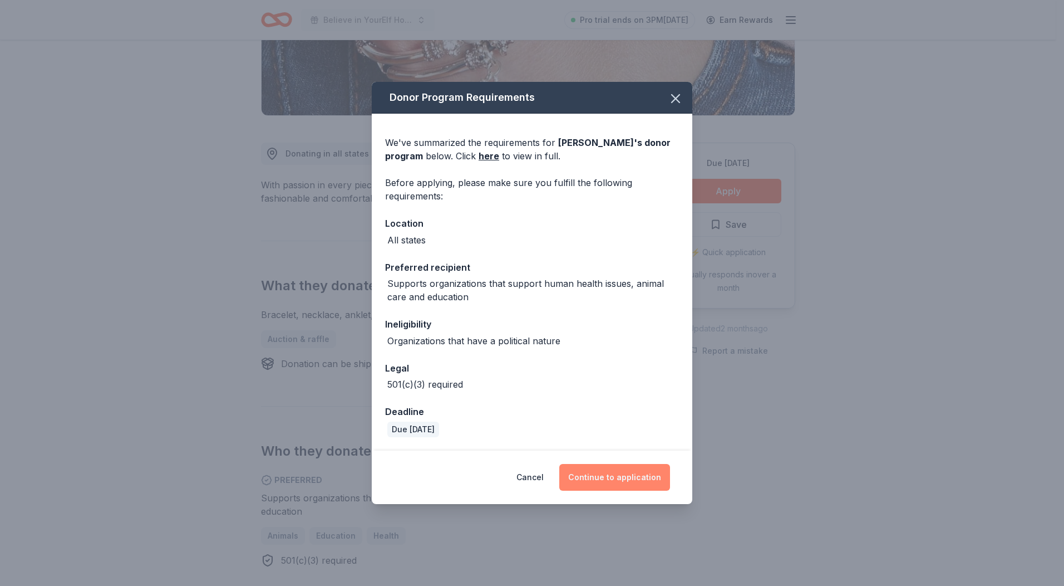
click at [622, 479] on button "Continue to application" at bounding box center [615, 477] width 111 height 27
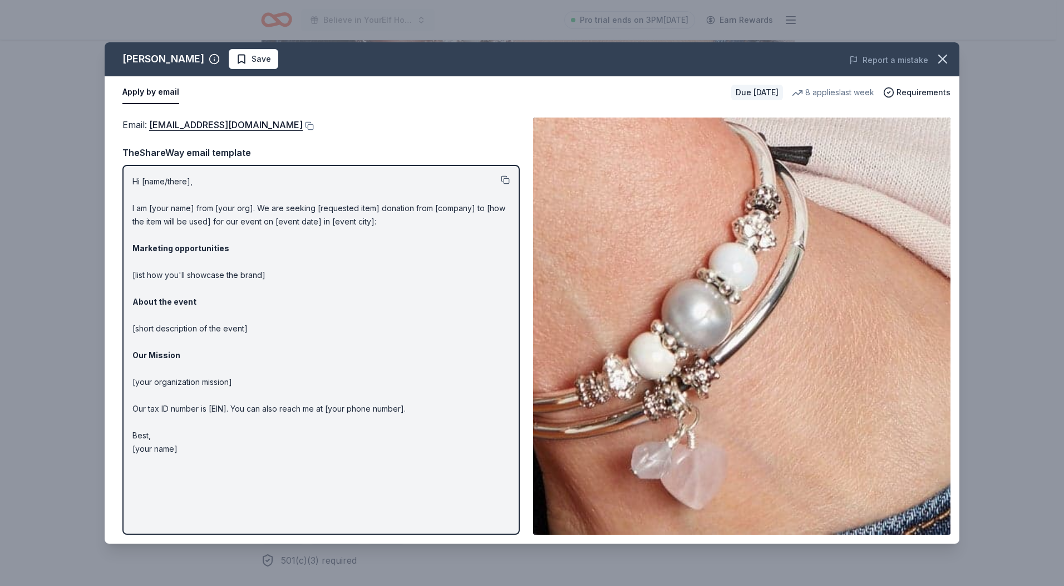
click at [507, 178] on button at bounding box center [505, 179] width 9 height 9
click at [303, 124] on button at bounding box center [308, 125] width 11 height 9
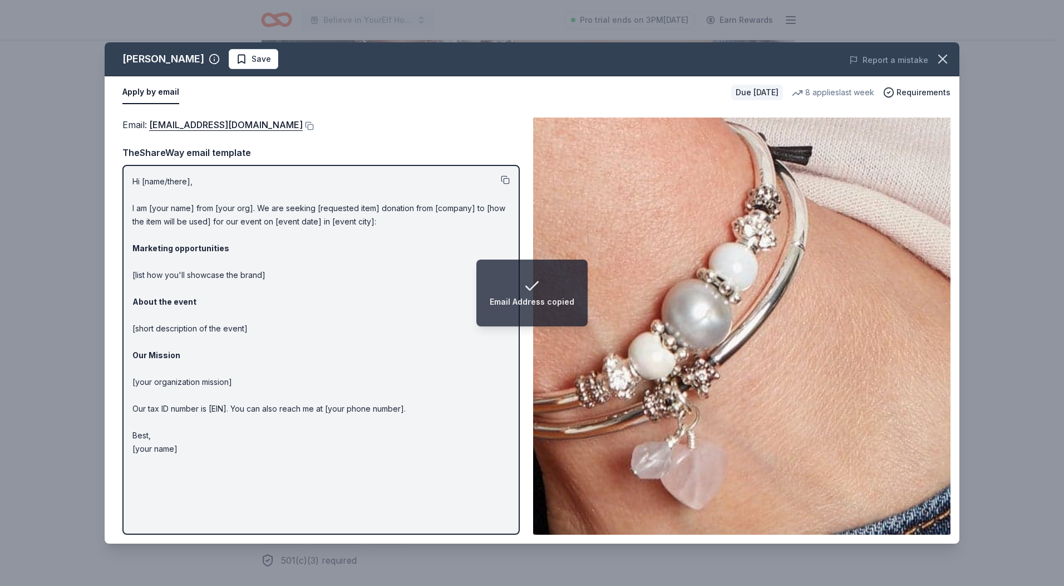
click at [506, 179] on button at bounding box center [505, 179] width 9 height 9
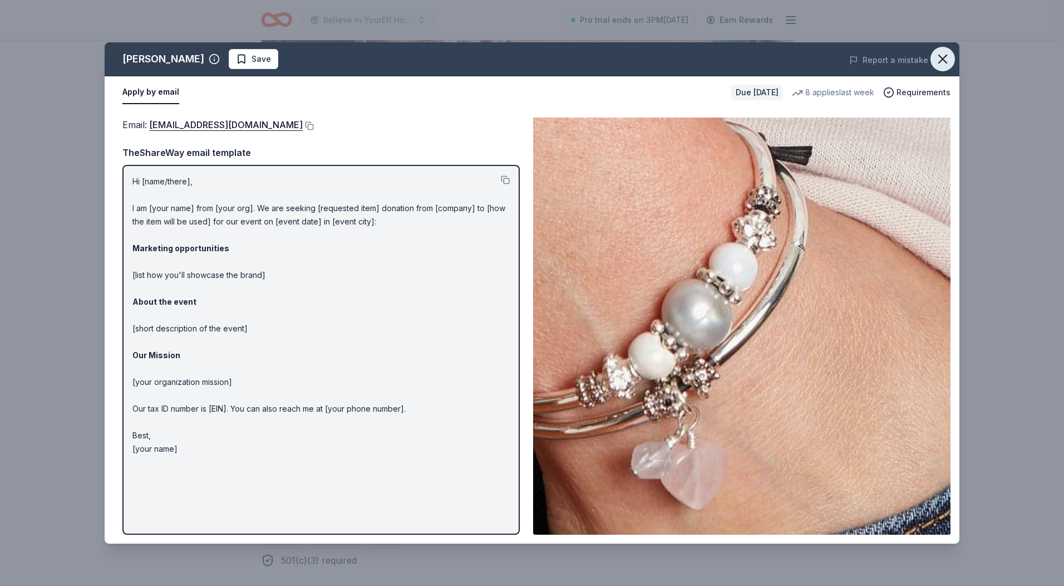
click at [947, 63] on icon "button" at bounding box center [943, 59] width 16 height 16
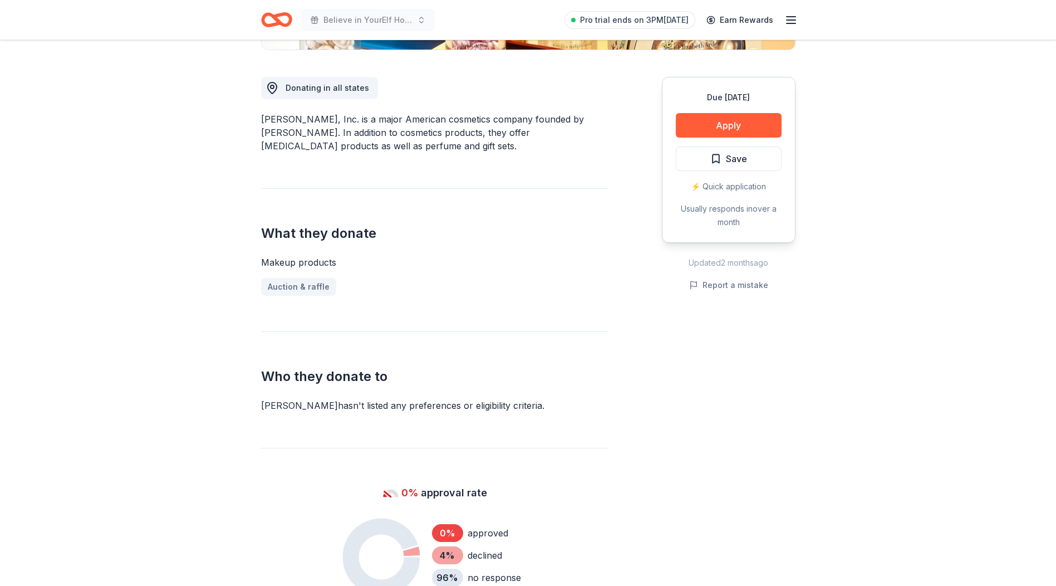
scroll to position [334, 0]
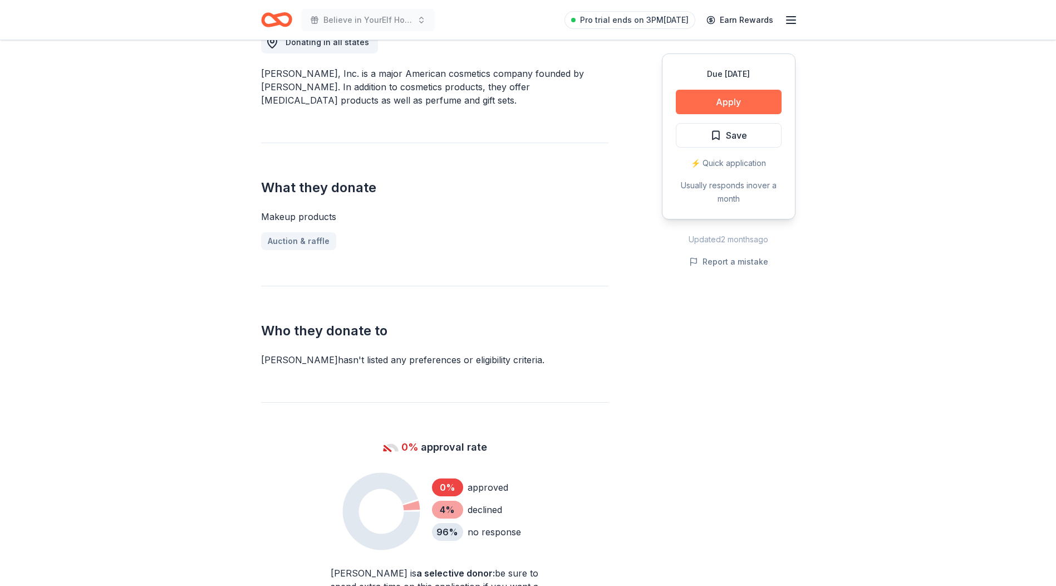
click at [721, 94] on button "Apply" at bounding box center [729, 102] width 106 height 24
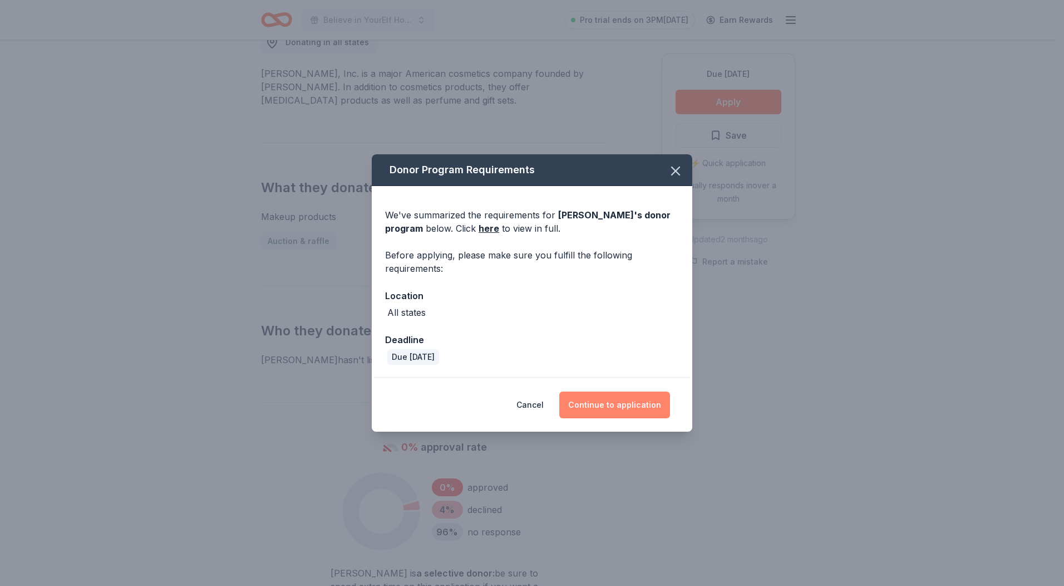
click at [600, 401] on button "Continue to application" at bounding box center [615, 404] width 111 height 27
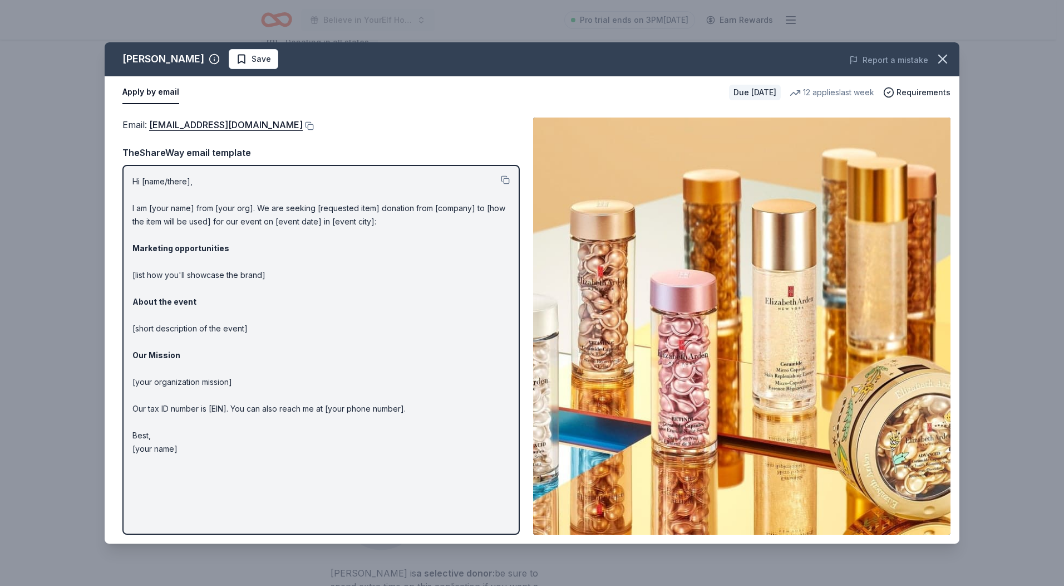
drag, startPoint x: 311, startPoint y: 127, endPoint x: 323, endPoint y: 127, distance: 12.2
click at [311, 127] on button at bounding box center [308, 125] width 11 height 9
drag, startPoint x: 943, startPoint y: 57, endPoint x: 964, endPoint y: 61, distance: 22.2
click at [943, 57] on icon "button" at bounding box center [943, 59] width 16 height 16
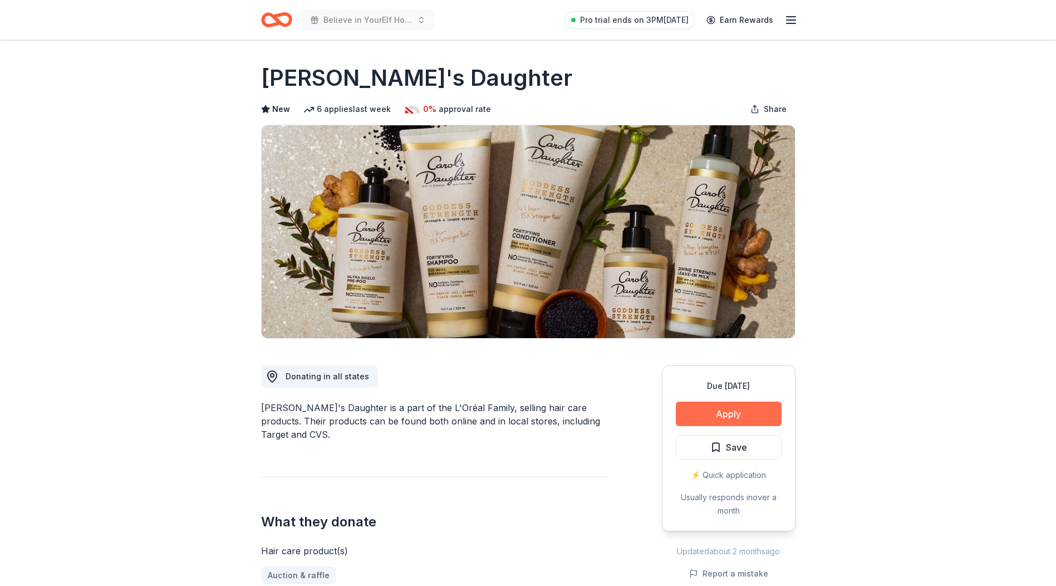
click at [745, 415] on button "Apply" at bounding box center [729, 413] width 106 height 24
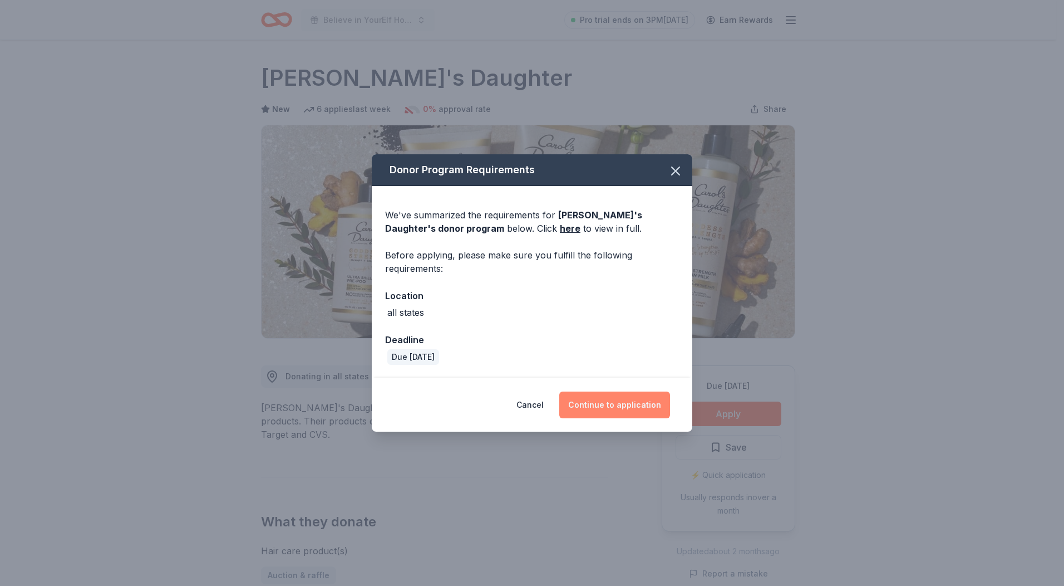
click at [622, 408] on button "Continue to application" at bounding box center [615, 404] width 111 height 27
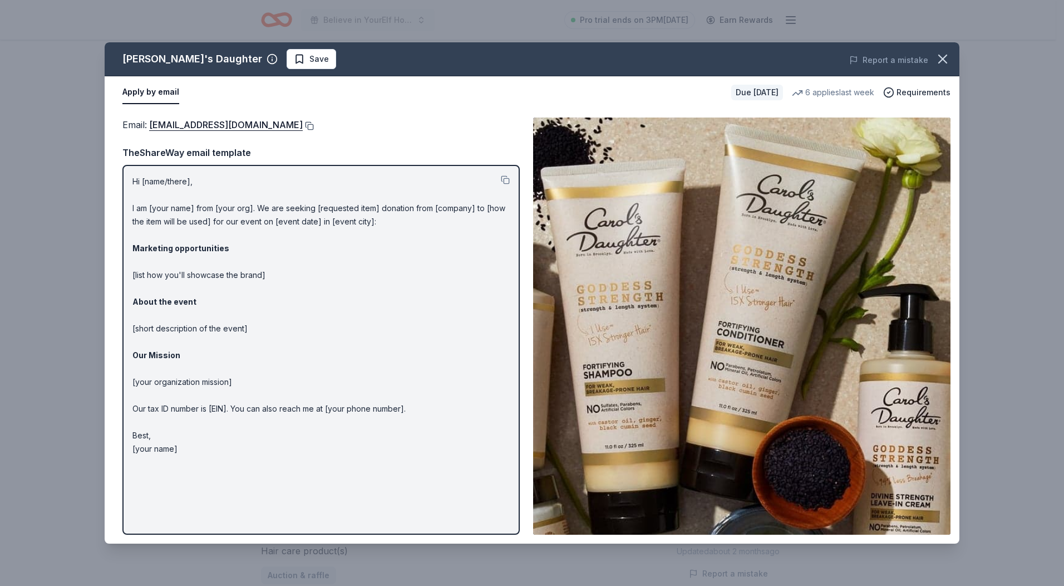
click at [311, 130] on button at bounding box center [308, 125] width 11 height 9
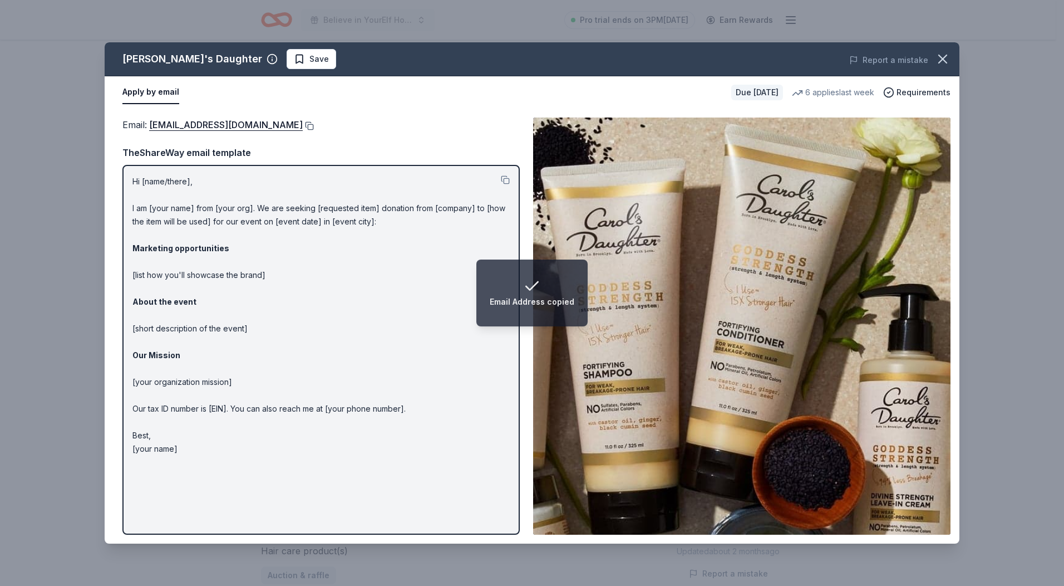
click at [307, 125] on button at bounding box center [308, 125] width 11 height 9
click at [946, 57] on icon "button" at bounding box center [943, 59] width 16 height 16
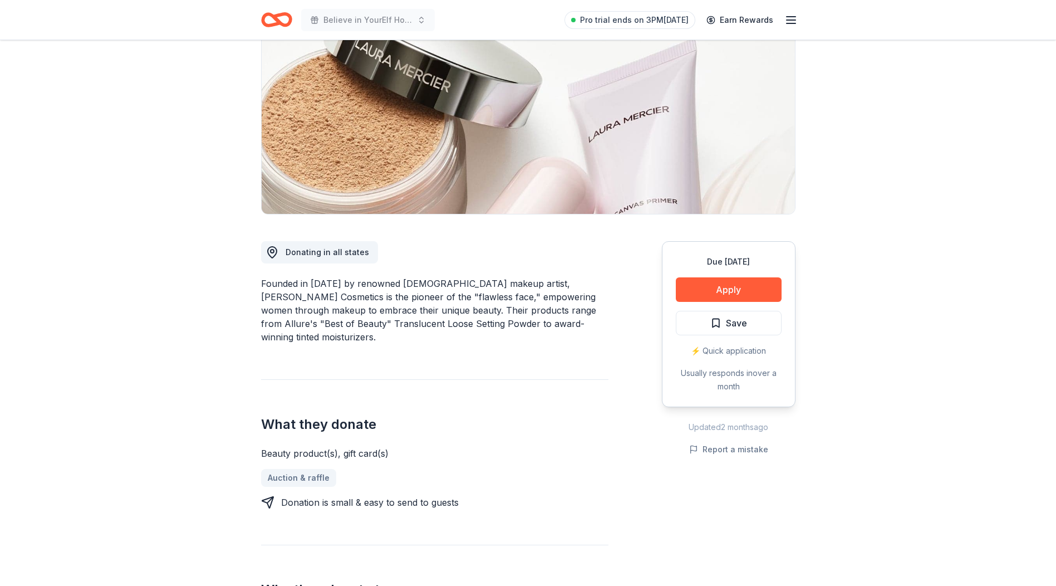
scroll to position [167, 0]
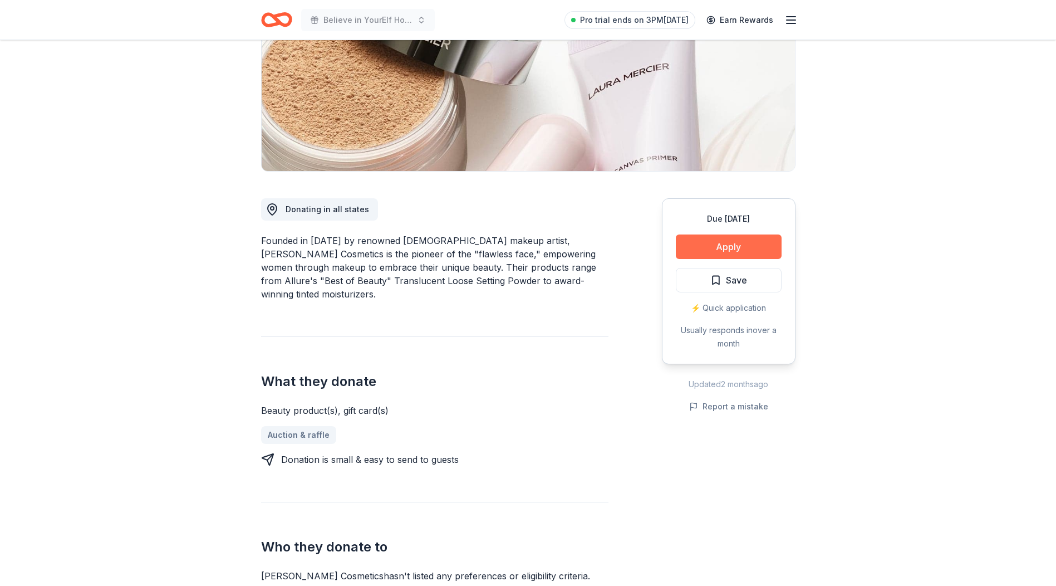
click at [720, 242] on button "Apply" at bounding box center [729, 246] width 106 height 24
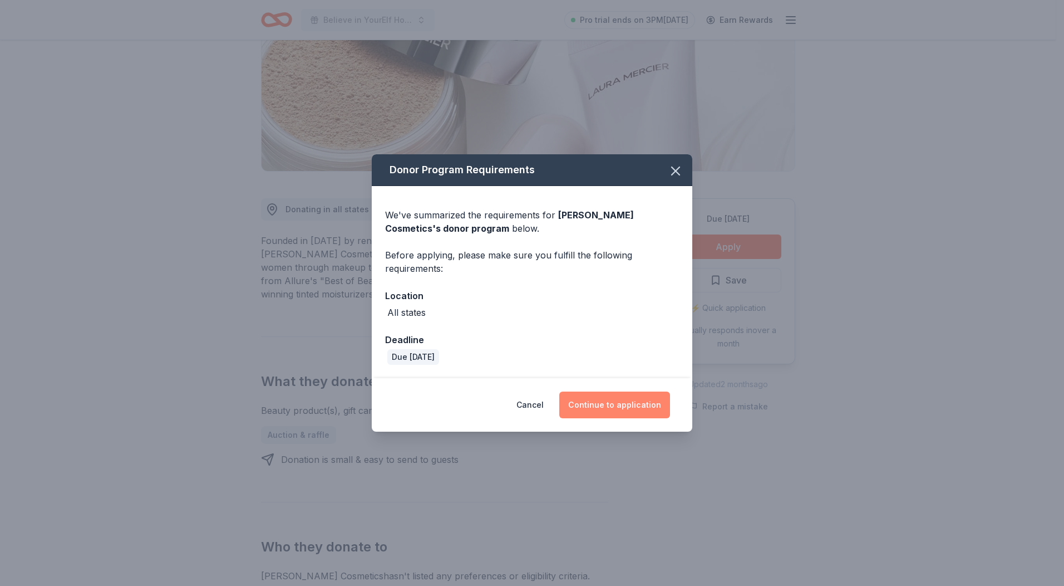
click at [622, 406] on button "Continue to application" at bounding box center [615, 404] width 111 height 27
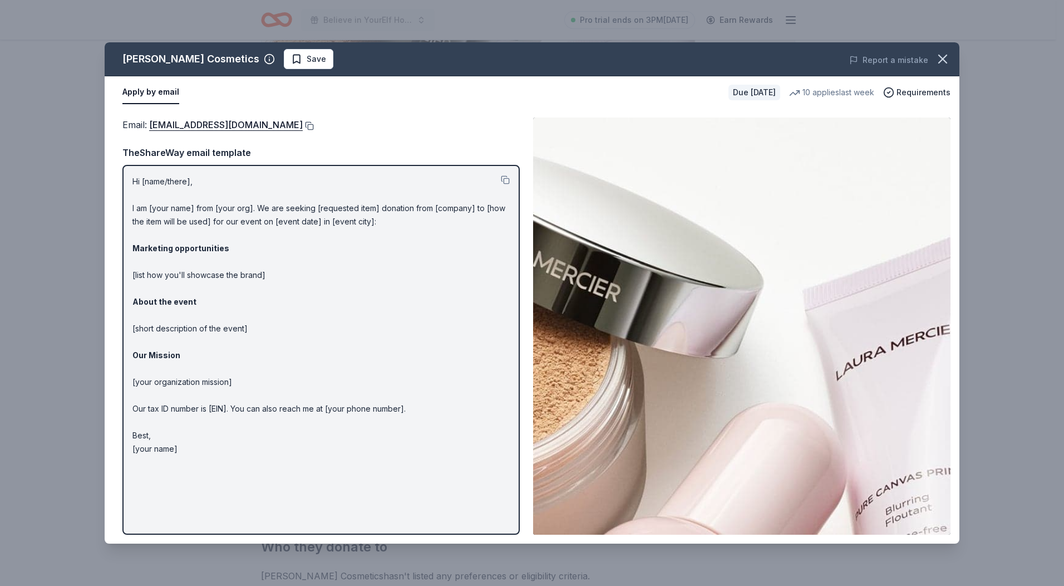
click at [303, 127] on button at bounding box center [308, 125] width 11 height 9
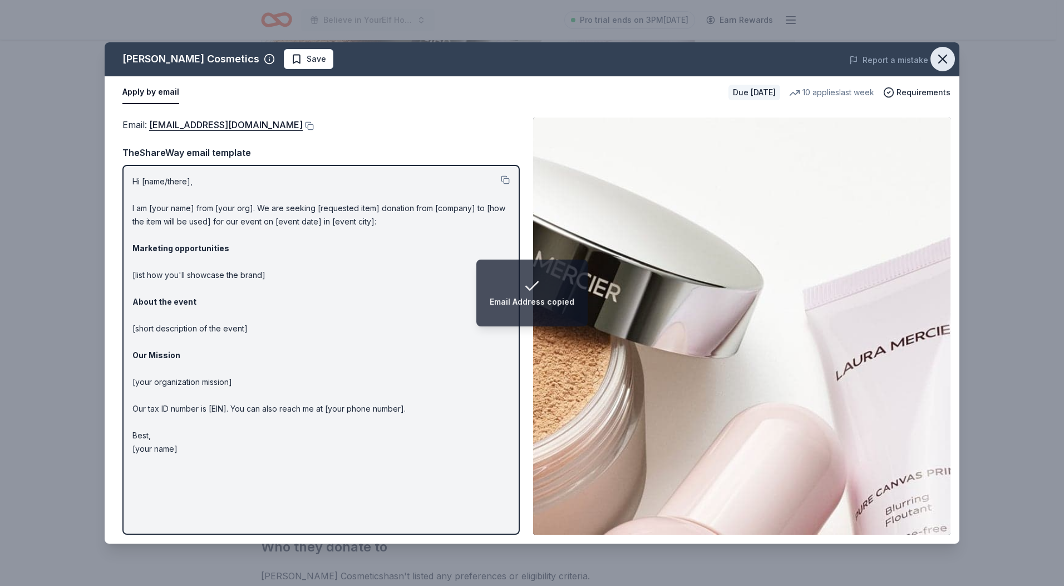
click at [943, 55] on icon "button" at bounding box center [943, 59] width 16 height 16
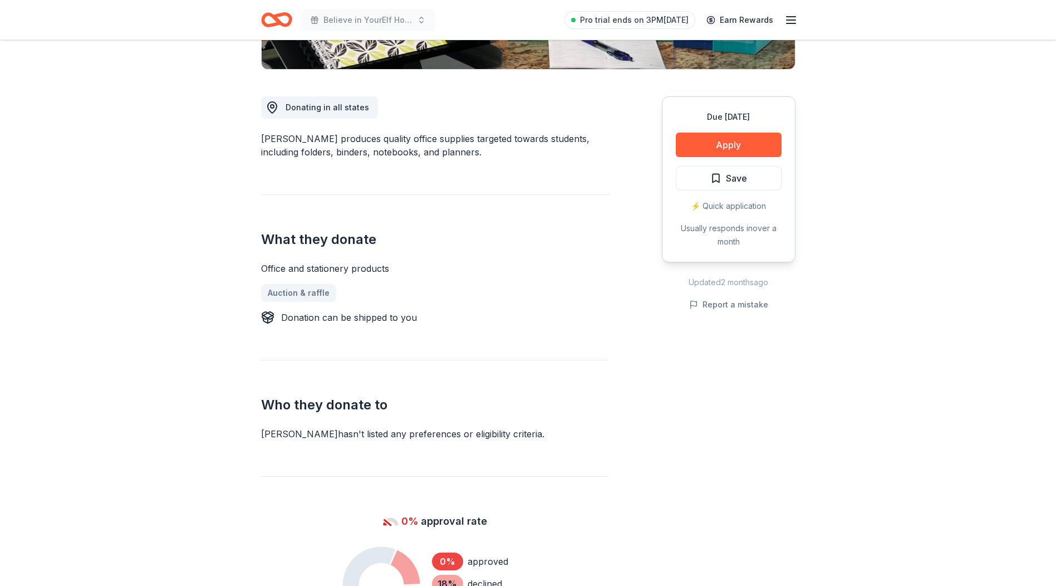
scroll to position [278, 0]
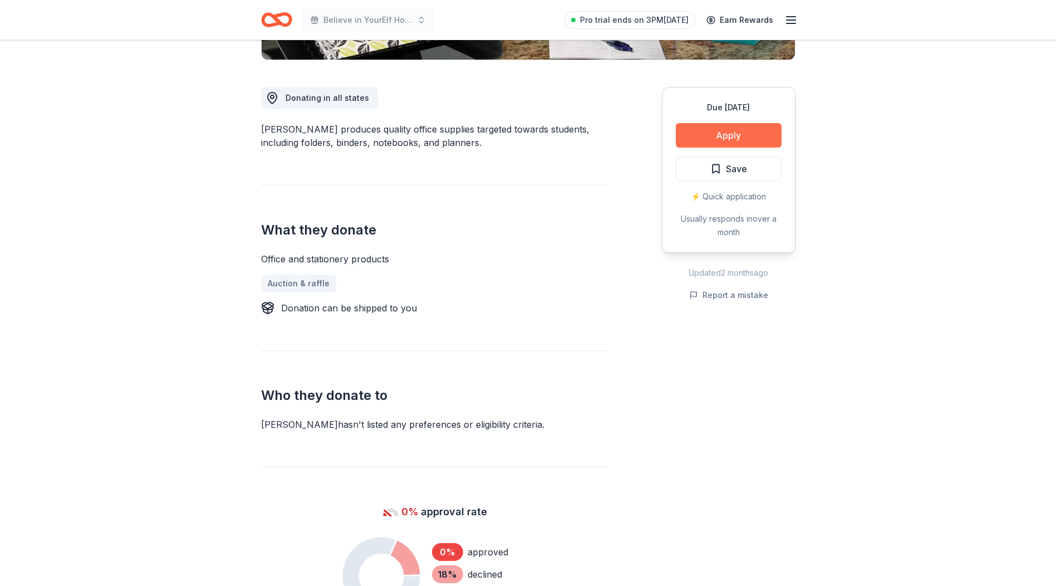
click at [748, 135] on button "Apply" at bounding box center [729, 135] width 106 height 24
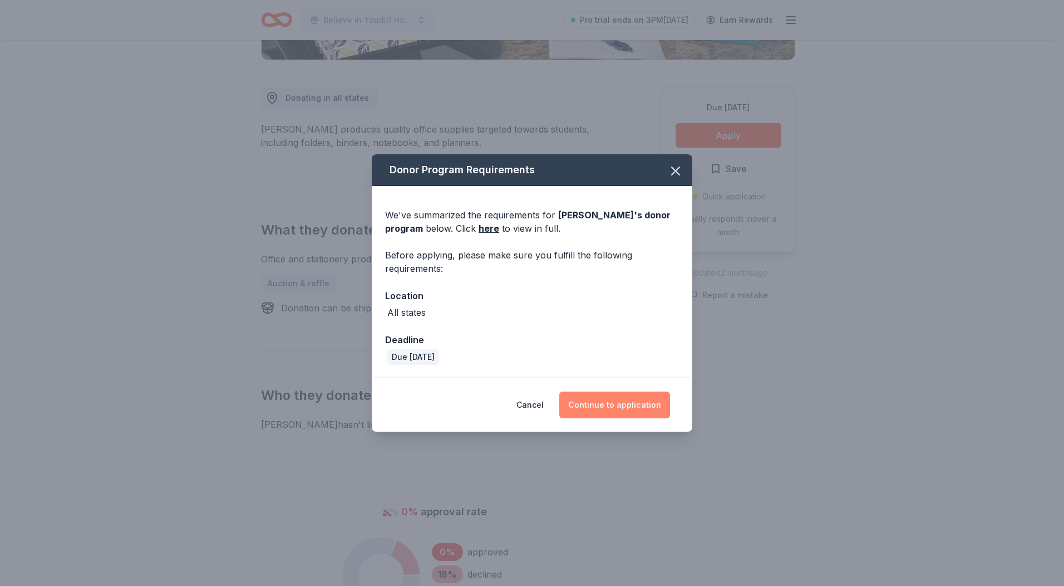
click at [630, 405] on button "Continue to application" at bounding box center [615, 404] width 111 height 27
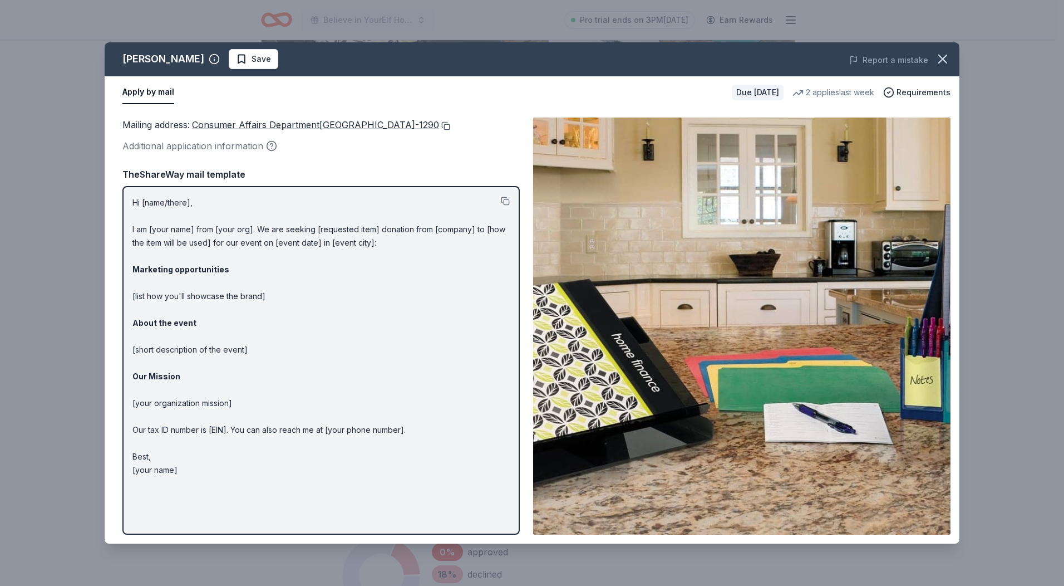
click at [450, 125] on button at bounding box center [444, 125] width 11 height 9
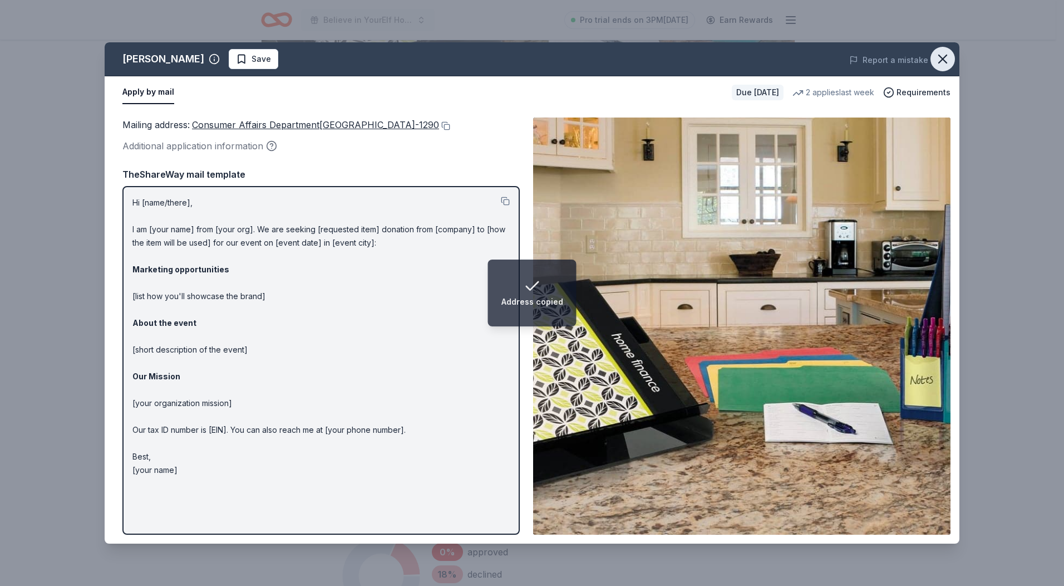
drag, startPoint x: 944, startPoint y: 56, endPoint x: 940, endPoint y: 61, distance: 6.3
click at [944, 56] on icon "button" at bounding box center [943, 59] width 16 height 16
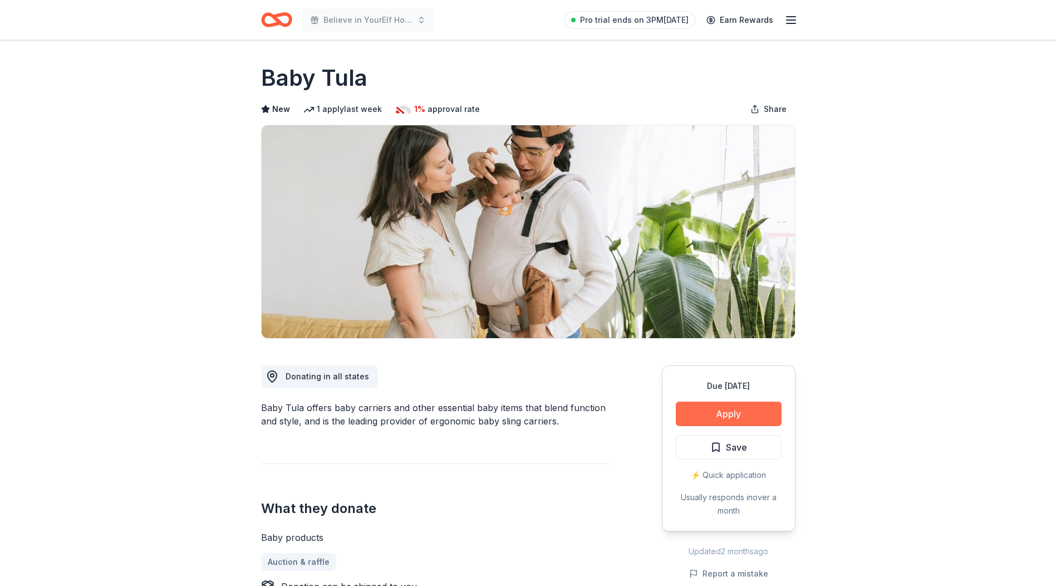
click at [722, 414] on button "Apply" at bounding box center [729, 413] width 106 height 24
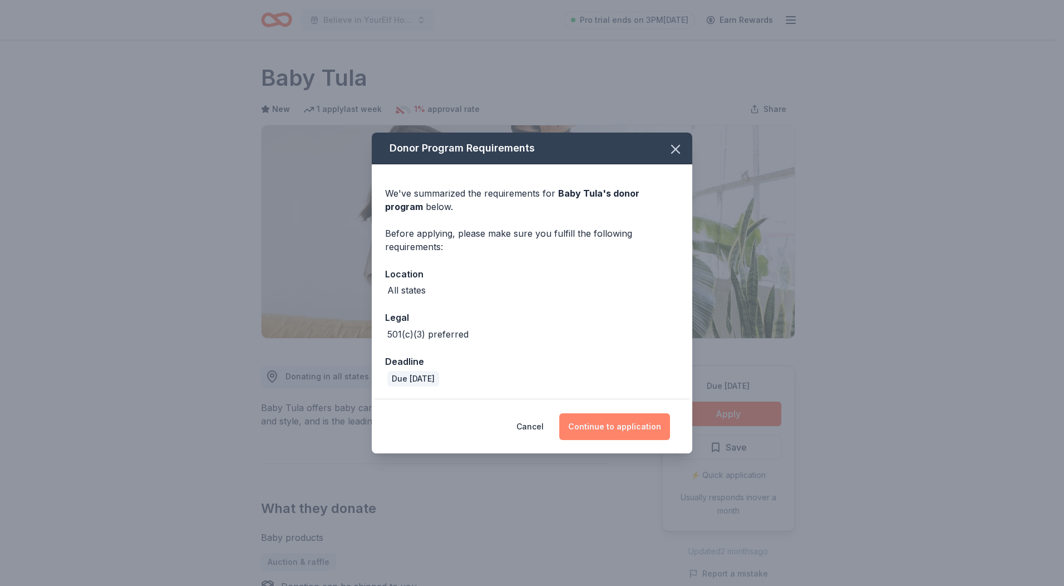
click at [636, 425] on button "Continue to application" at bounding box center [615, 426] width 111 height 27
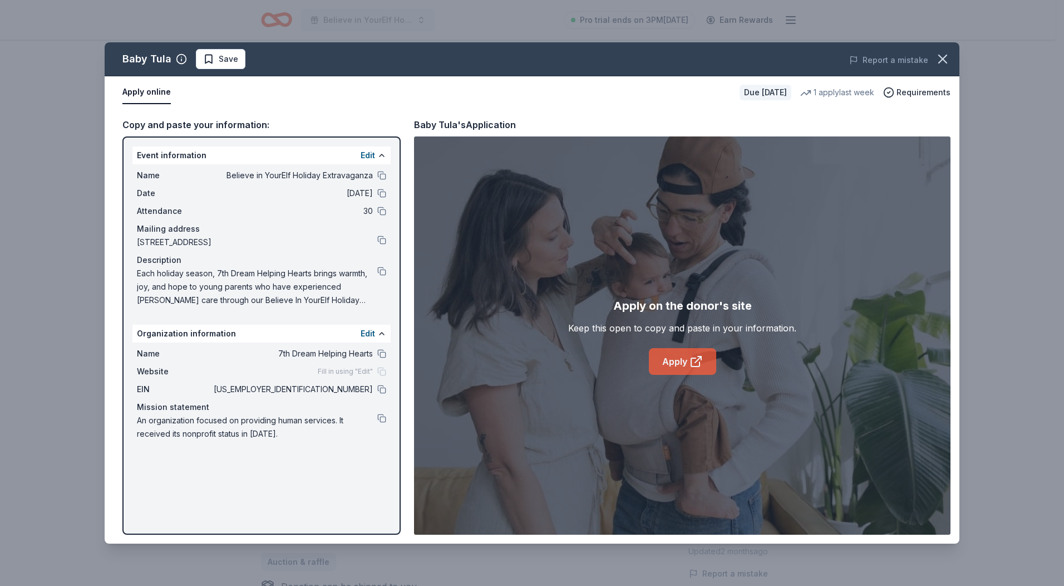
click at [677, 359] on link "Apply" at bounding box center [682, 361] width 67 height 27
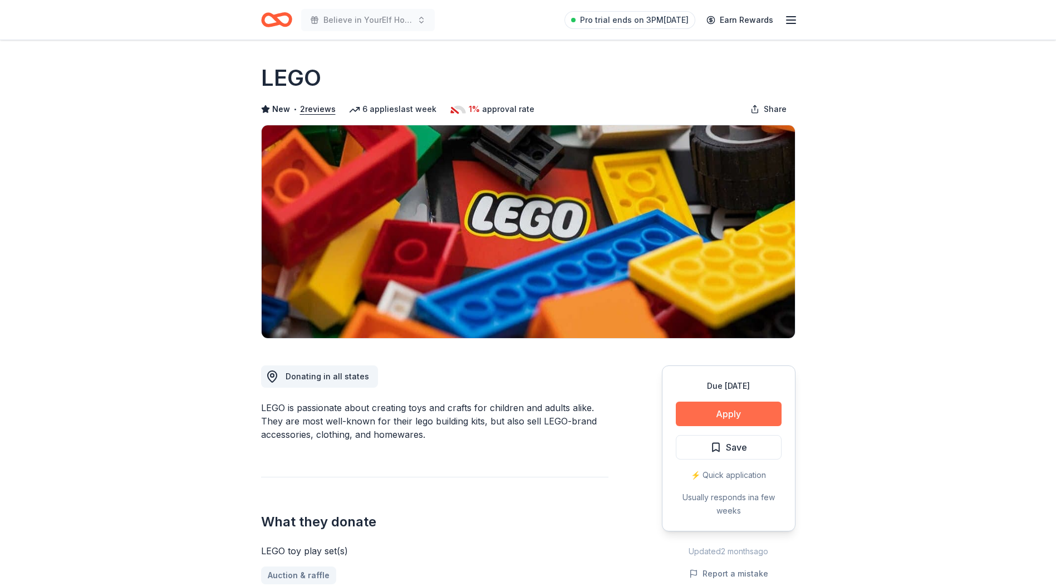
click at [720, 408] on button "Apply" at bounding box center [729, 413] width 106 height 24
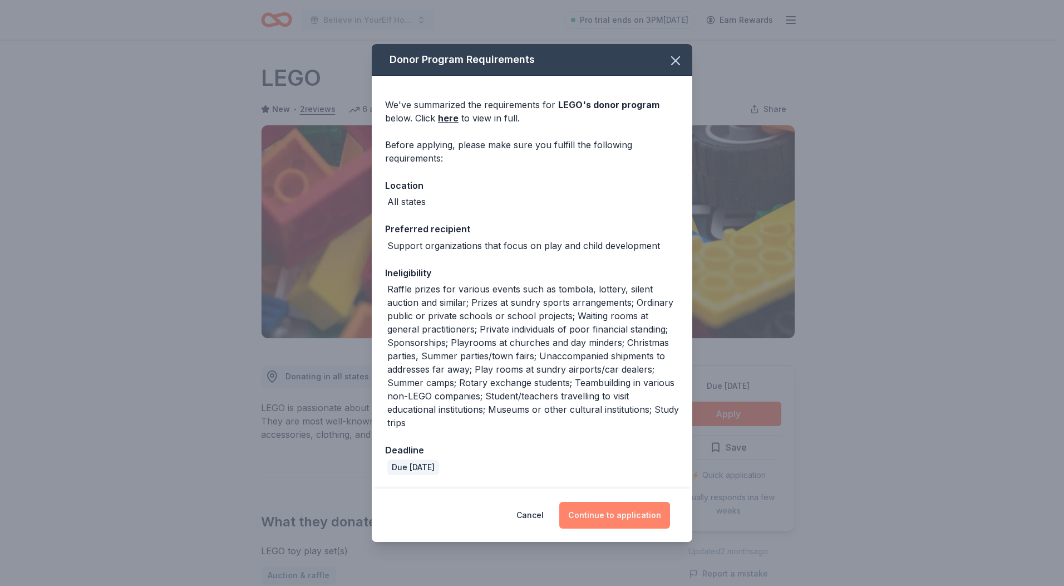
click at [610, 507] on button "Continue to application" at bounding box center [615, 515] width 111 height 27
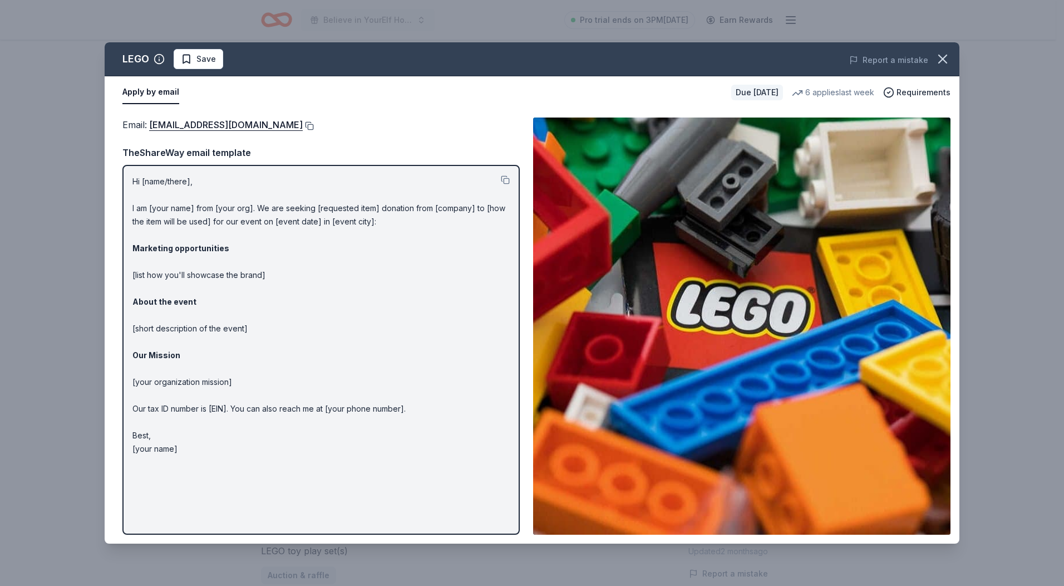
click at [303, 126] on button at bounding box center [308, 125] width 11 height 9
click at [303, 125] on button at bounding box center [308, 125] width 11 height 9
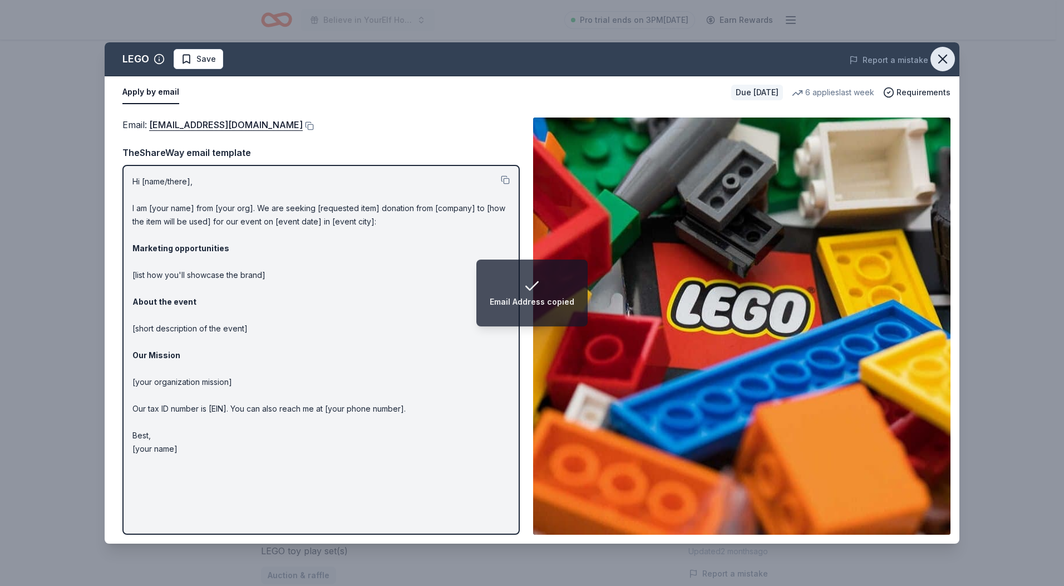
click at [949, 62] on icon "button" at bounding box center [943, 59] width 16 height 16
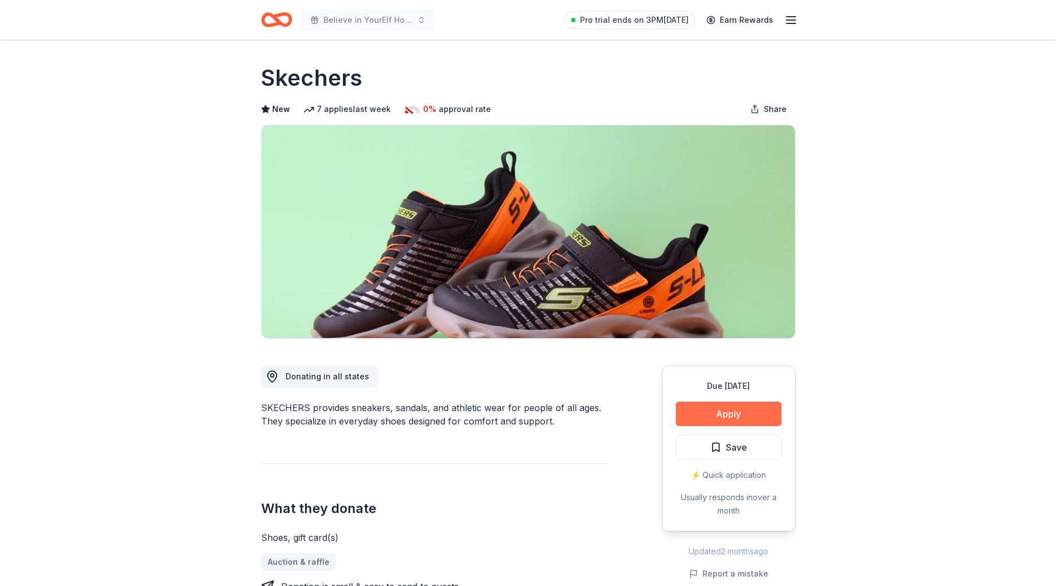
click at [711, 415] on button "Apply" at bounding box center [729, 413] width 106 height 24
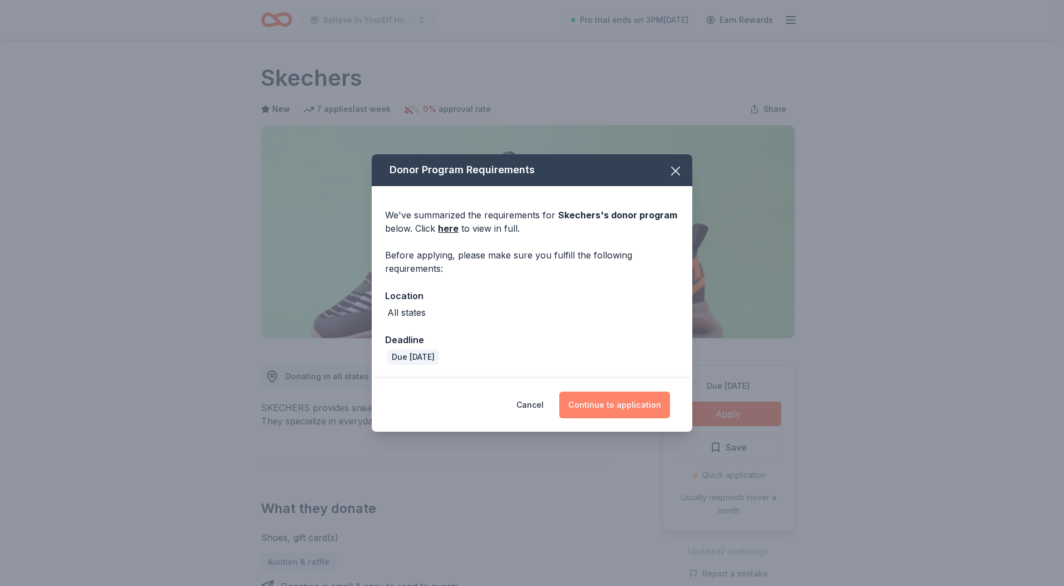
click at [616, 405] on button "Continue to application" at bounding box center [615, 404] width 111 height 27
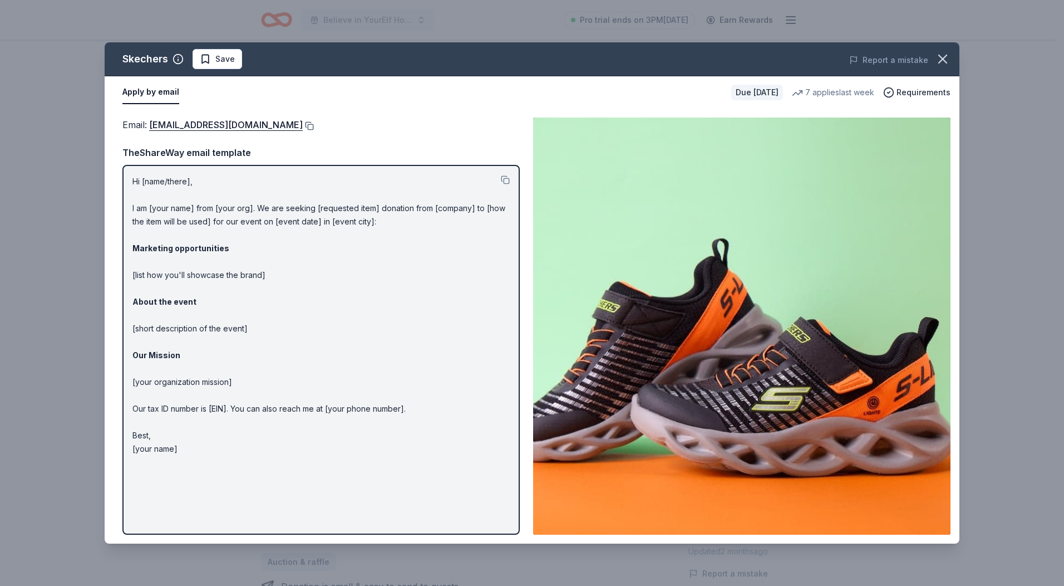
click at [303, 129] on button at bounding box center [308, 125] width 11 height 9
click at [948, 54] on icon "button" at bounding box center [943, 59] width 16 height 16
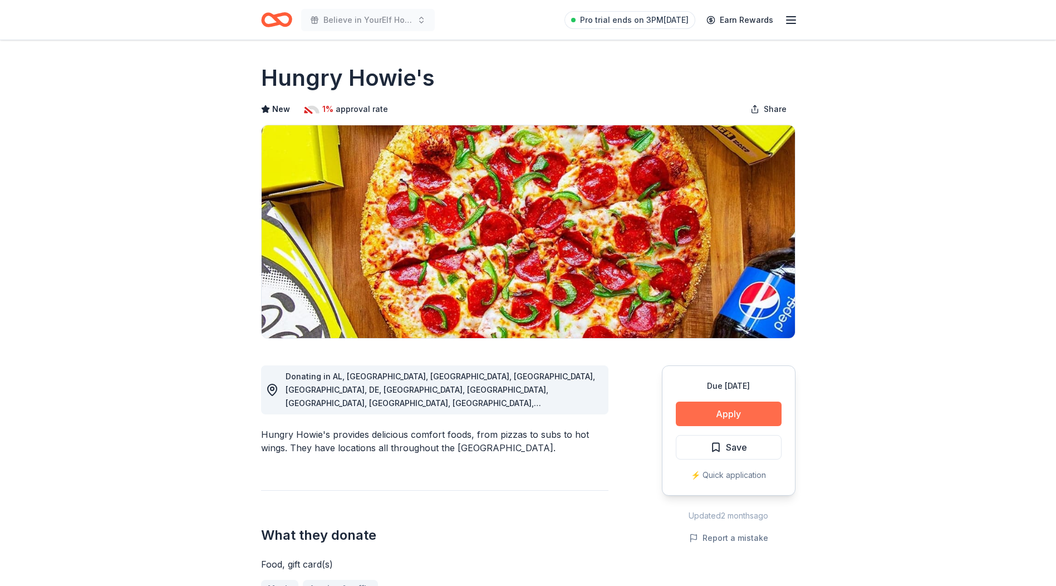
click at [729, 409] on button "Apply" at bounding box center [729, 413] width 106 height 24
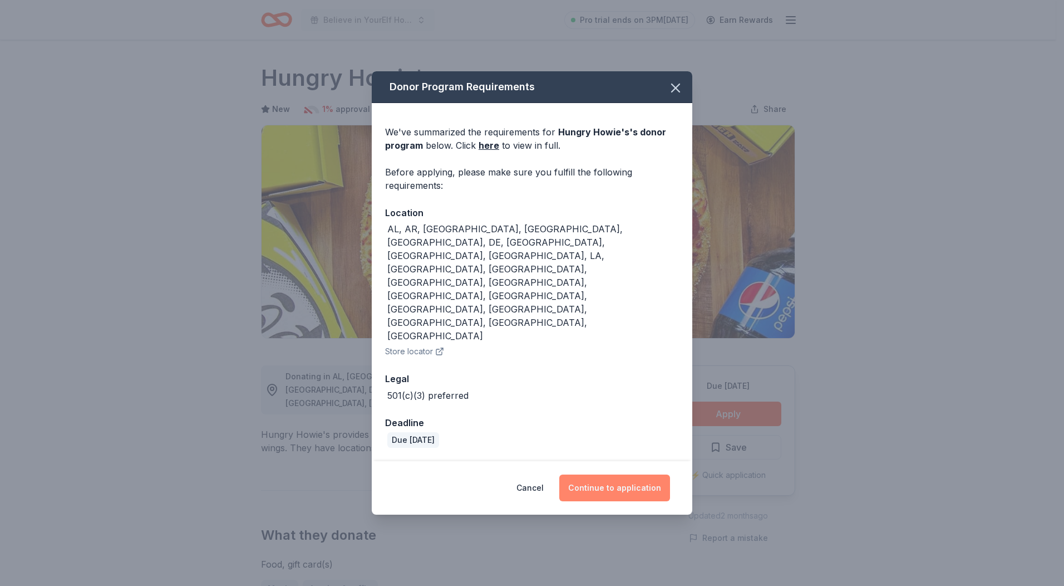
click at [628, 474] on button "Continue to application" at bounding box center [615, 487] width 111 height 27
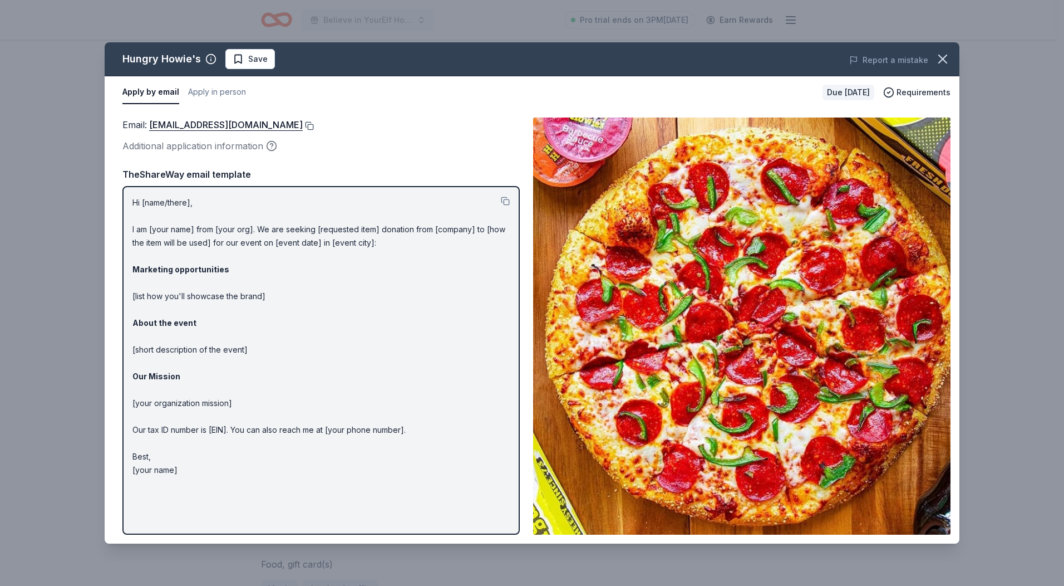
click at [303, 127] on button at bounding box center [308, 125] width 11 height 9
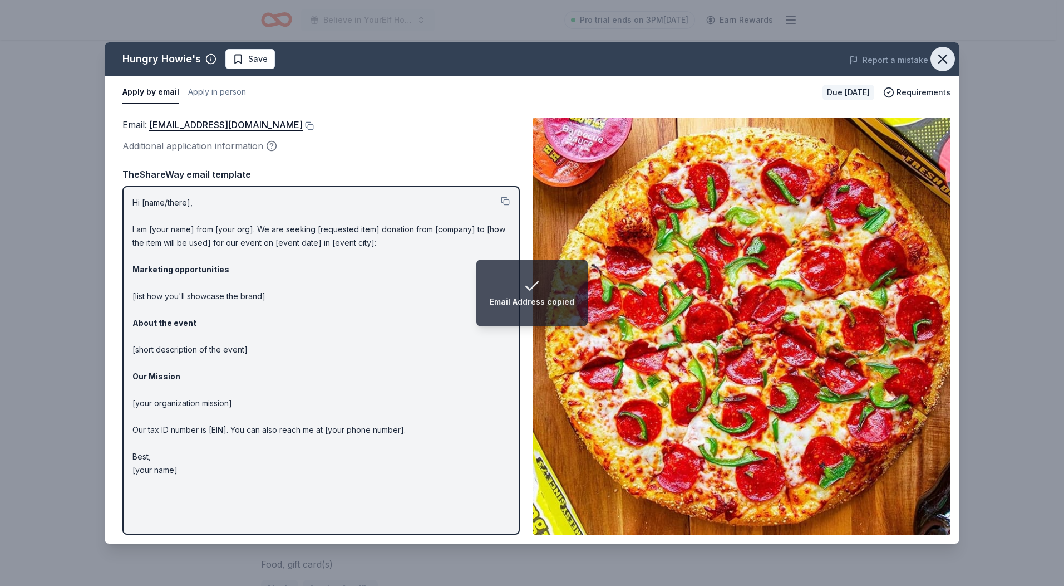
click at [941, 61] on icon "button" at bounding box center [943, 59] width 8 height 8
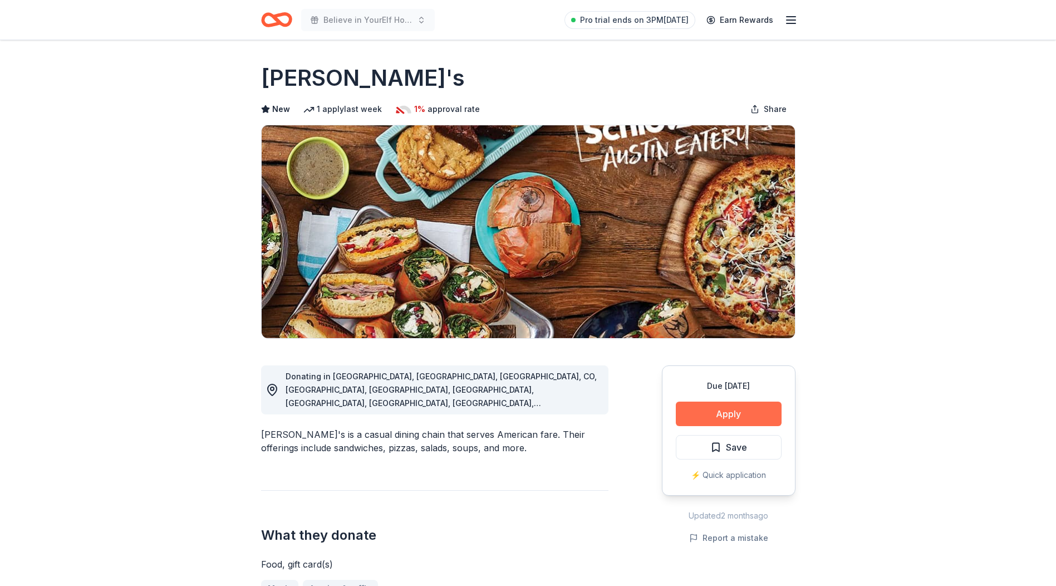
click at [720, 415] on button "Apply" at bounding box center [729, 413] width 106 height 24
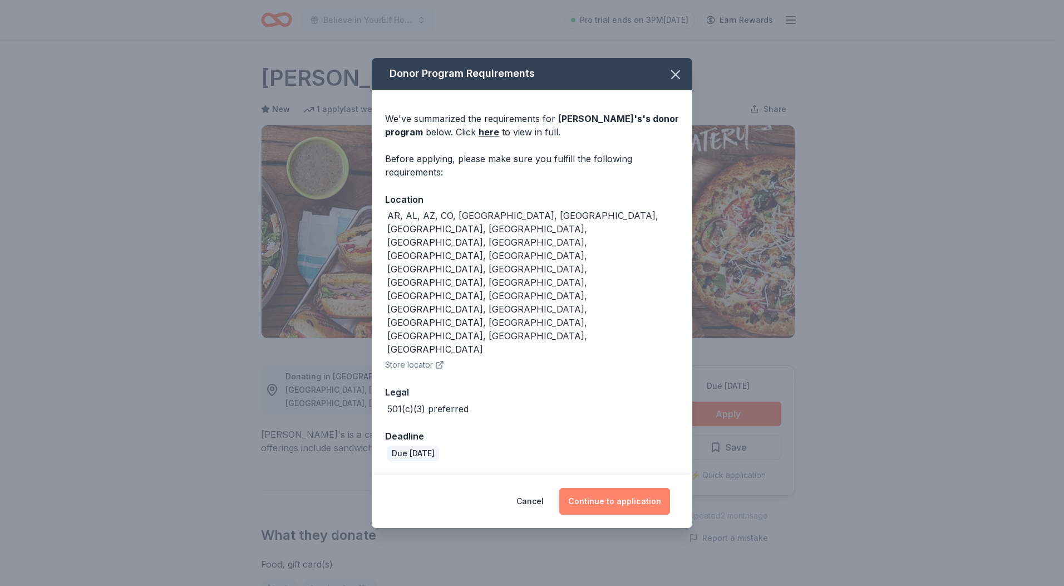
click at [641, 488] on button "Continue to application" at bounding box center [615, 501] width 111 height 27
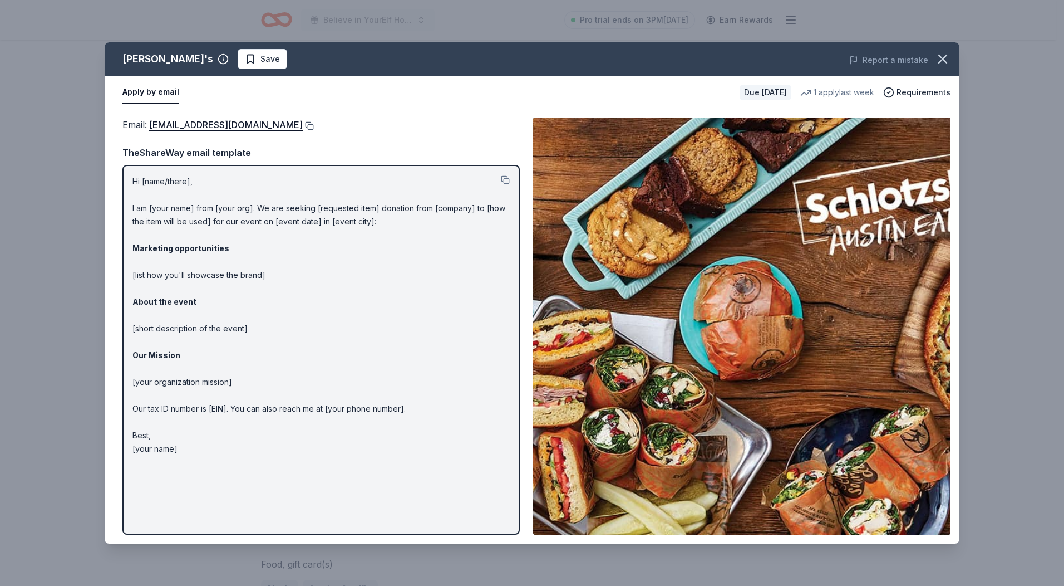
click at [310, 121] on button at bounding box center [308, 125] width 11 height 9
click at [944, 54] on icon "button" at bounding box center [943, 59] width 16 height 16
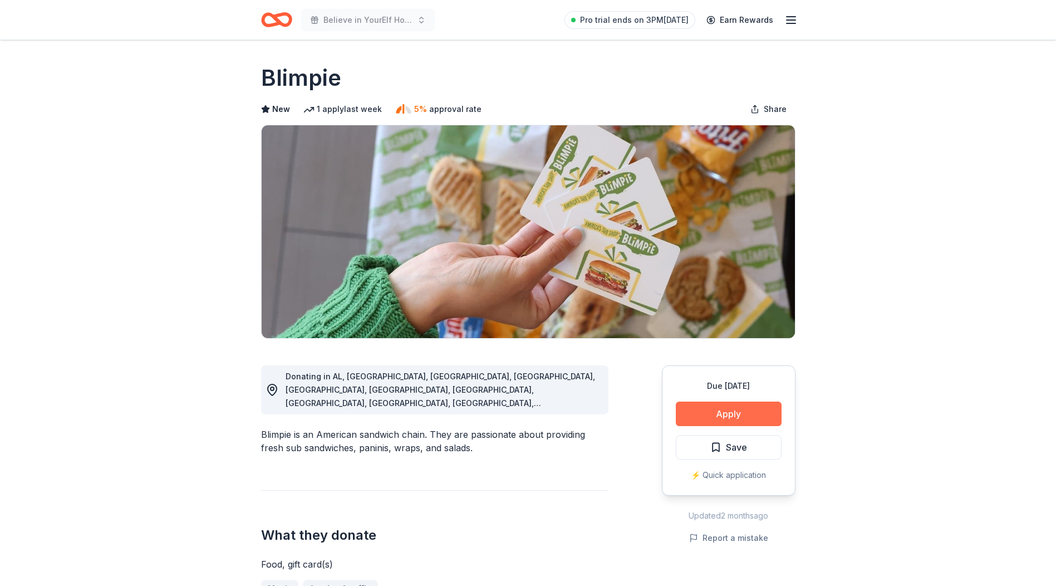
click at [768, 416] on button "Apply" at bounding box center [729, 413] width 106 height 24
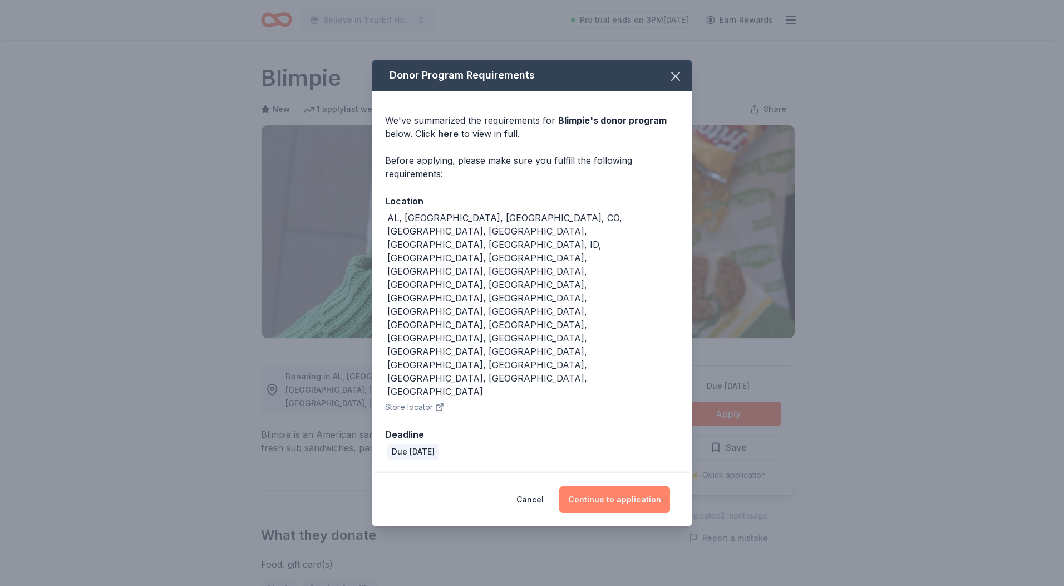
click at [617, 486] on button "Continue to application" at bounding box center [615, 499] width 111 height 27
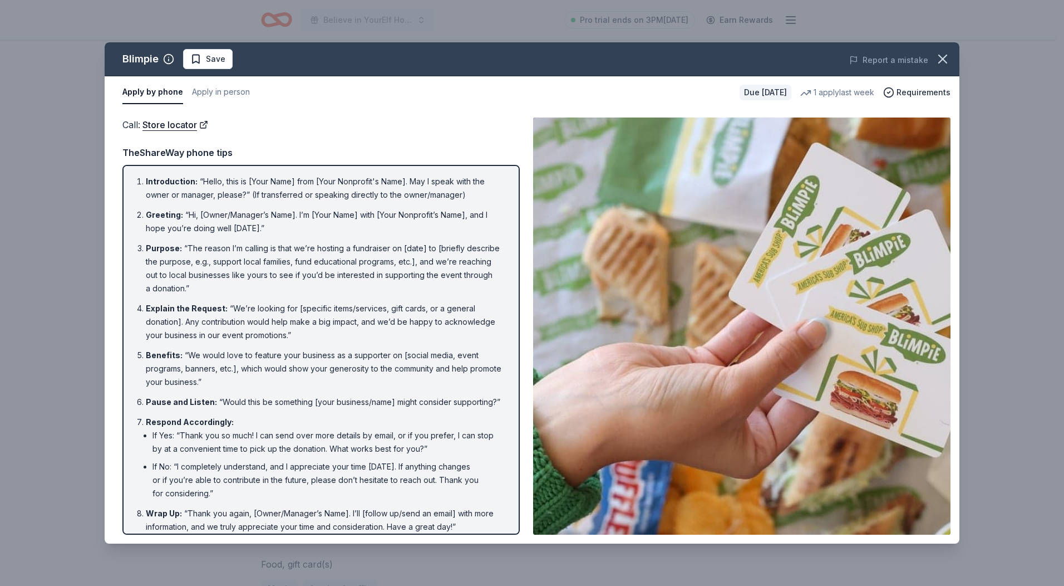
drag, startPoint x: 944, startPoint y: 57, endPoint x: 950, endPoint y: 63, distance: 8.7
click at [944, 57] on icon "button" at bounding box center [943, 59] width 16 height 16
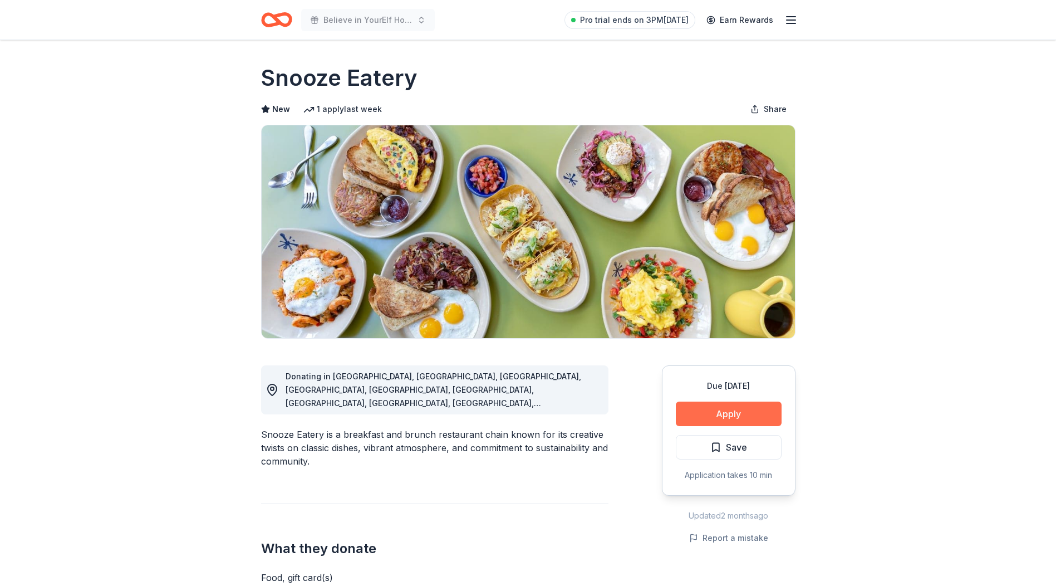
click at [750, 415] on button "Apply" at bounding box center [729, 413] width 106 height 24
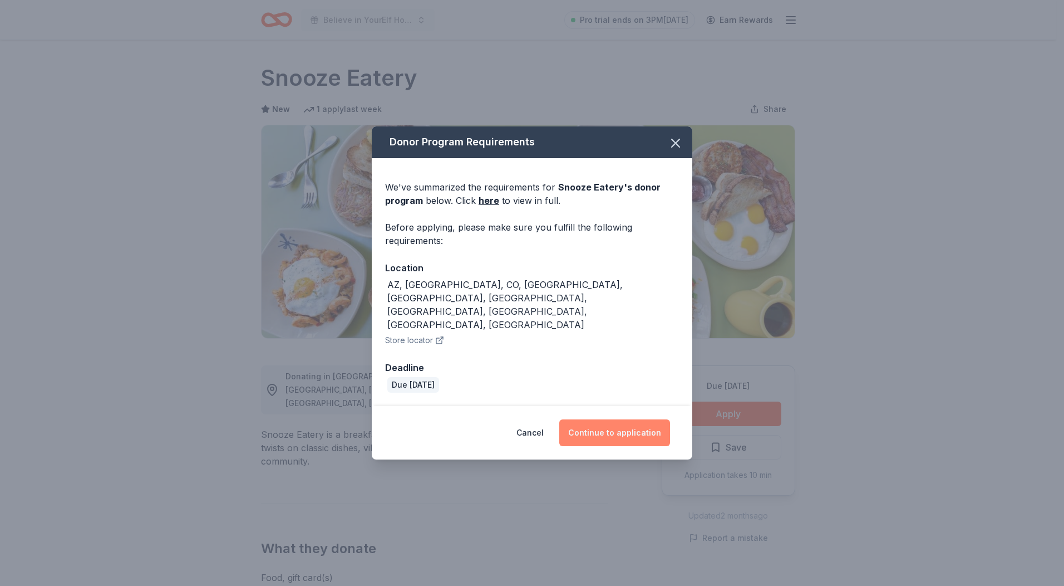
click at [629, 419] on button "Continue to application" at bounding box center [615, 432] width 111 height 27
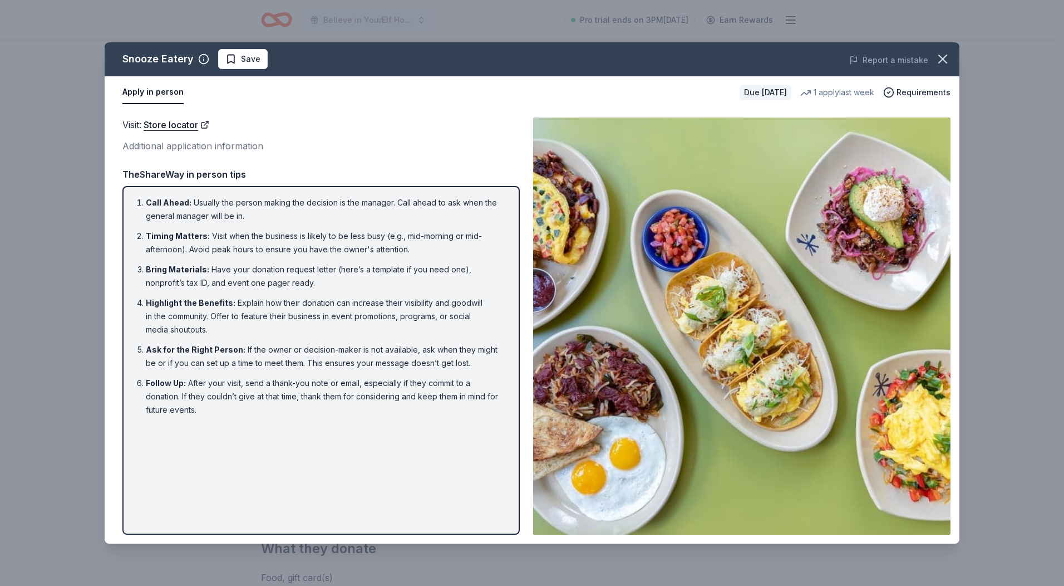
drag, startPoint x: 943, startPoint y: 58, endPoint x: 919, endPoint y: 51, distance: 24.6
click at [943, 58] on icon "button" at bounding box center [943, 59] width 16 height 16
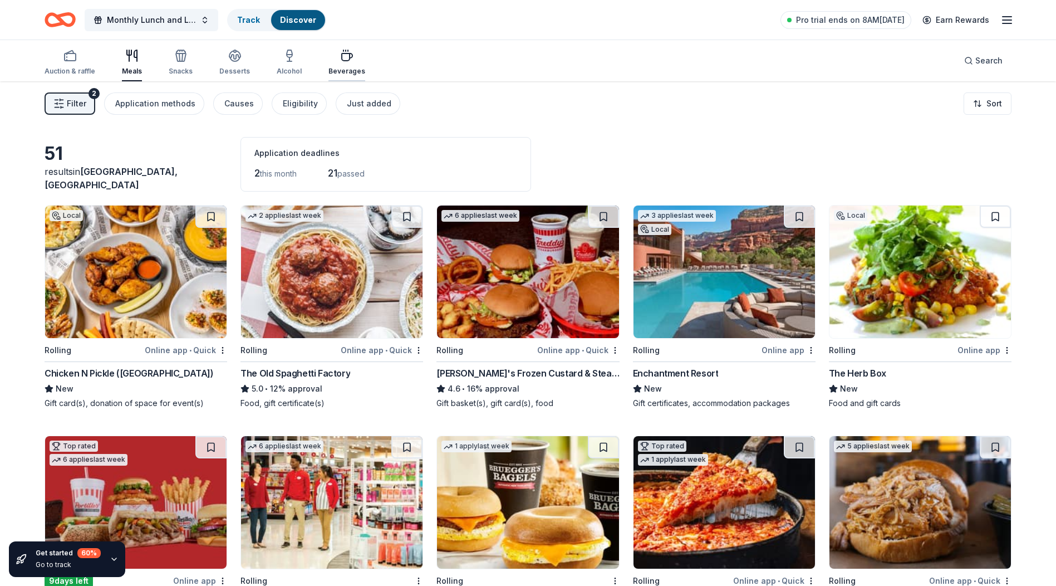
scroll to position [336, 0]
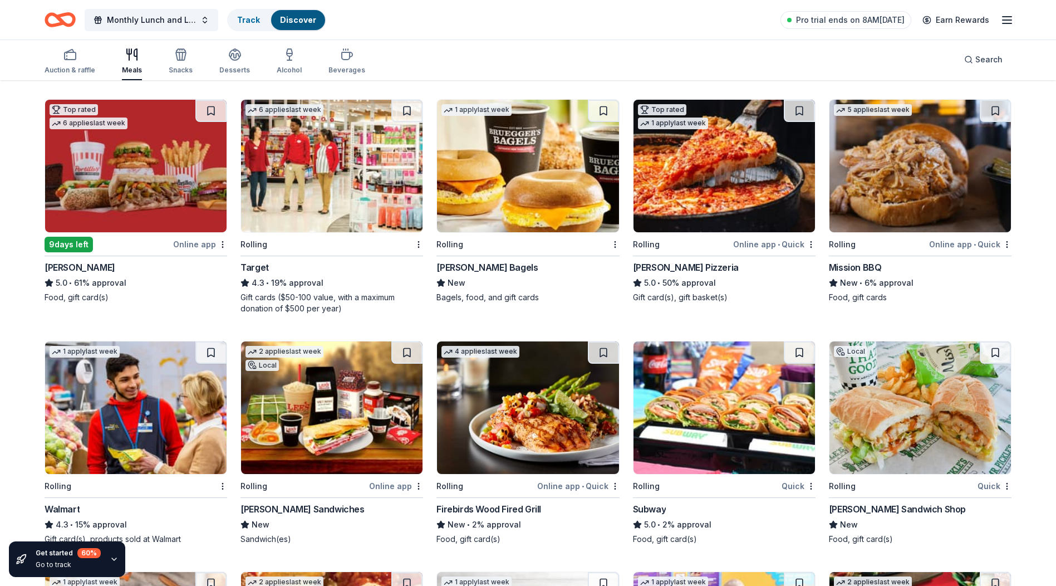
click at [284, 189] on img at bounding box center [331, 166] width 181 height 133
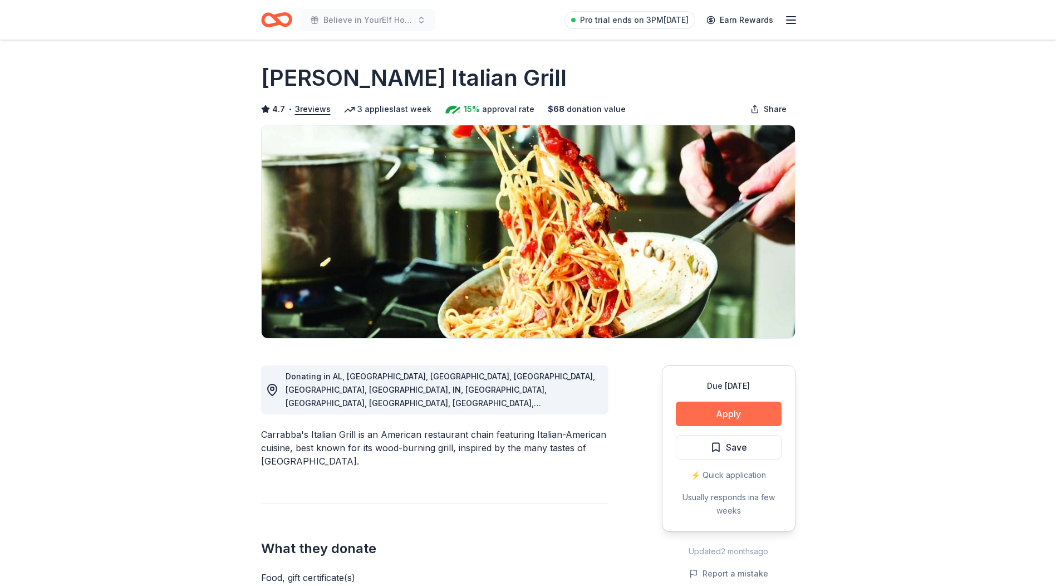
click at [749, 417] on button "Apply" at bounding box center [729, 413] width 106 height 24
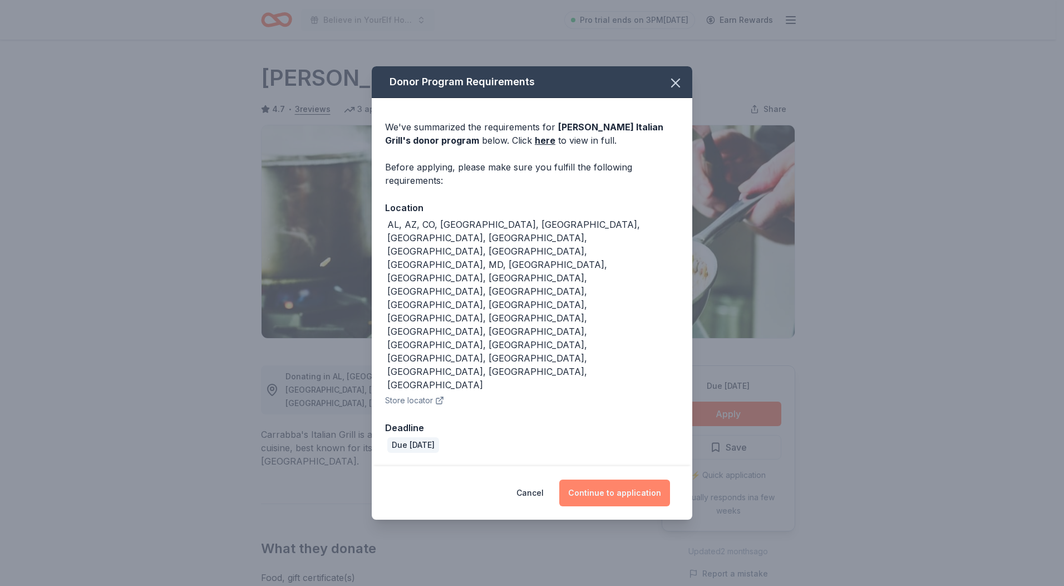
click at [597, 479] on button "Continue to application" at bounding box center [615, 492] width 111 height 27
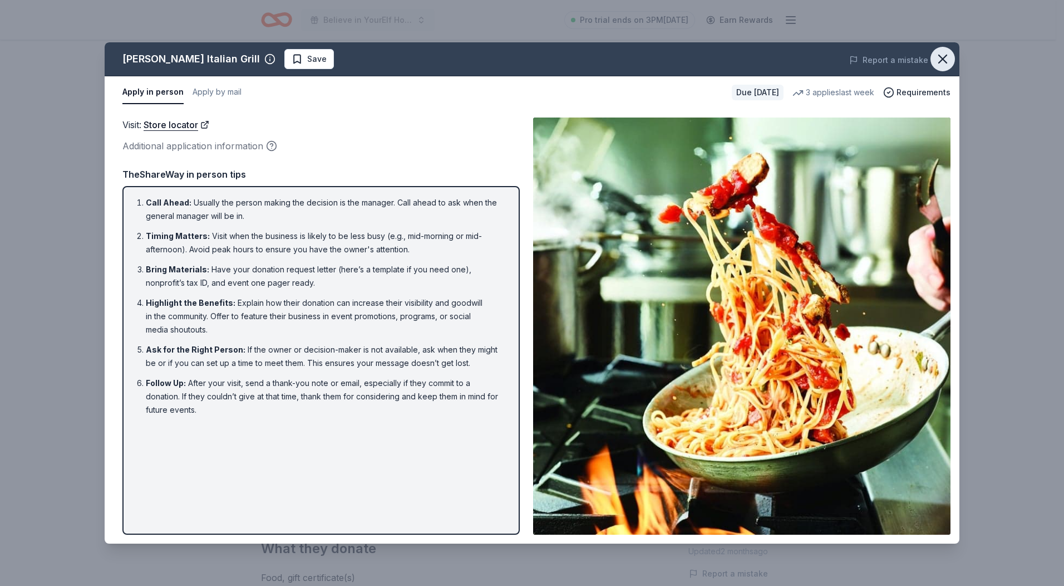
click at [944, 62] on icon "button" at bounding box center [943, 59] width 16 height 16
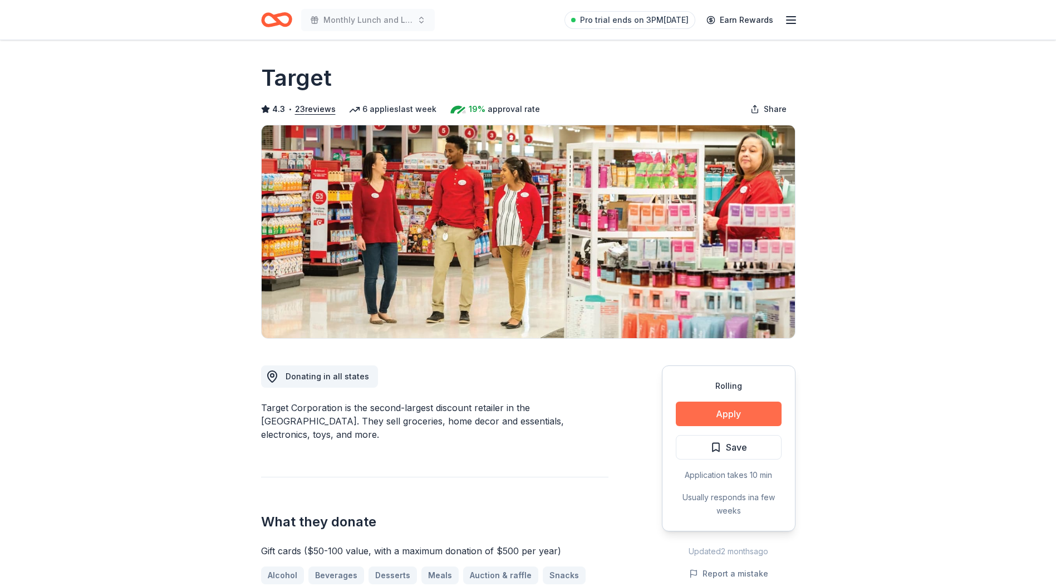
click at [733, 414] on button "Apply" at bounding box center [729, 413] width 106 height 24
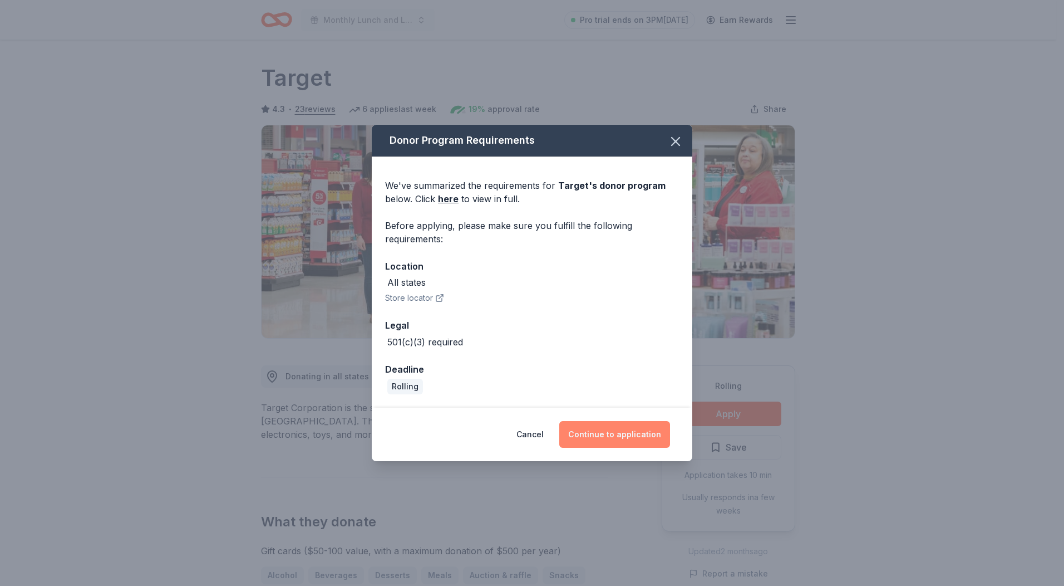
click at [618, 423] on button "Continue to application" at bounding box center [615, 434] width 111 height 27
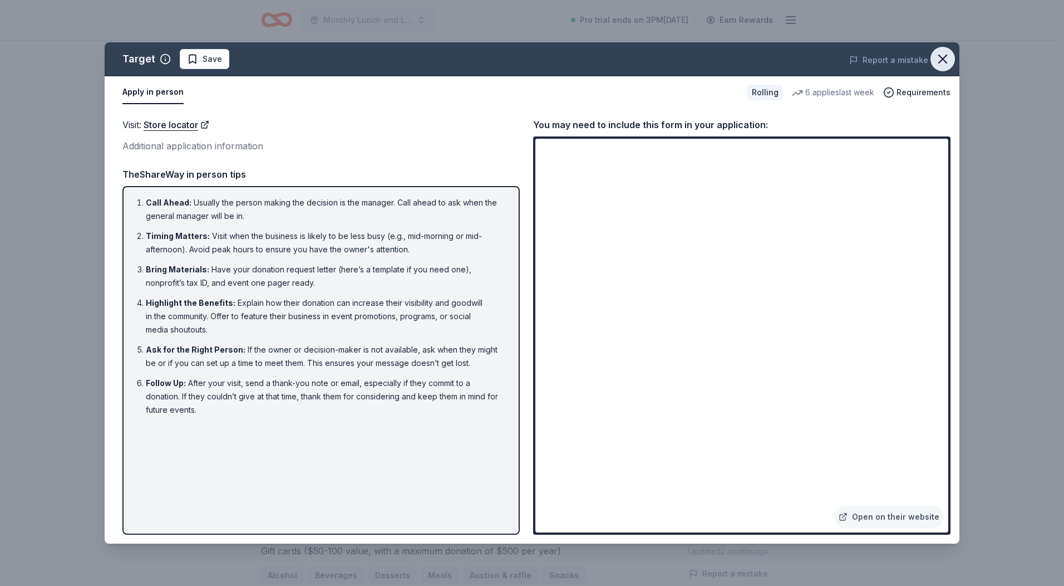
click at [945, 62] on icon "button" at bounding box center [943, 59] width 8 height 8
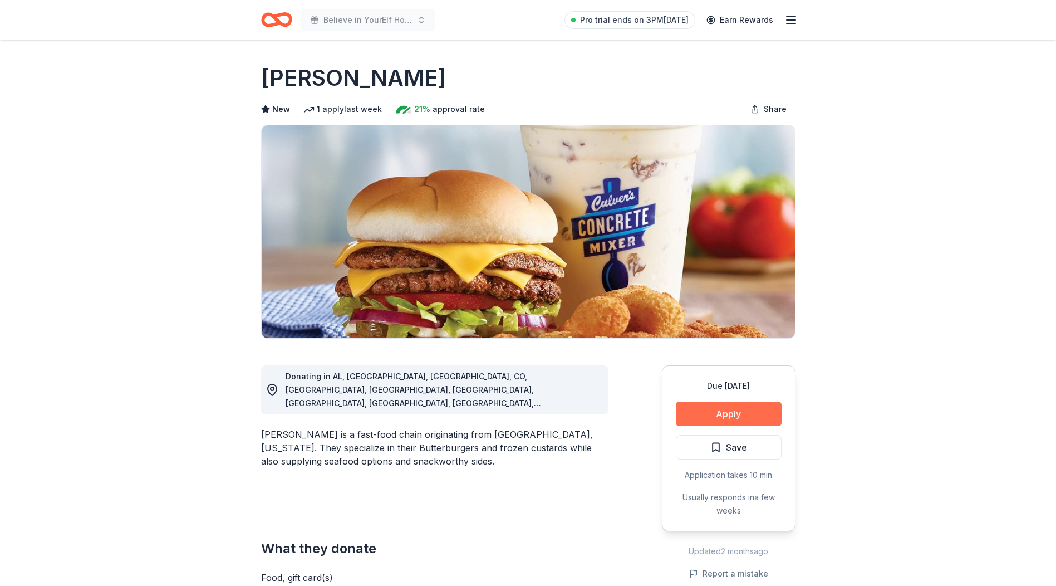
click at [717, 409] on button "Apply" at bounding box center [729, 413] width 106 height 24
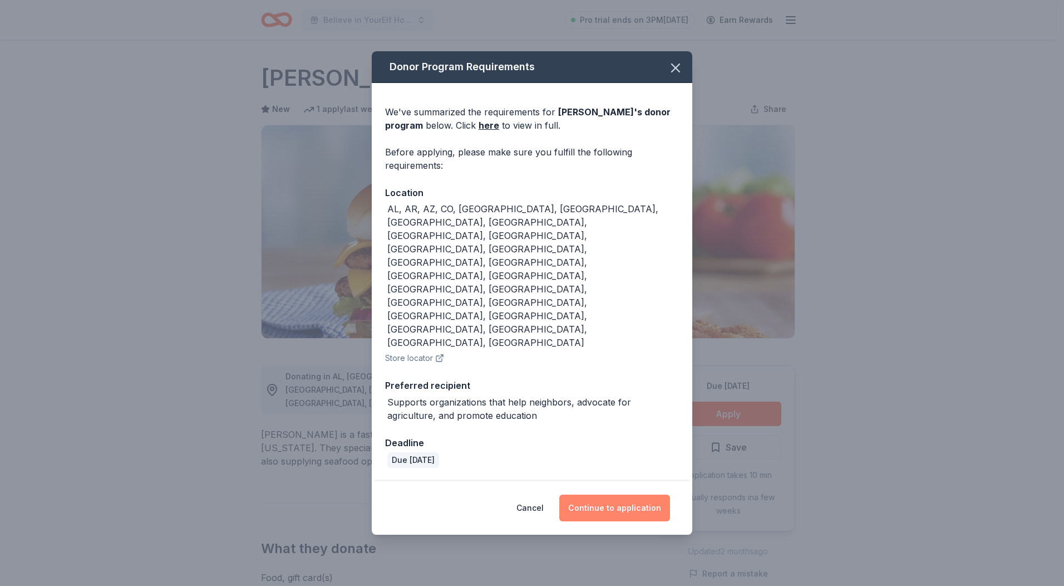
click at [588, 494] on button "Continue to application" at bounding box center [615, 507] width 111 height 27
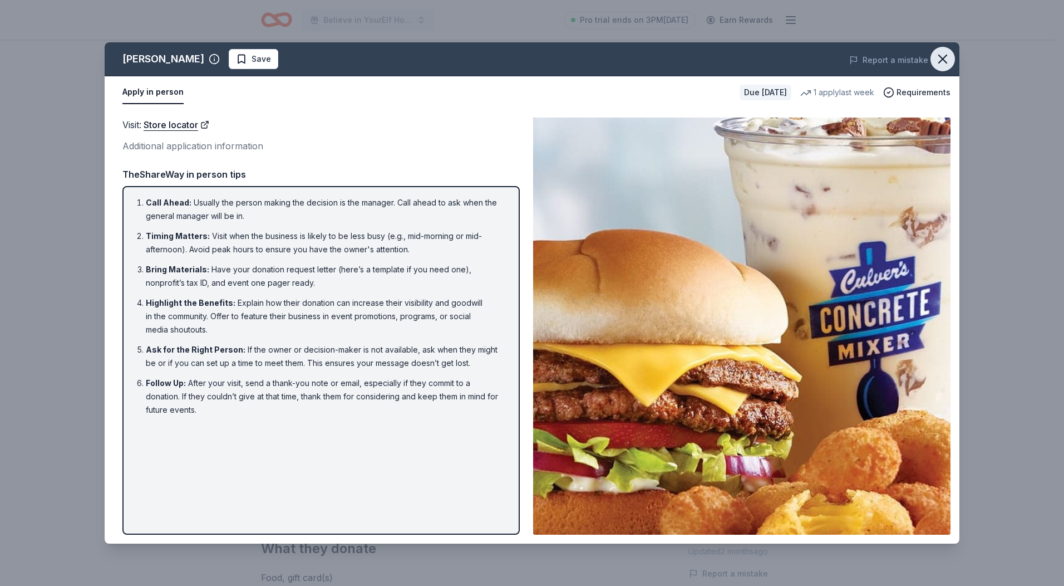
click at [943, 55] on icon "button" at bounding box center [943, 59] width 16 height 16
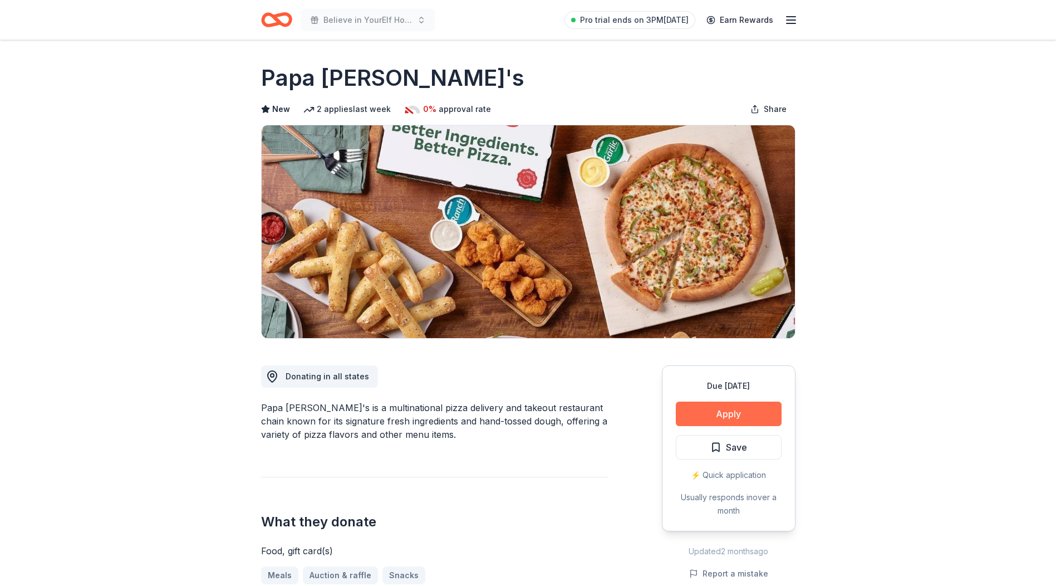
click at [724, 414] on button "Apply" at bounding box center [729, 413] width 106 height 24
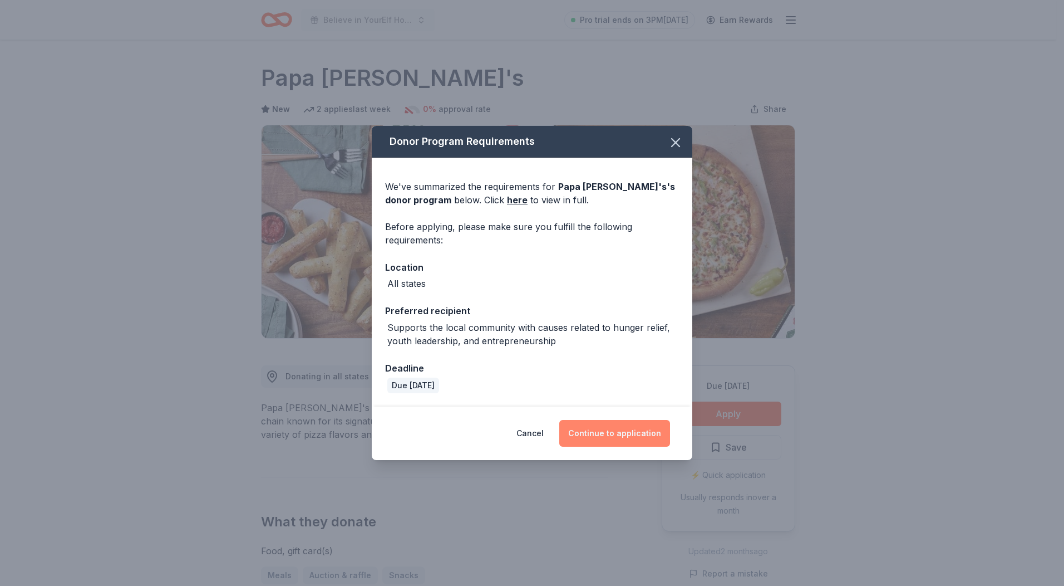
click at [626, 431] on button "Continue to application" at bounding box center [615, 433] width 111 height 27
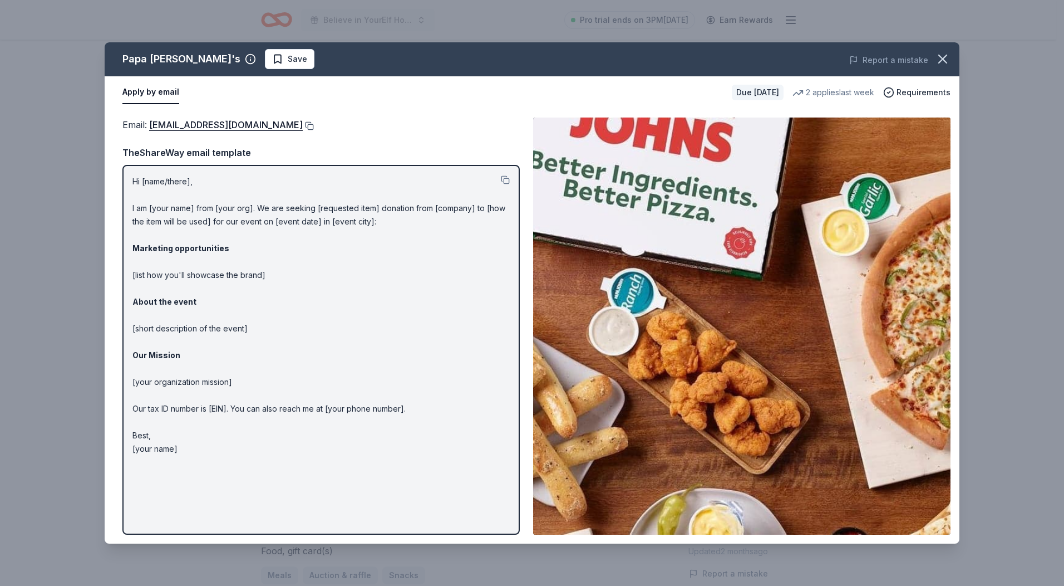
click at [303, 124] on button at bounding box center [308, 125] width 11 height 9
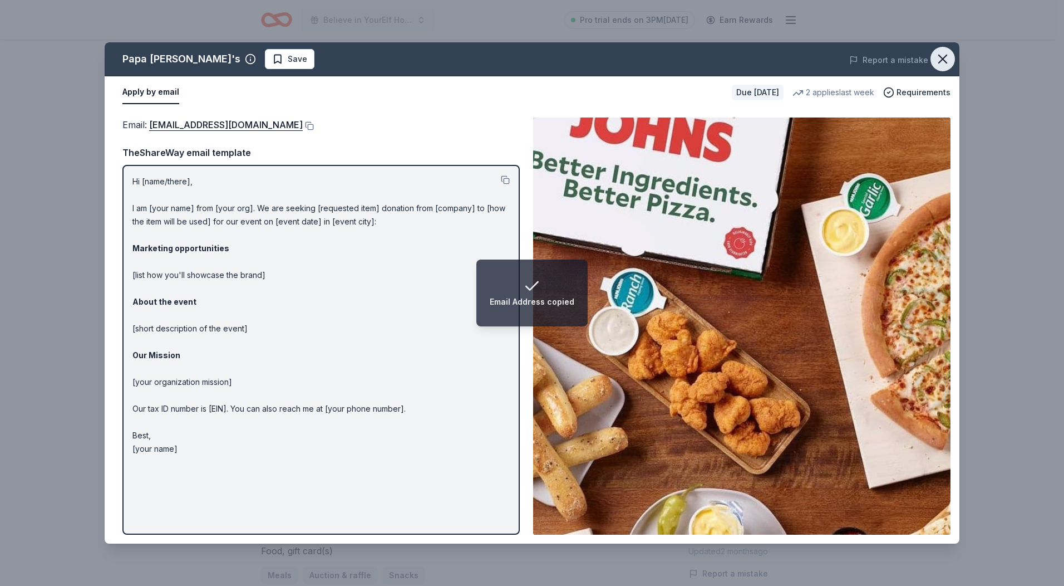
click at [945, 56] on icon "button" at bounding box center [943, 59] width 16 height 16
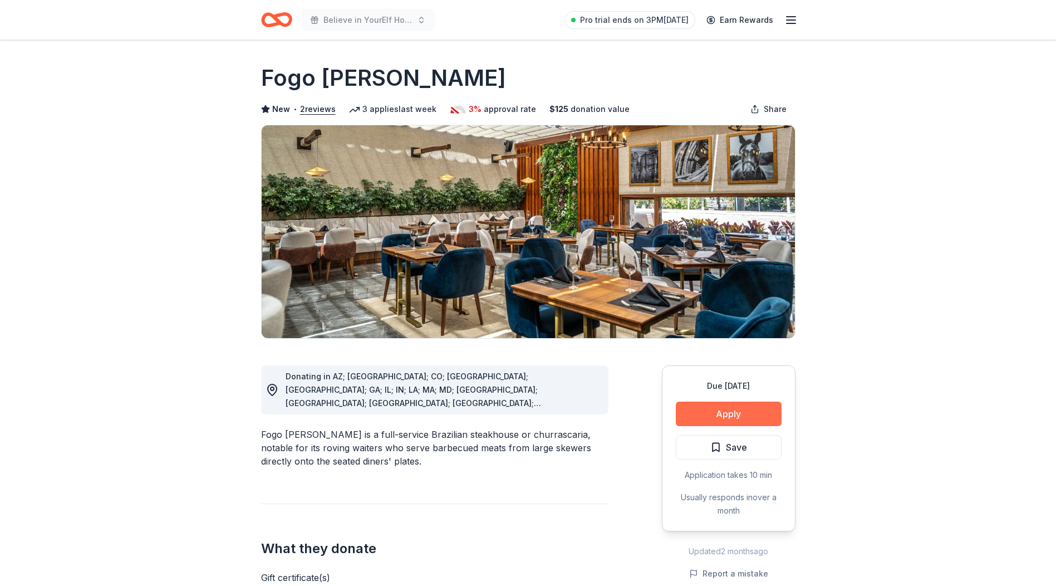
click at [753, 413] on button "Apply" at bounding box center [729, 413] width 106 height 24
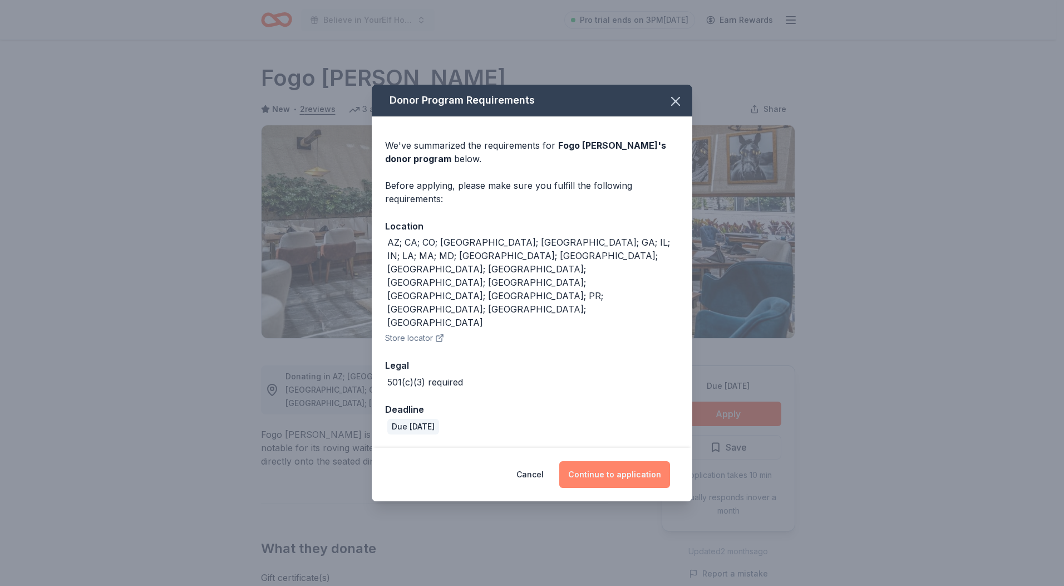
click at [616, 461] on button "Continue to application" at bounding box center [615, 474] width 111 height 27
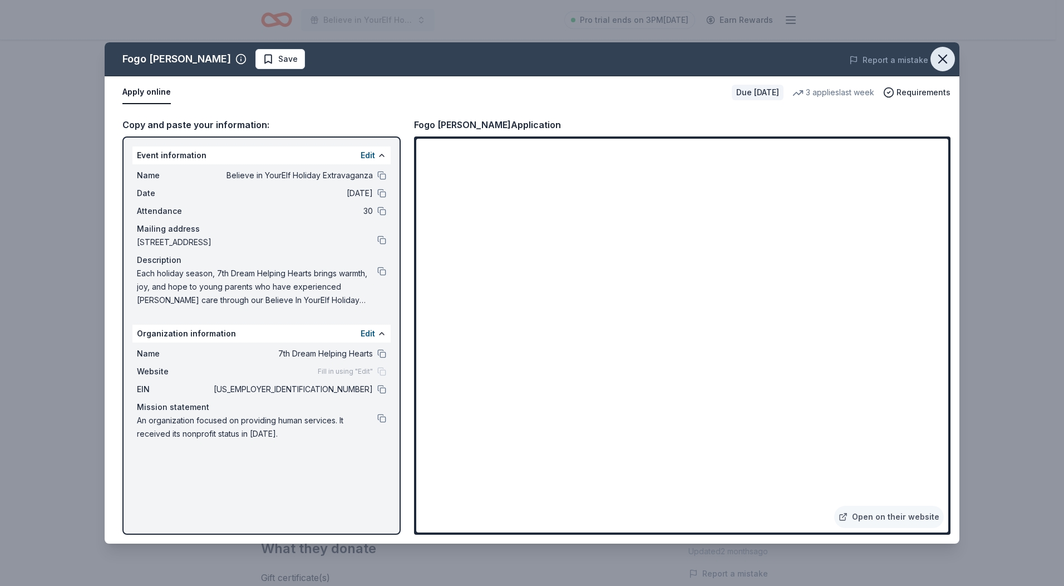
click at [939, 61] on icon "button" at bounding box center [943, 59] width 16 height 16
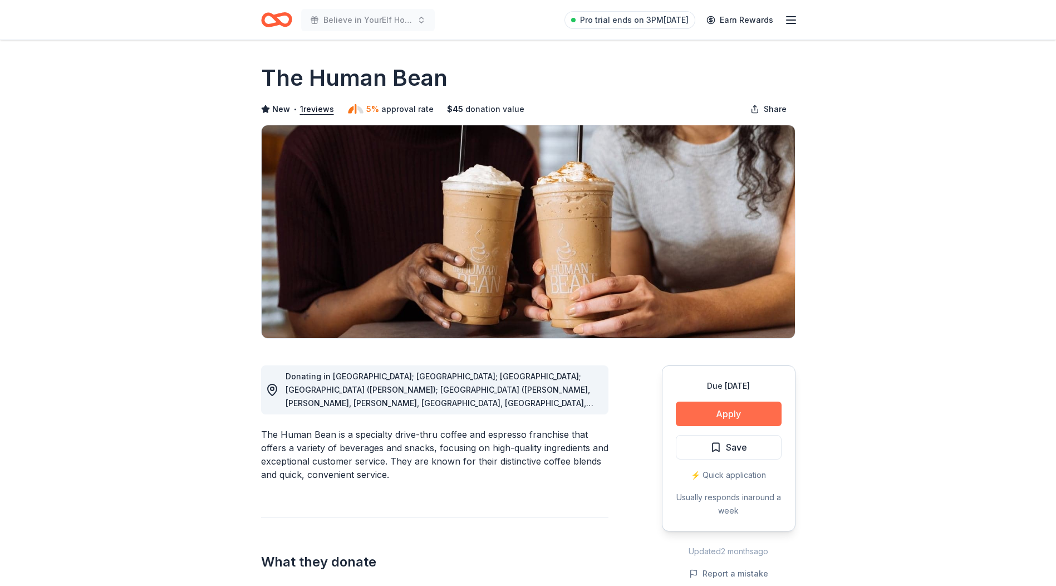
click at [723, 415] on button "Apply" at bounding box center [729, 413] width 106 height 24
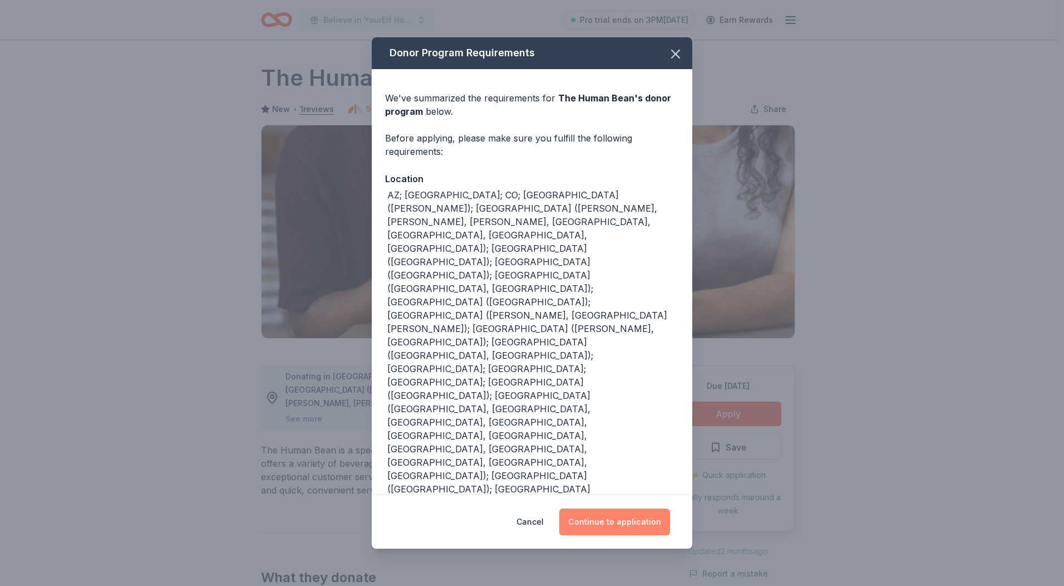
click at [612, 508] on button "Continue to application" at bounding box center [615, 521] width 111 height 27
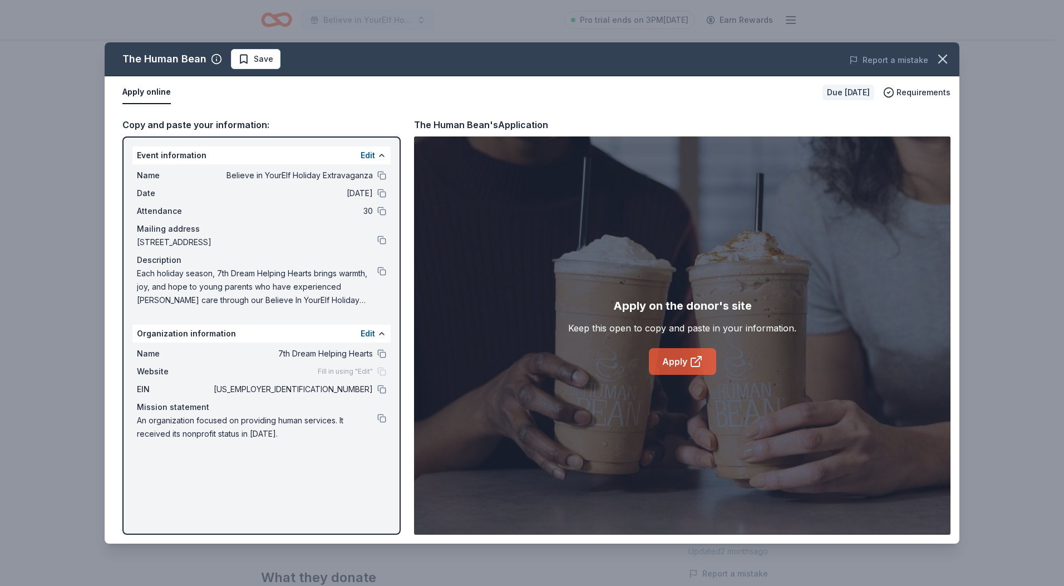
click at [679, 365] on link "Apply" at bounding box center [682, 361] width 67 height 27
click at [945, 54] on icon "button" at bounding box center [943, 59] width 16 height 16
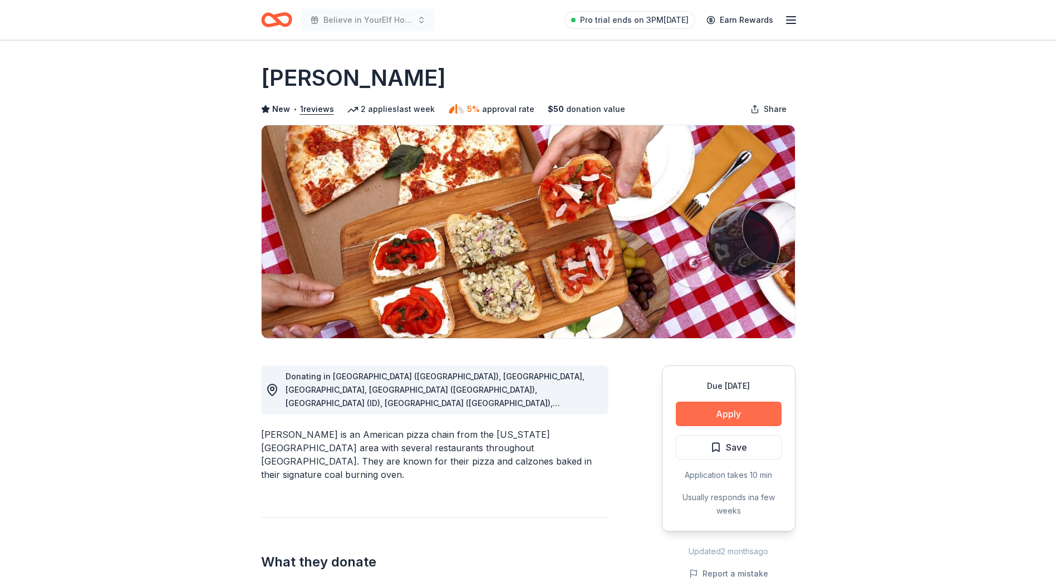
click at [722, 414] on button "Apply" at bounding box center [729, 413] width 106 height 24
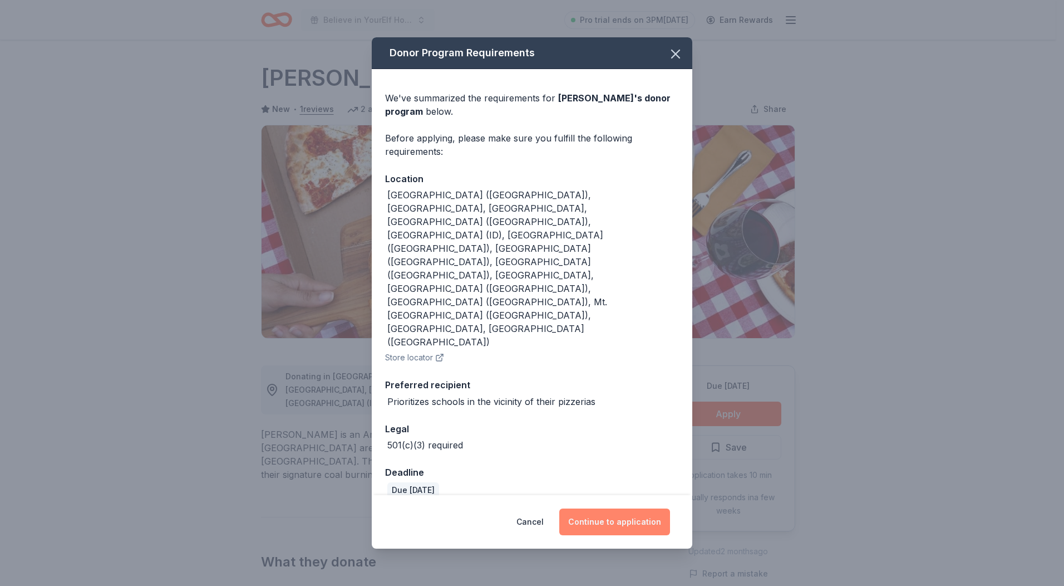
click at [612, 508] on button "Continue to application" at bounding box center [615, 521] width 111 height 27
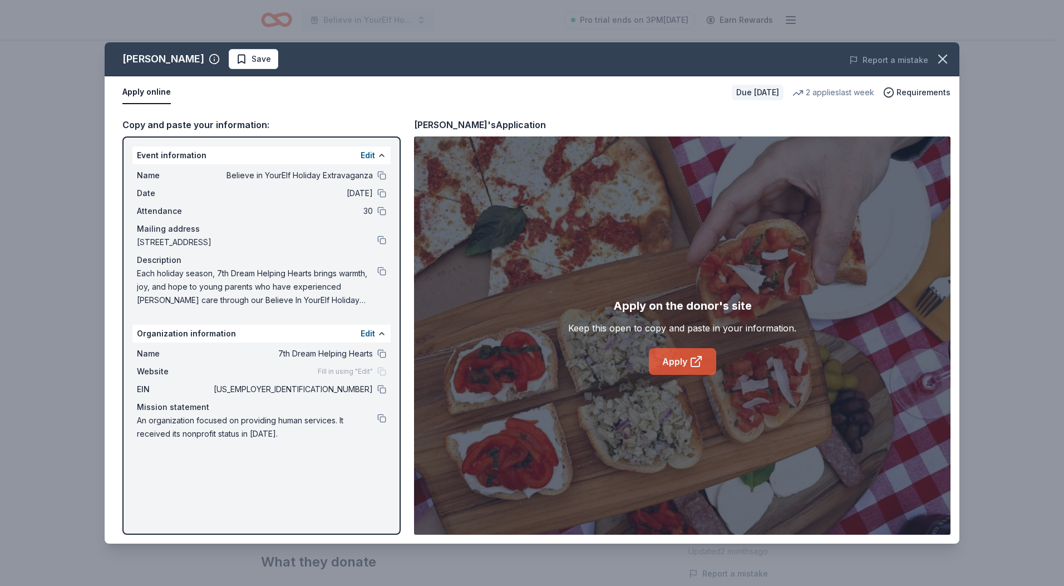
click at [681, 357] on link "Apply" at bounding box center [682, 361] width 67 height 27
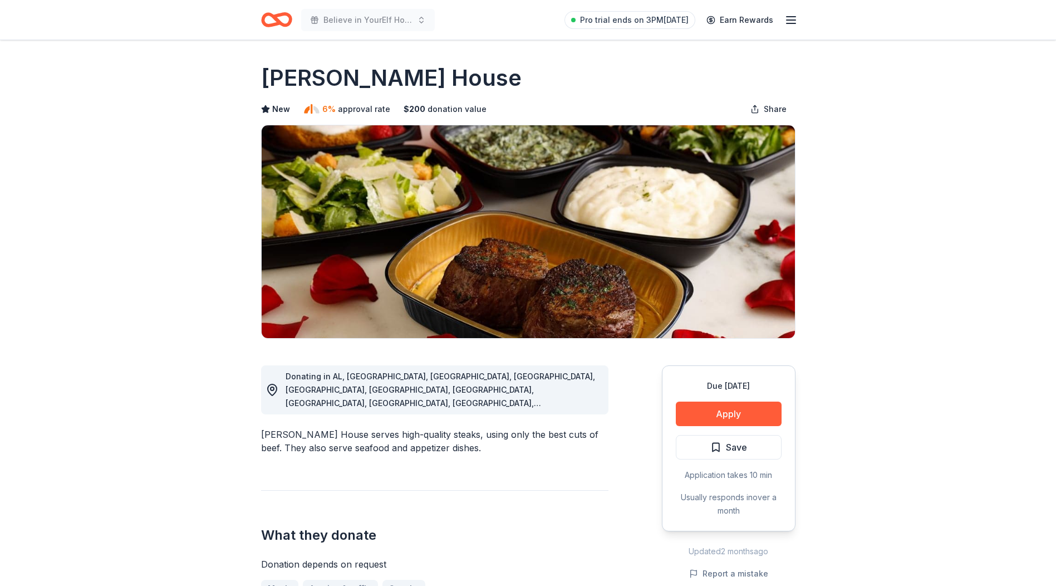
click at [700, 395] on div "Due [DATE] Apply Save Application takes 10 min Usually responds in over a month" at bounding box center [729, 448] width 134 height 166
click at [700, 406] on button "Apply" at bounding box center [729, 413] width 106 height 24
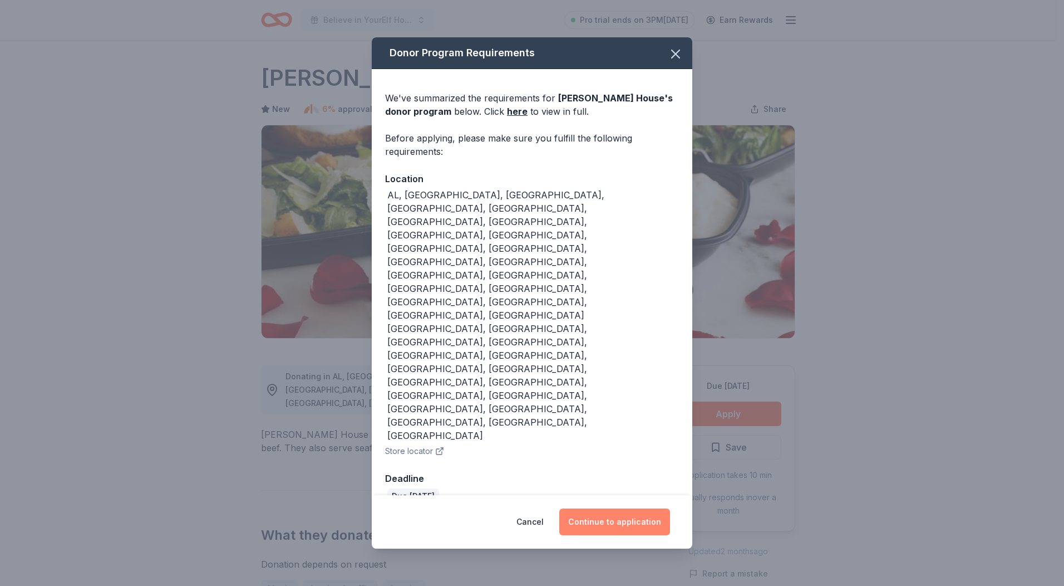
click at [588, 508] on button "Continue to application" at bounding box center [615, 521] width 111 height 27
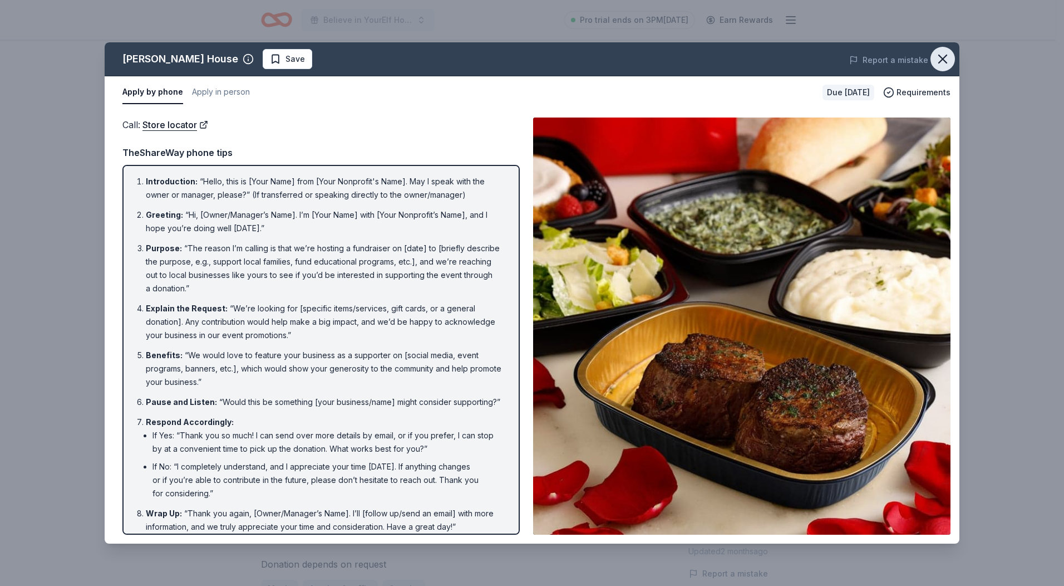
click at [945, 58] on icon "button" at bounding box center [943, 59] width 8 height 8
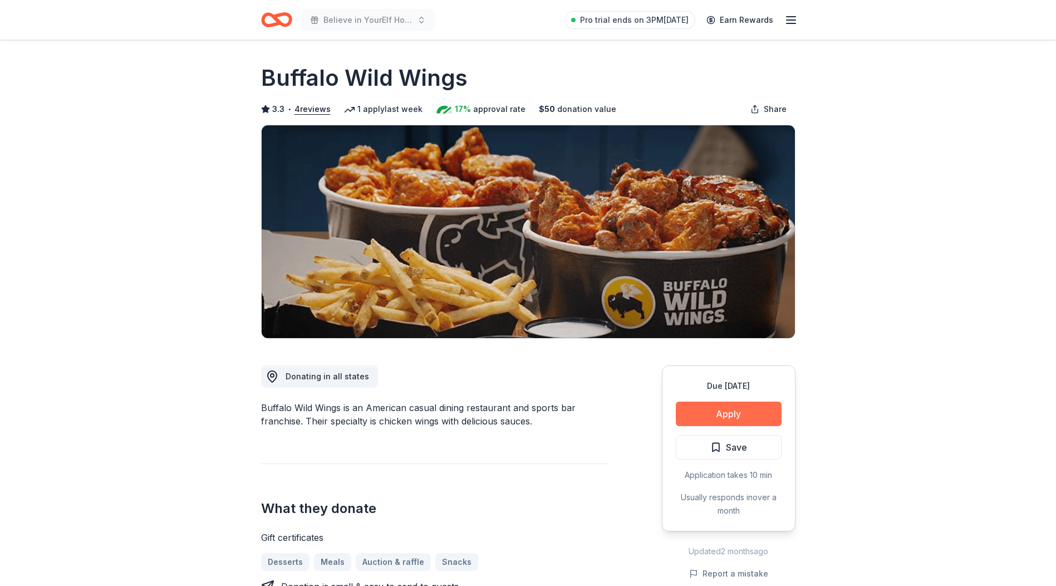
click at [705, 413] on button "Apply" at bounding box center [729, 413] width 106 height 24
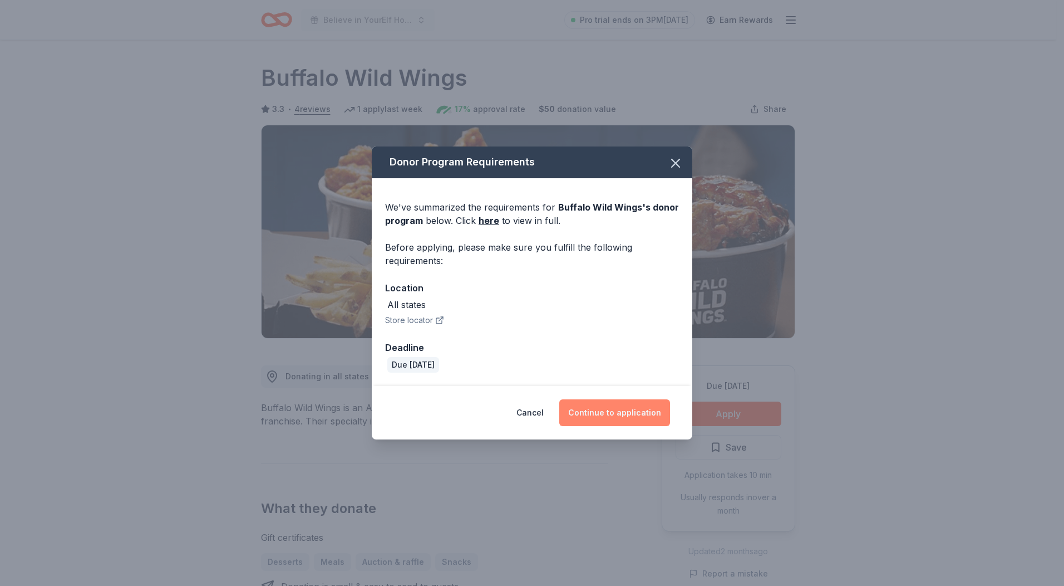
click at [614, 399] on button "Continue to application" at bounding box center [615, 412] width 111 height 27
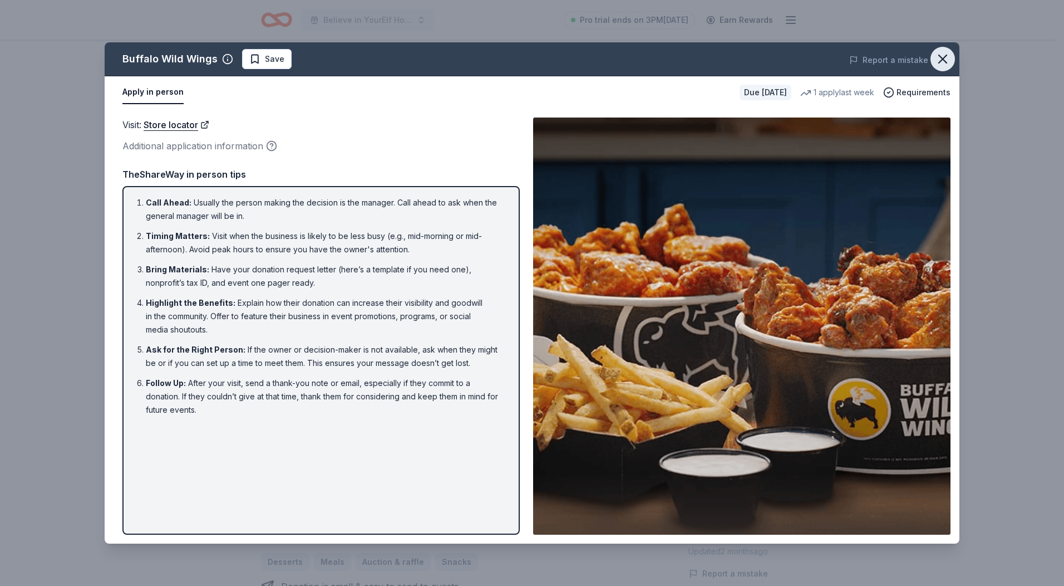
drag, startPoint x: 943, startPoint y: 55, endPoint x: 932, endPoint y: 50, distance: 12.0
click at [943, 55] on icon "button" at bounding box center [943, 59] width 16 height 16
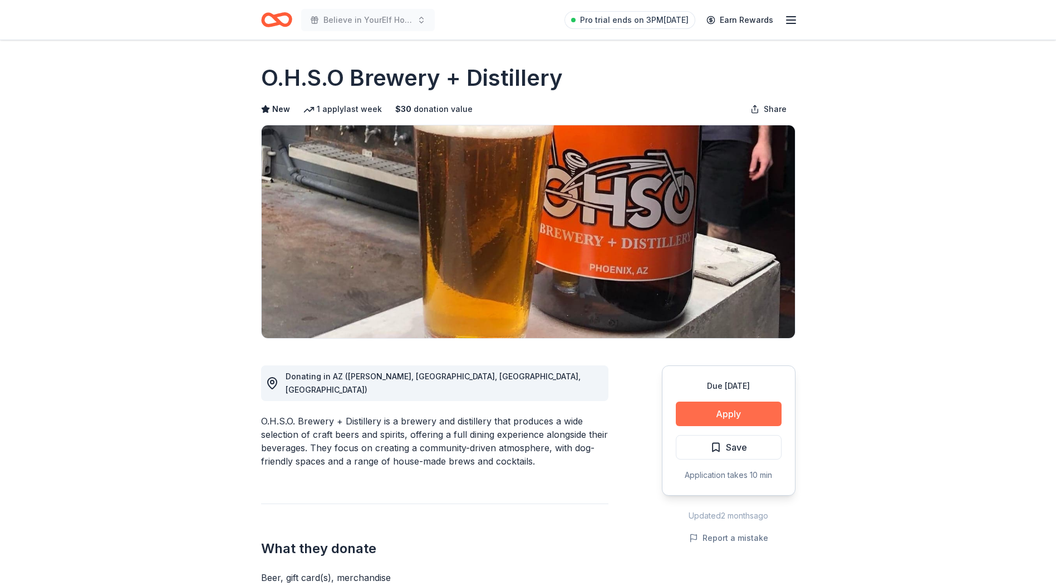
click at [723, 405] on button "Apply" at bounding box center [729, 413] width 106 height 24
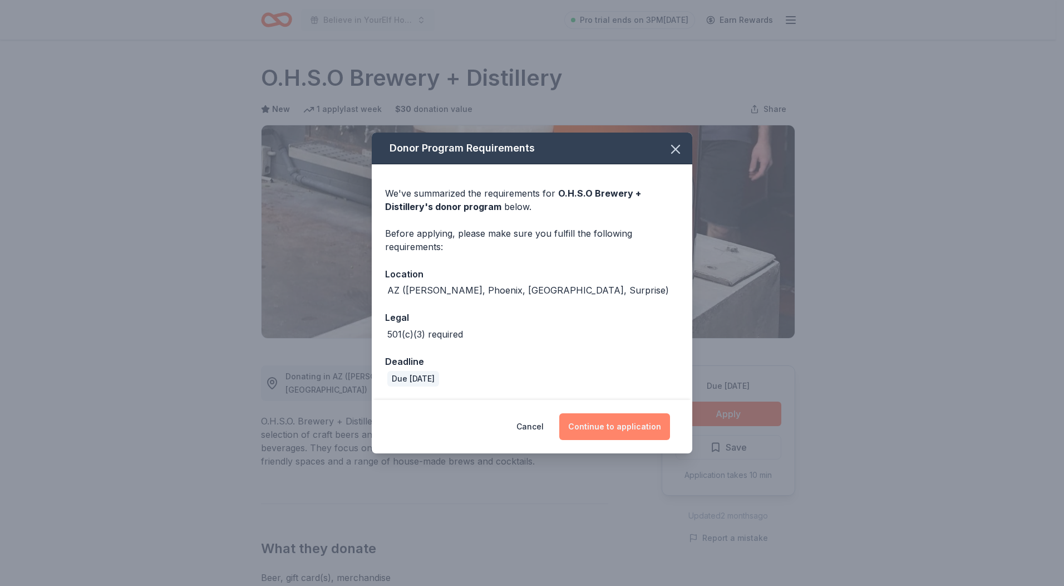
click at [637, 425] on button "Continue to application" at bounding box center [615, 426] width 111 height 27
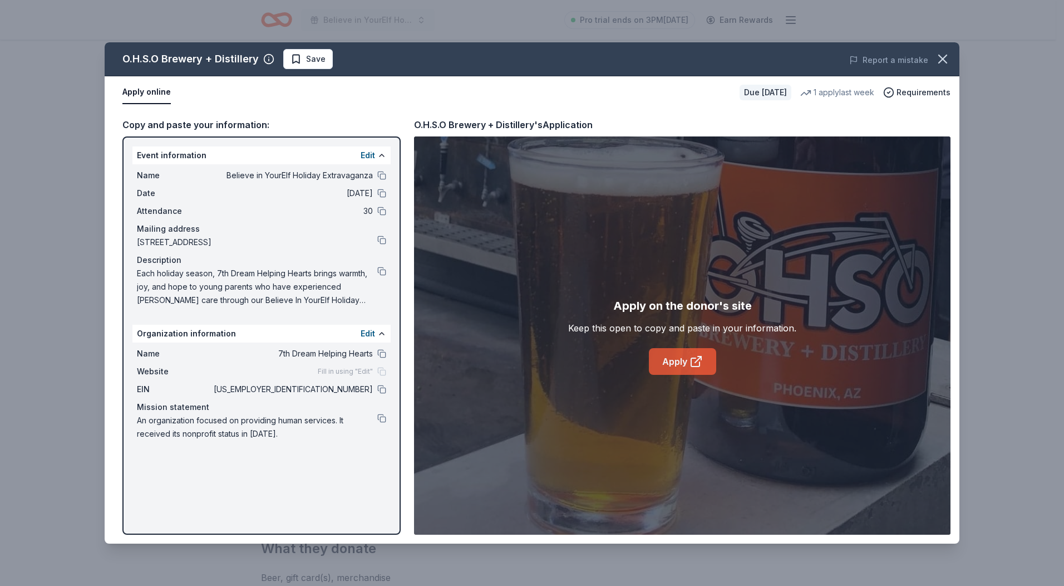
click at [665, 357] on link "Apply" at bounding box center [682, 361] width 67 height 27
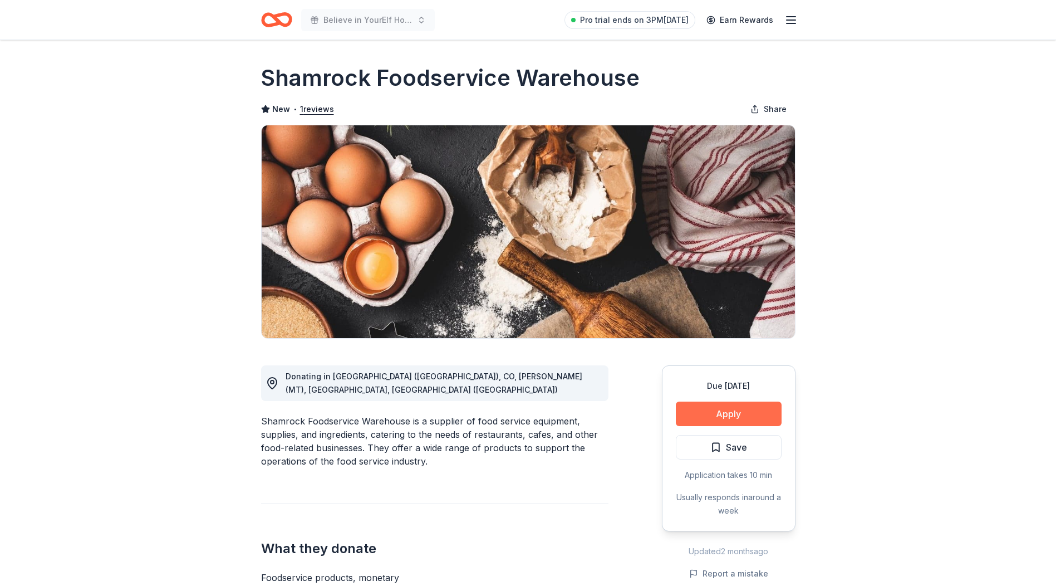
click at [737, 415] on button "Apply" at bounding box center [729, 413] width 106 height 24
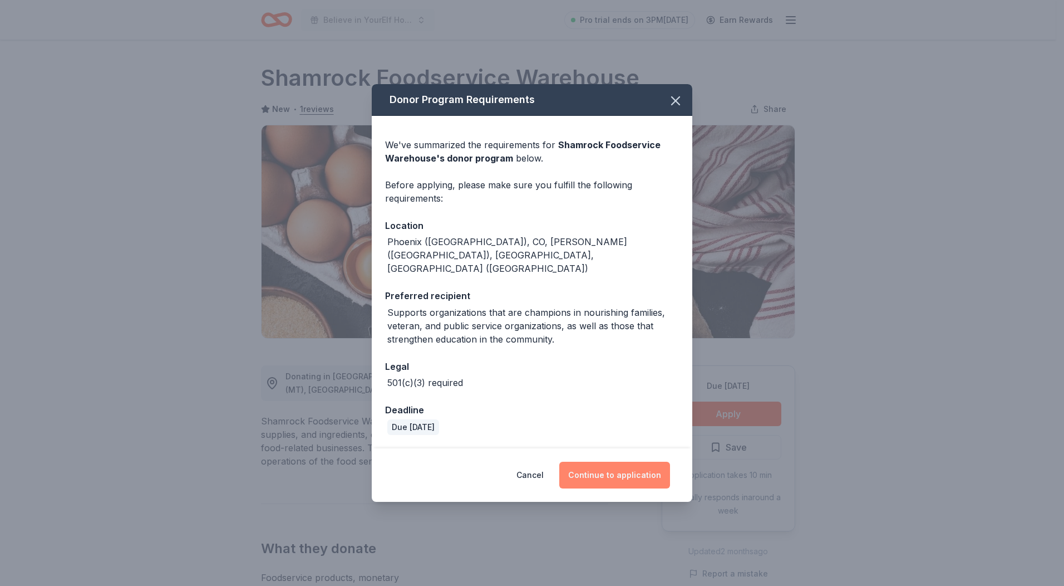
click at [632, 468] on button "Continue to application" at bounding box center [615, 475] width 111 height 27
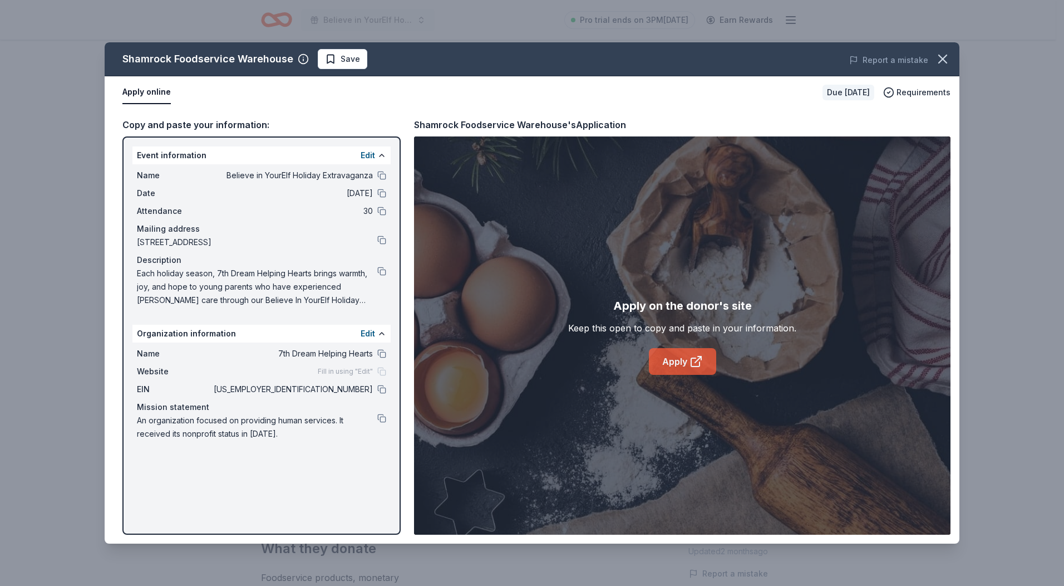
click at [680, 365] on link "Apply" at bounding box center [682, 361] width 67 height 27
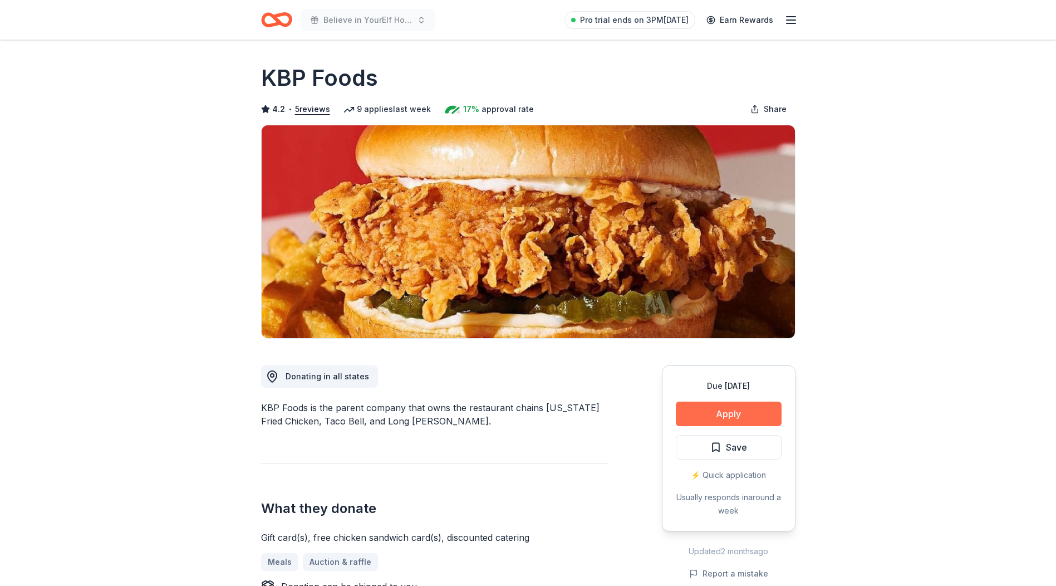
click at [726, 415] on button "Apply" at bounding box center [729, 413] width 106 height 24
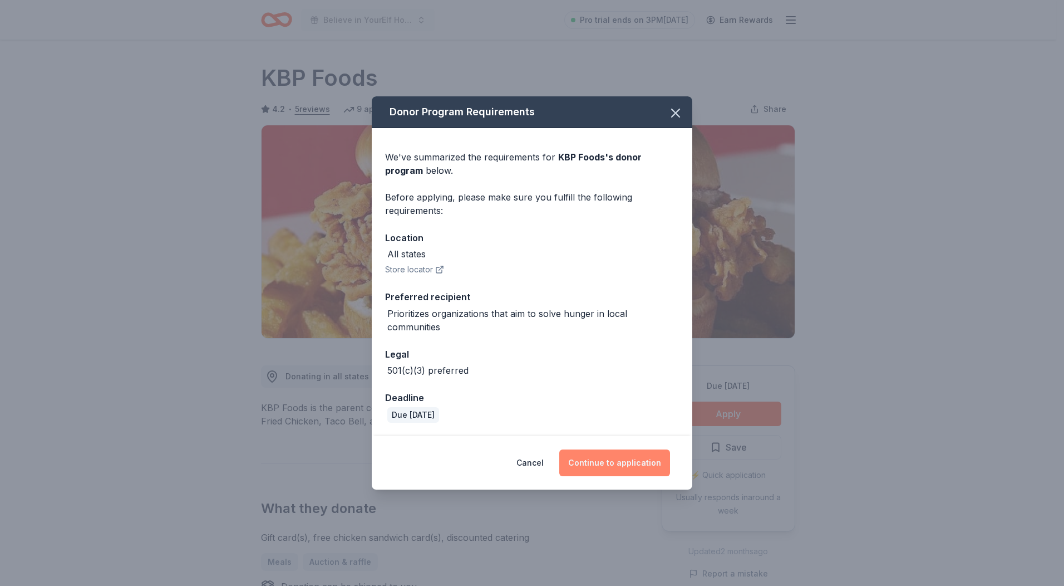
click at [635, 452] on button "Continue to application" at bounding box center [615, 462] width 111 height 27
